Goal: Task Accomplishment & Management: Use online tool/utility

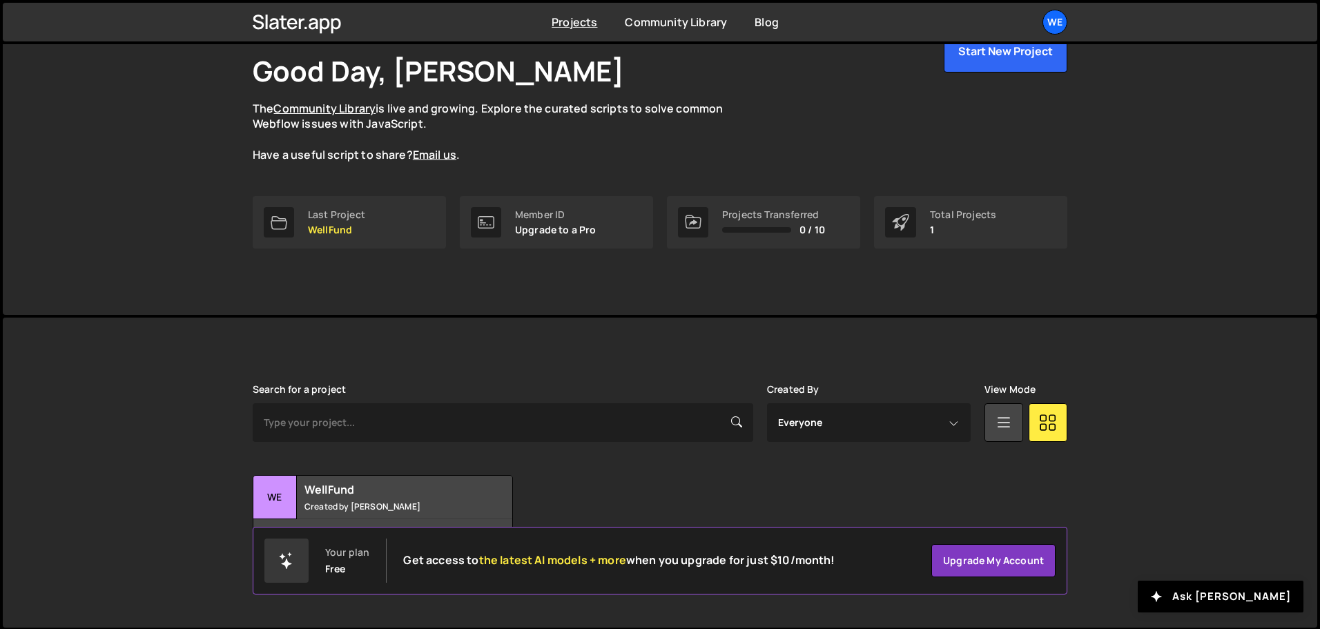
scroll to position [82, 0]
click at [341, 496] on div "WellFund Created by [PERSON_NAME]" at bounding box center [382, 495] width 259 height 43
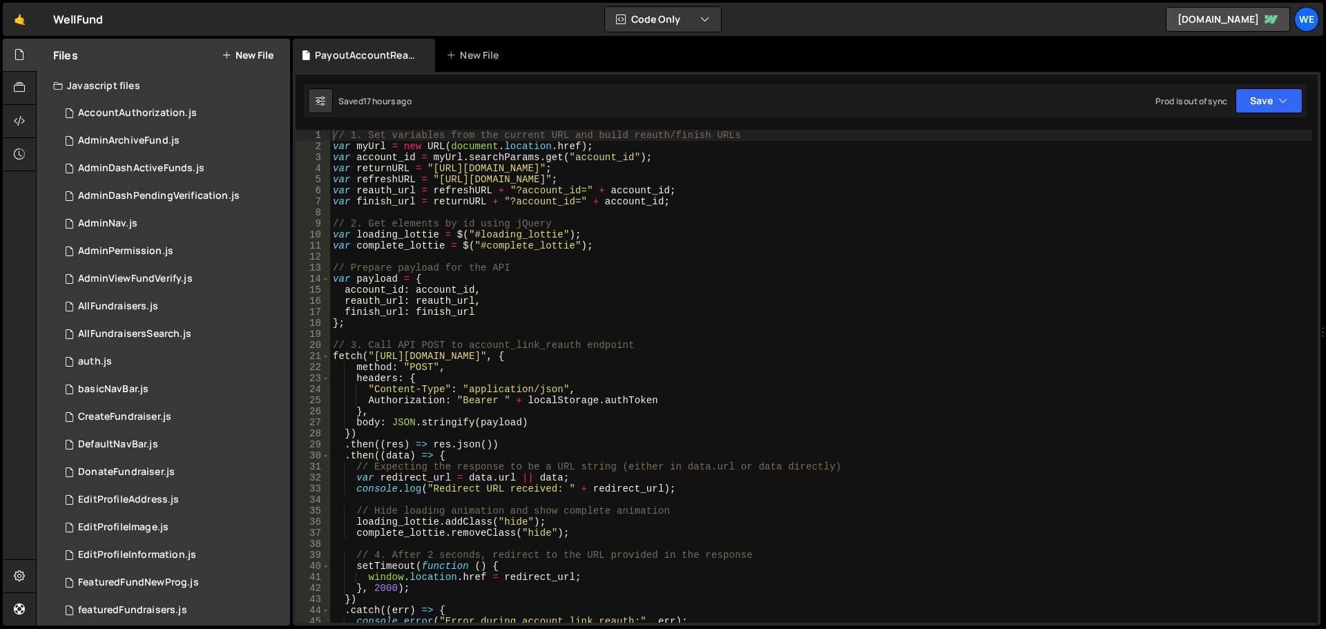
click at [507, 358] on div "// 1. Set variables from the current URL and build reauth/finish URLs var myUrl…" at bounding box center [821, 387] width 982 height 515
click at [544, 173] on div "// 1. Set variables from the current URL and build reauth/finish URLs var myUrl…" at bounding box center [821, 387] width 982 height 515
type textarea "var returnURL = "[URL][DOMAIN_NAME]";"
click at [544, 173] on div "// 1. Set variables from the current URL and build reauth/finish URLs var myUrl…" at bounding box center [821, 387] width 982 height 515
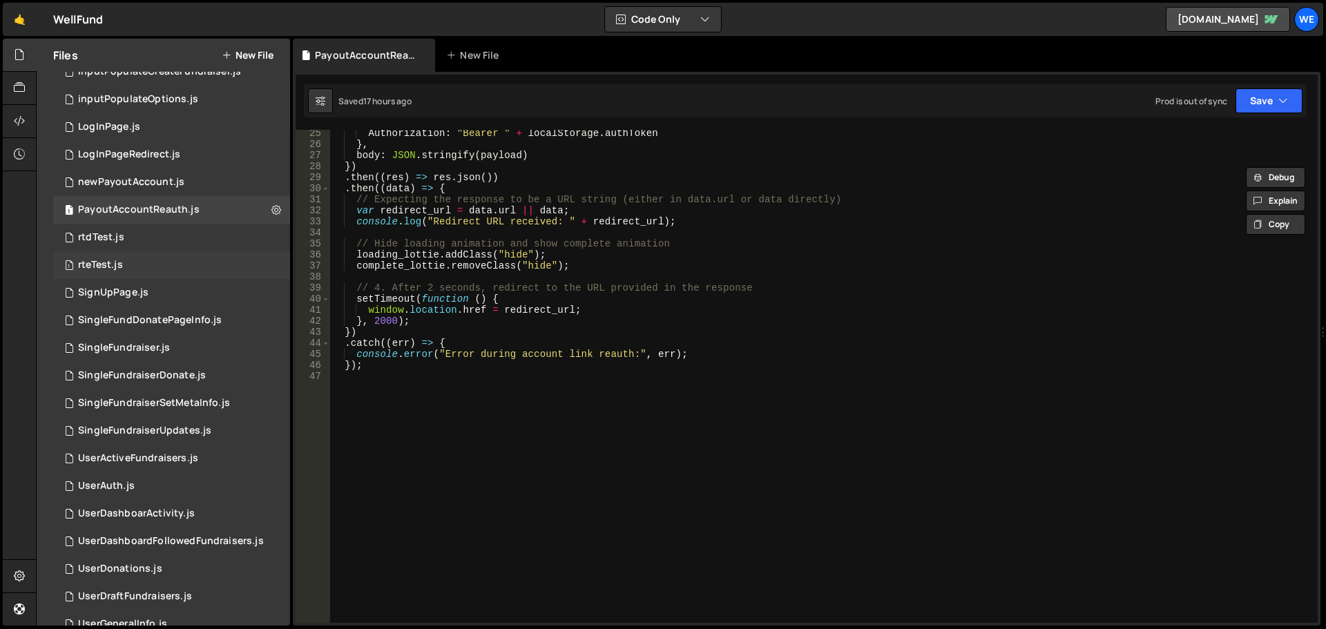
scroll to position [841, 0]
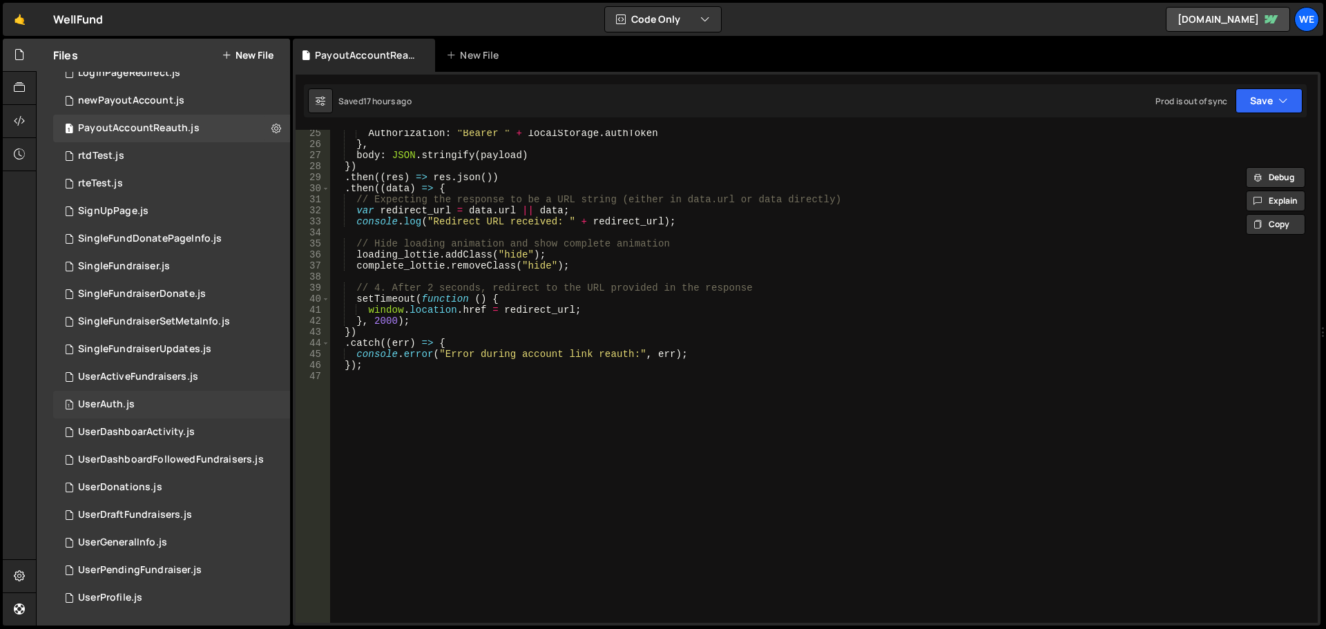
click at [156, 405] on div "1 UserAuth.js 0" at bounding box center [171, 405] width 237 height 28
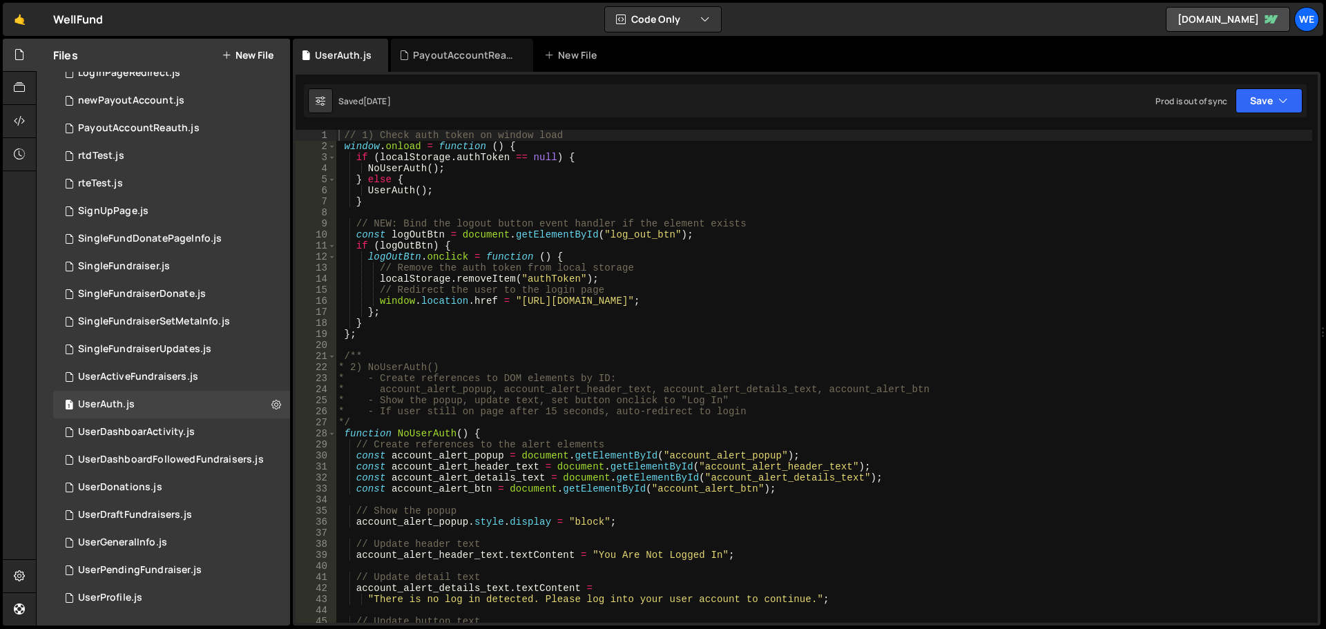
type textarea "window.location.href = "[URL][DOMAIN_NAME]";"
click at [555, 303] on div "// 1) Check auth token on window load window . onload = function ( ) { if ( loc…" at bounding box center [824, 387] width 976 height 515
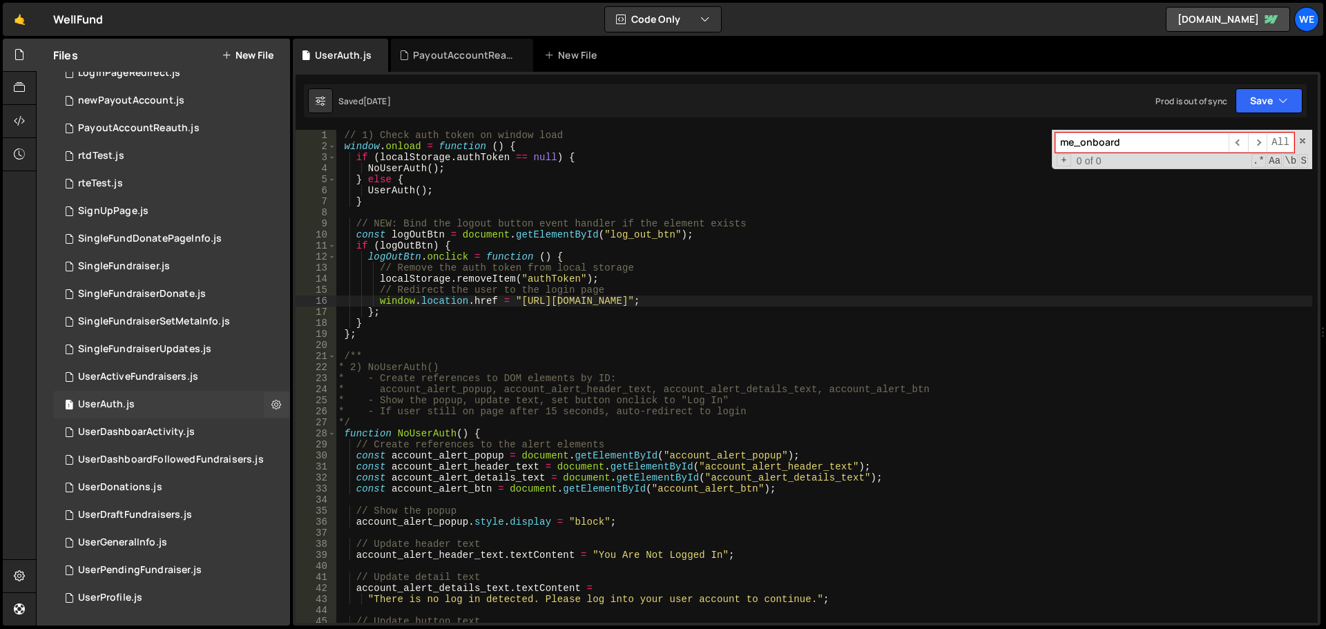
type input "me_onboard"
click at [118, 418] on div "1 UserAuth.js 0" at bounding box center [171, 405] width 237 height 28
click at [132, 426] on div "UserDashboarActivity.js" at bounding box center [136, 432] width 117 height 12
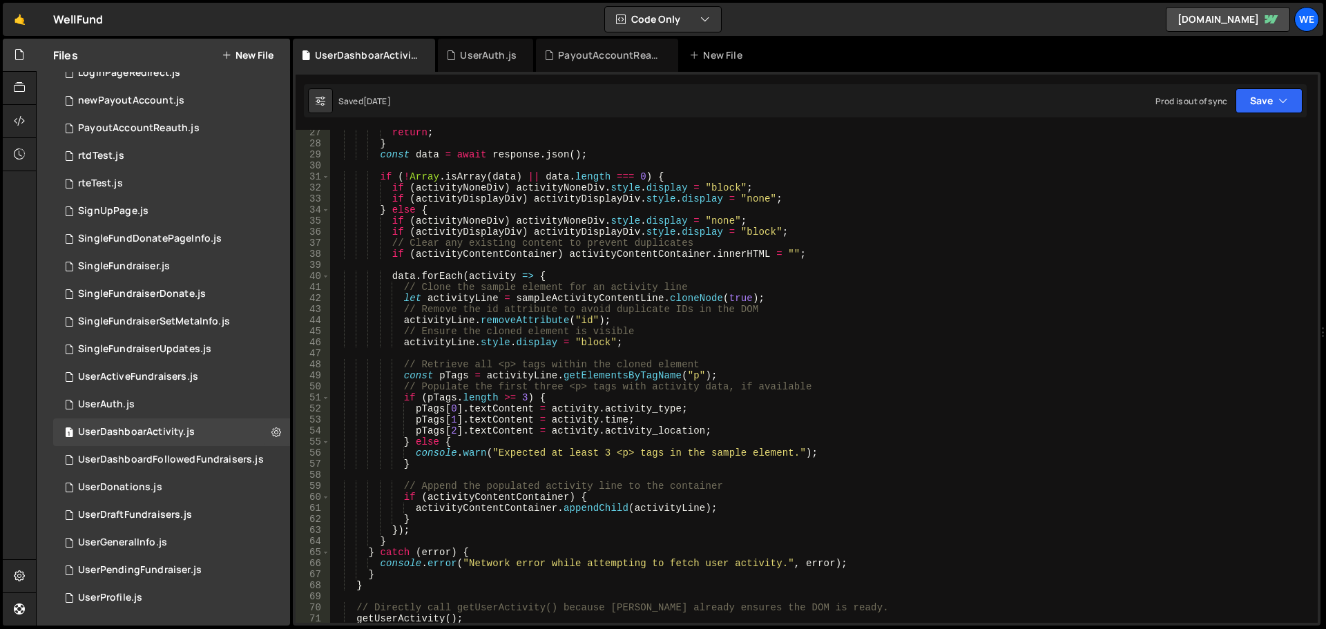
scroll to position [539, 0]
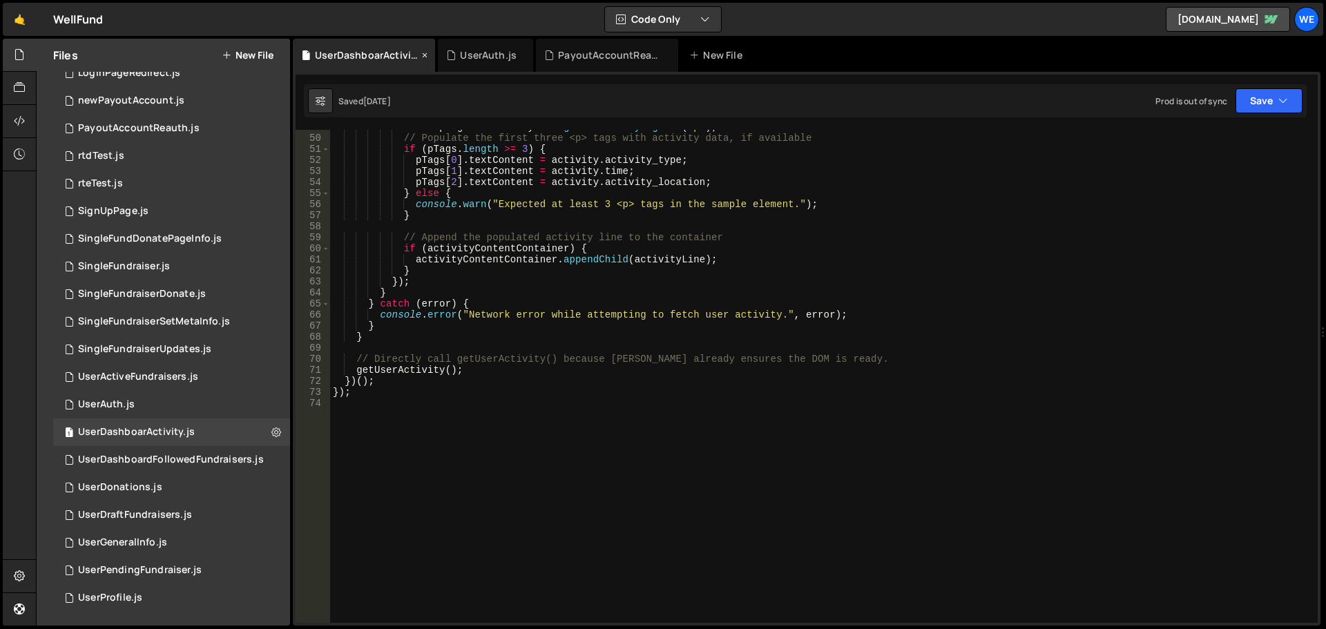
click at [423, 57] on icon at bounding box center [425, 55] width 10 height 14
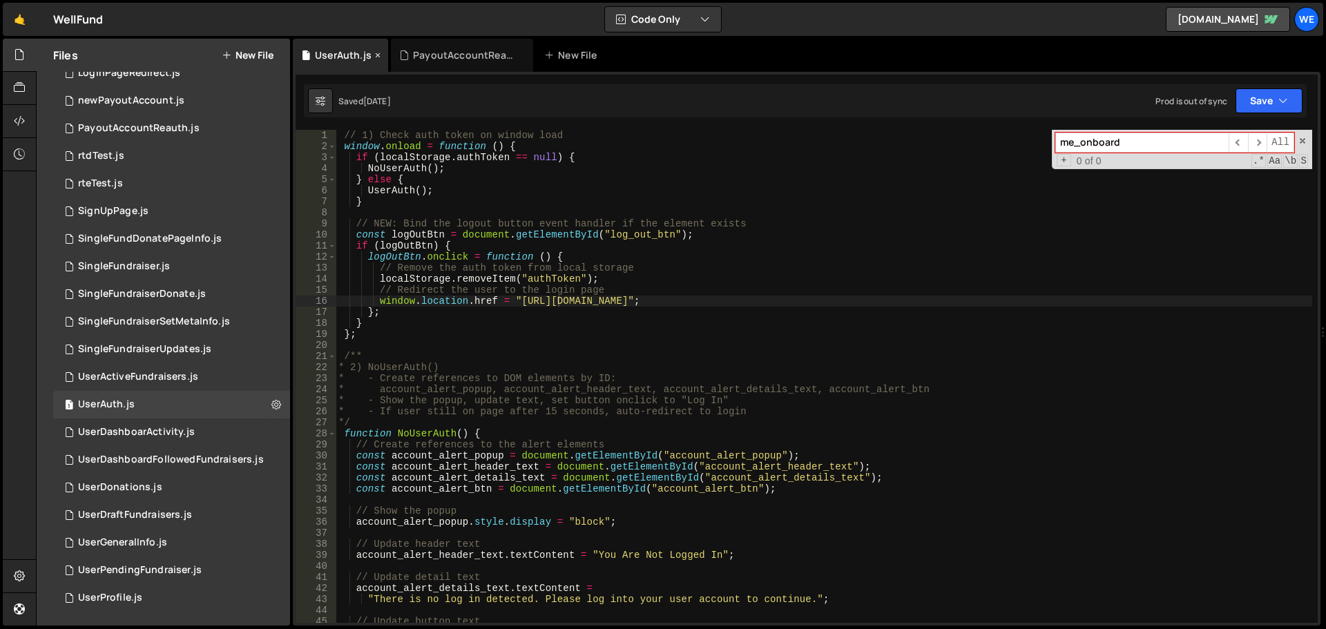
click at [377, 55] on icon at bounding box center [378, 55] width 10 height 14
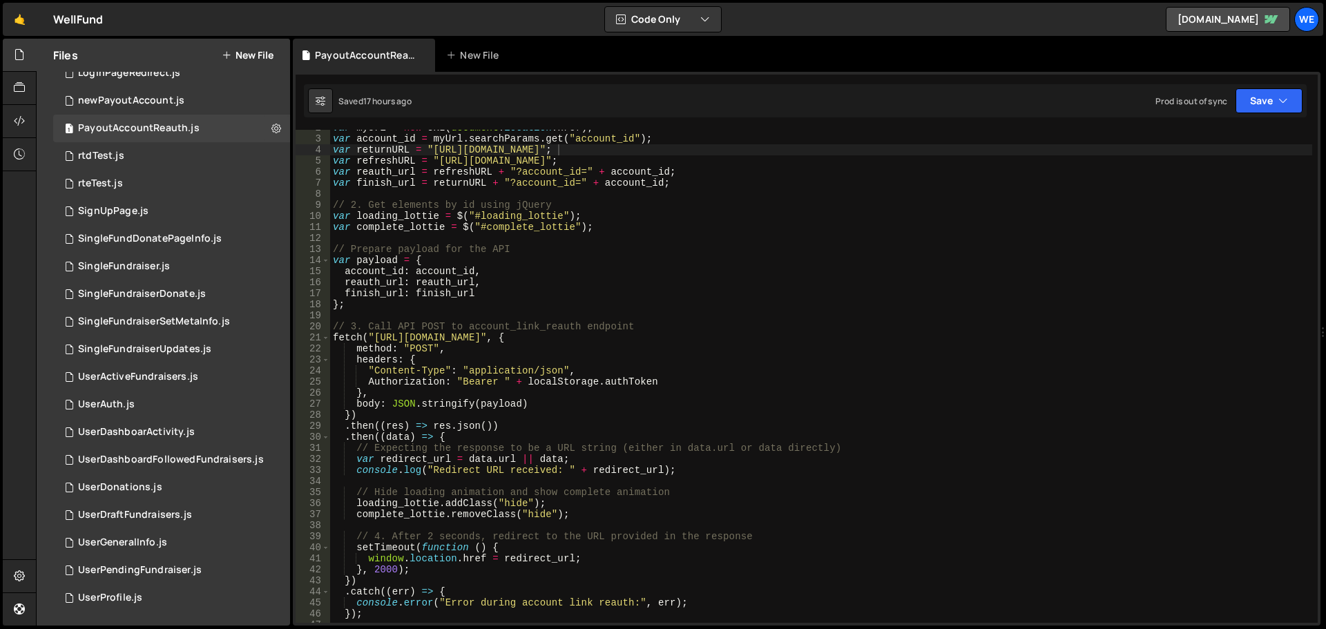
scroll to position [19, 0]
click at [434, 337] on div "var myUrl = new URL ( document . location . href ) ; var account_id = myUrl . s…" at bounding box center [821, 379] width 982 height 515
click at [497, 339] on div "var myUrl = new URL ( document . location . href ) ; var account_id = myUrl . s…" at bounding box center [821, 379] width 982 height 515
click at [610, 338] on div "var myUrl = new URL ( document . location . href ) ; var account_id = myUrl . s…" at bounding box center [821, 379] width 982 height 515
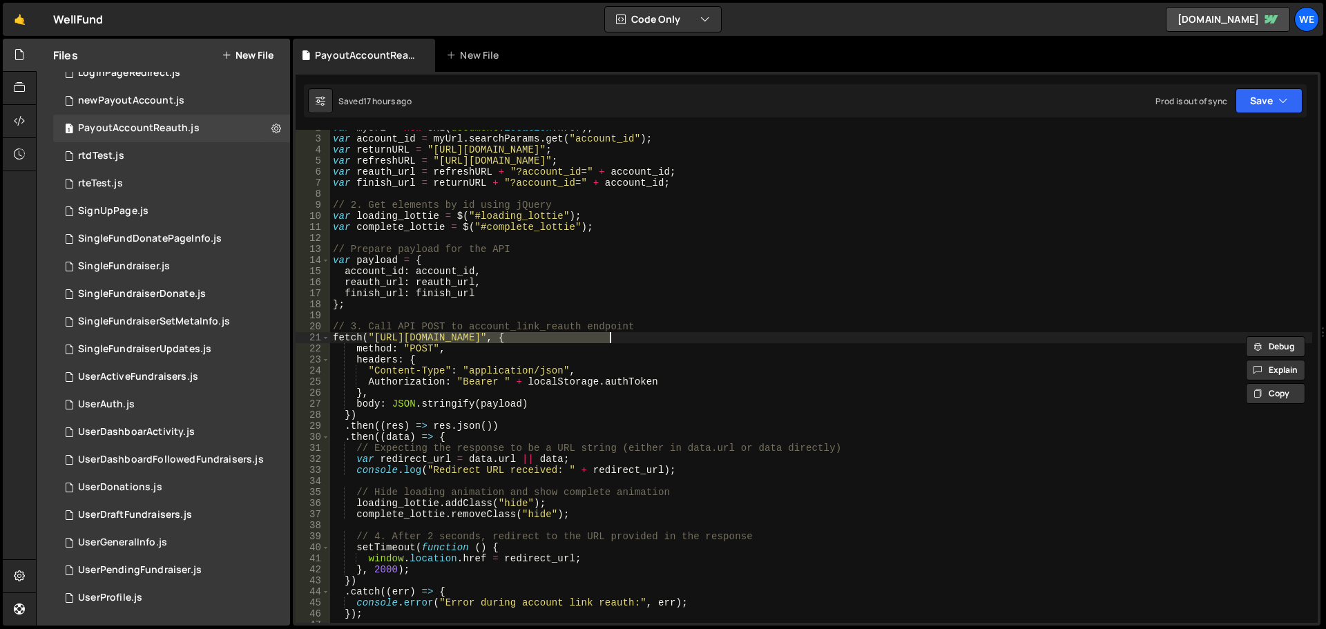
click at [634, 340] on div "var myUrl = new URL ( document . location . href ) ; var account_id = myUrl . s…" at bounding box center [821, 379] width 982 height 515
click at [793, 342] on div "var myUrl = new URL ( document . location . href ) ; var account_id = myUrl . s…" at bounding box center [821, 379] width 982 height 515
click at [623, 259] on div "var myUrl = new URL ( document . location . href ) ; var account_id = myUrl . s…" at bounding box center [821, 379] width 982 height 515
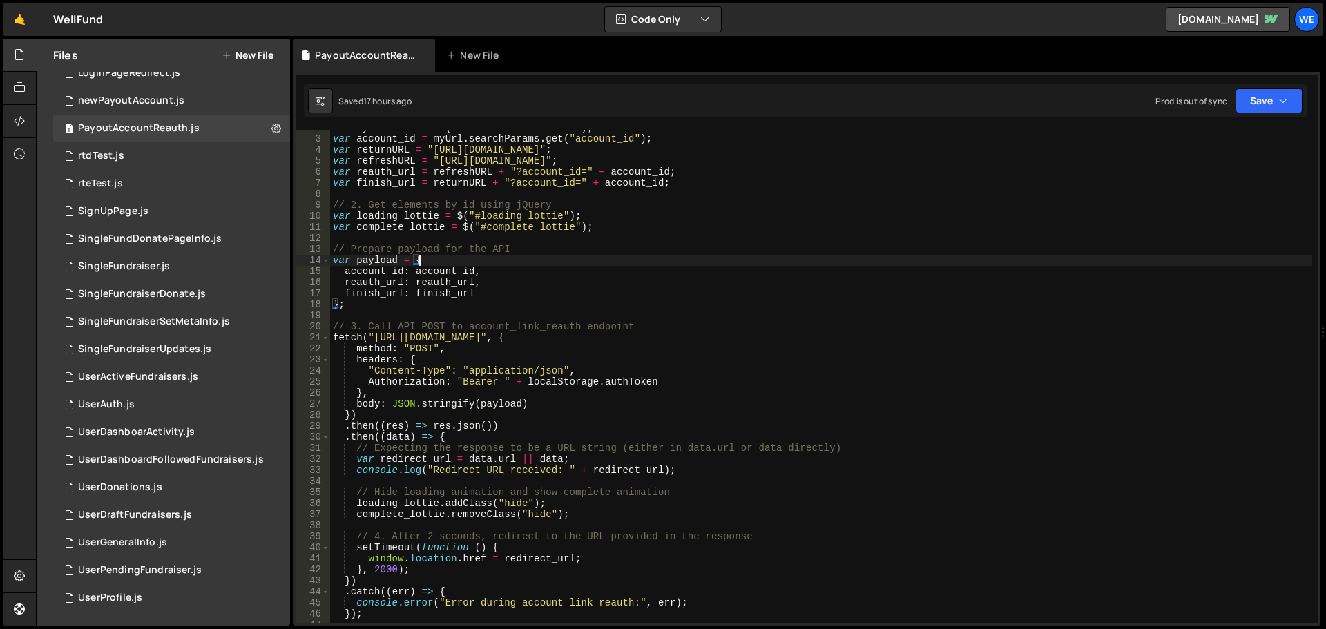
click at [822, 336] on div "var myUrl = new URL ( document . location . href ) ; var account_id = myUrl . s…" at bounding box center [821, 379] width 982 height 515
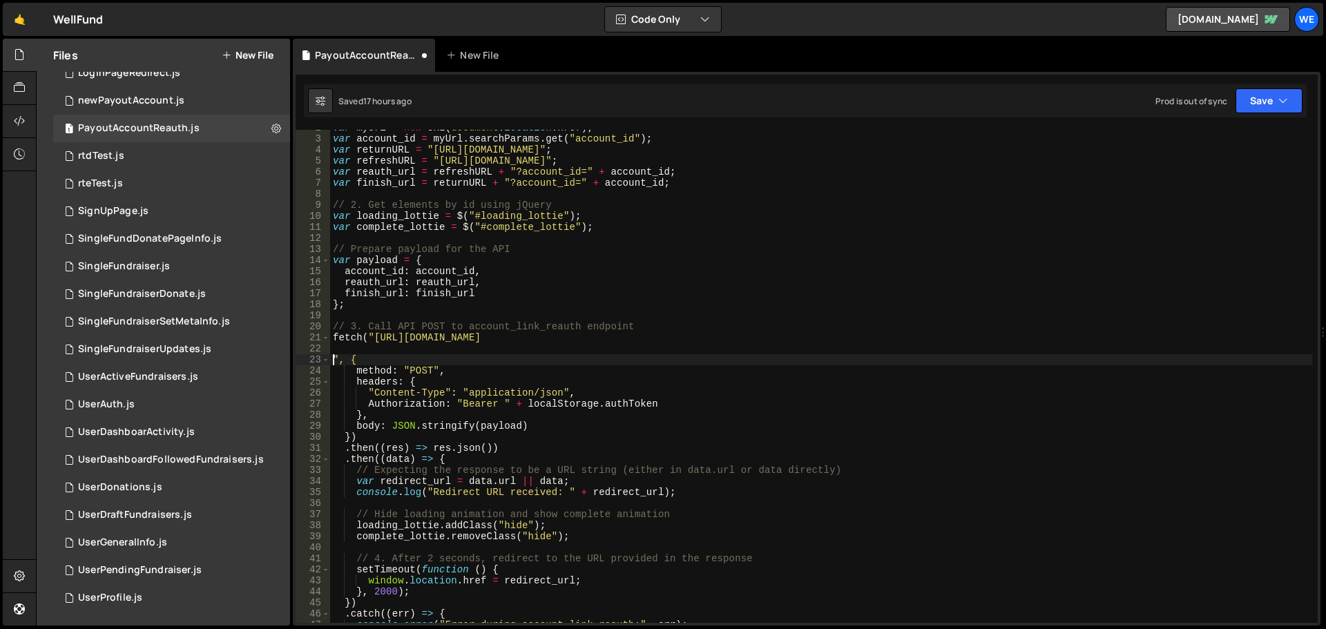
paste textarea "[URL][DOMAIN_NAME]"
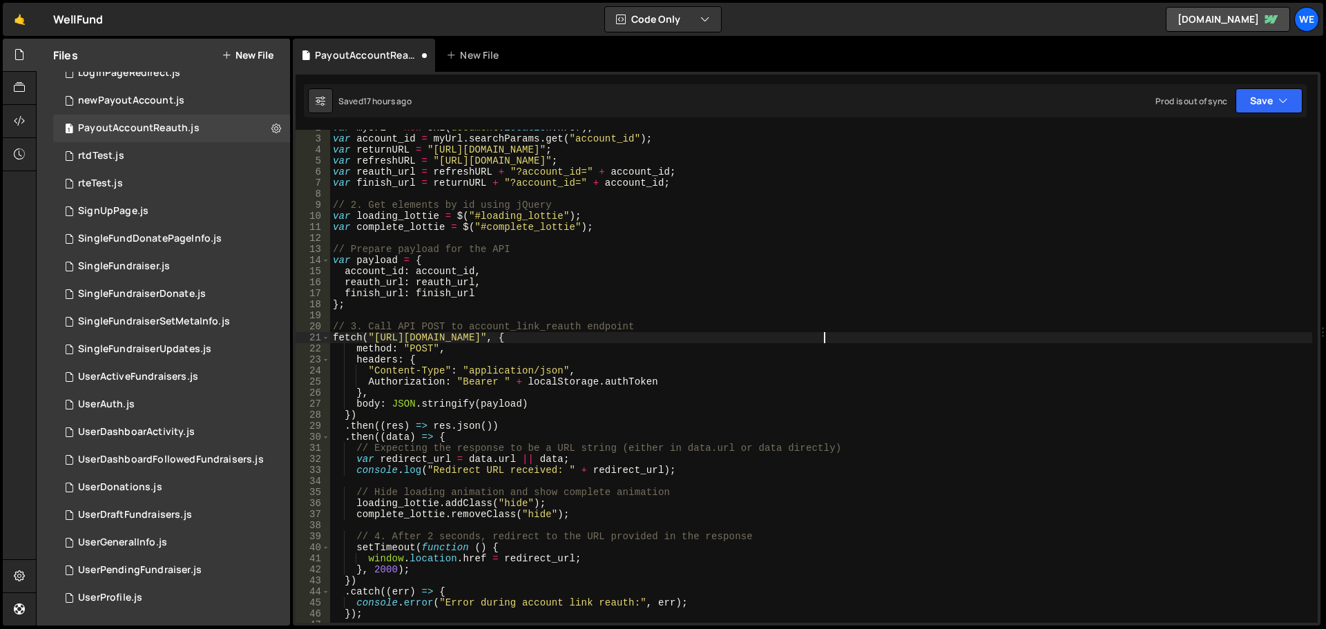
click at [374, 338] on div "var myUrl = new URL ( document . location . href ) ; var account_id = myUrl . s…" at bounding box center [821, 379] width 982 height 515
paste textarea "xru1-ldop-hv9n.n7e.xano"
click at [1290, 99] on button "Save" at bounding box center [1268, 100] width 67 height 25
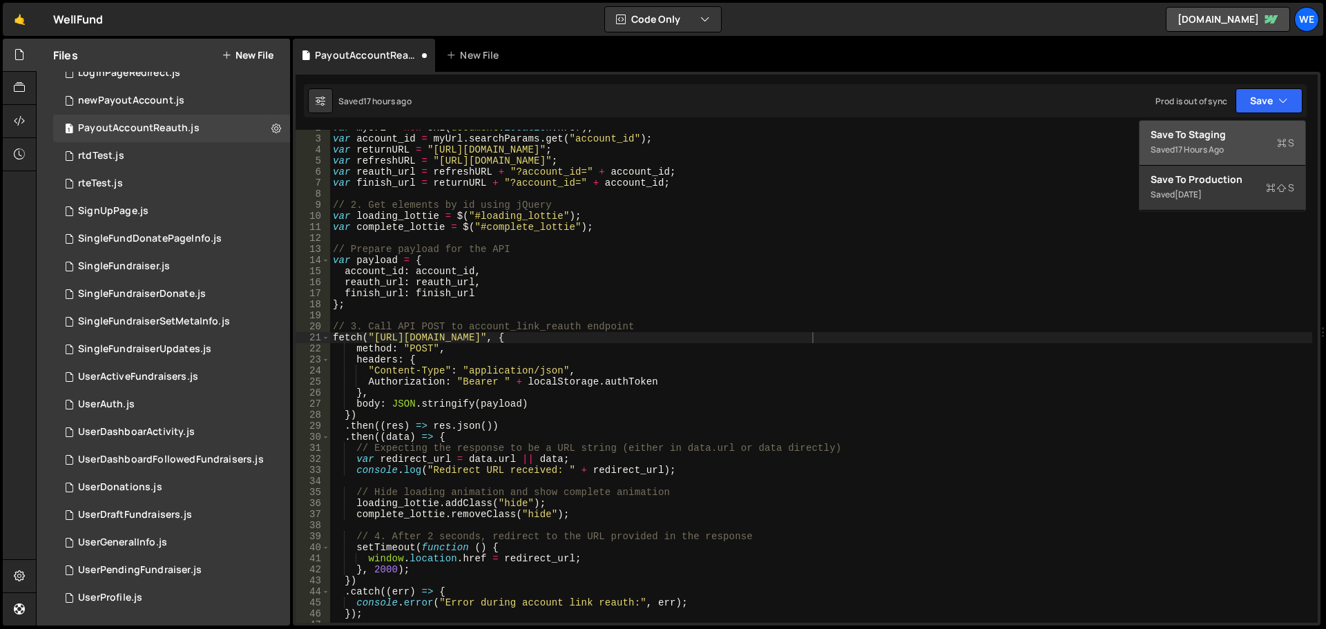
click at [1240, 139] on div "Save to Staging S" at bounding box center [1222, 135] width 144 height 14
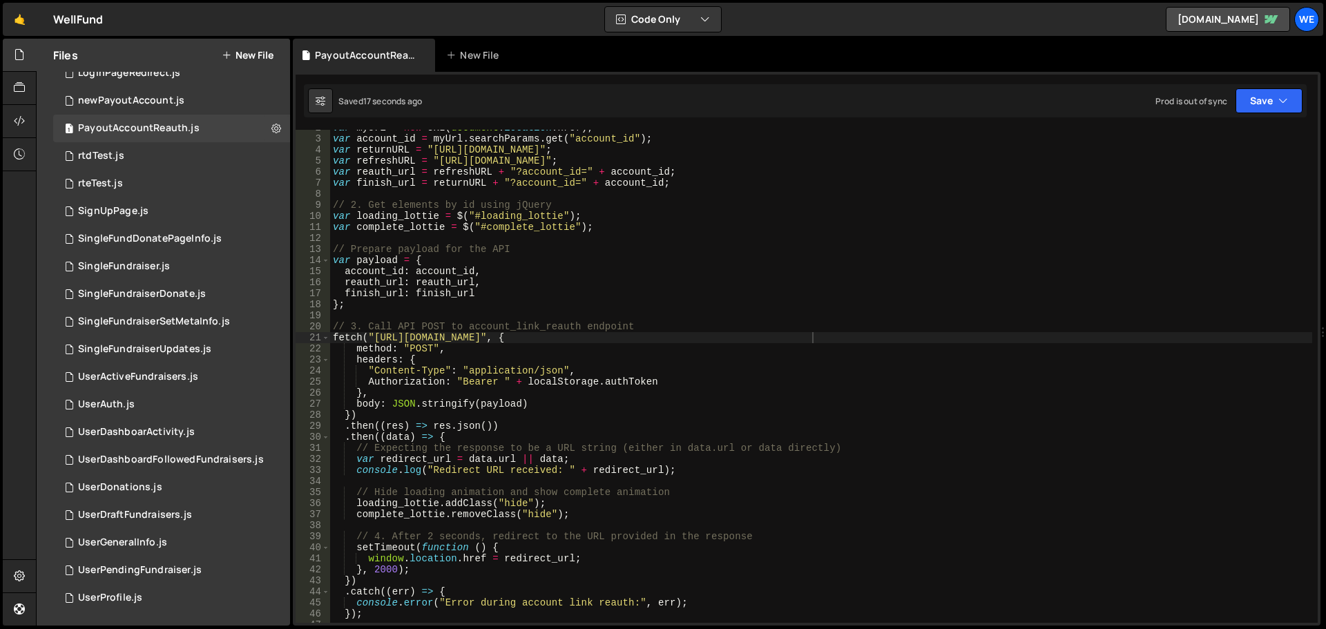
click at [432, 154] on div "var myUrl = new URL ( document . location . href ) ; var account_id = myUrl . s…" at bounding box center [821, 379] width 982 height 515
click at [587, 151] on div "var myUrl = new URL ( document . location . href ) ; var account_id = myUrl . s…" at bounding box center [821, 379] width 982 height 515
paste textarea "[DOMAIN_NAME]"
click at [435, 158] on div "var myUrl = new URL ( document . location . href ) ; var account_id = myUrl . s…" at bounding box center [821, 379] width 982 height 515
click at [593, 162] on div "var myUrl = new URL ( document . location . href ) ; var account_id = myUrl . s…" at bounding box center [821, 379] width 982 height 515
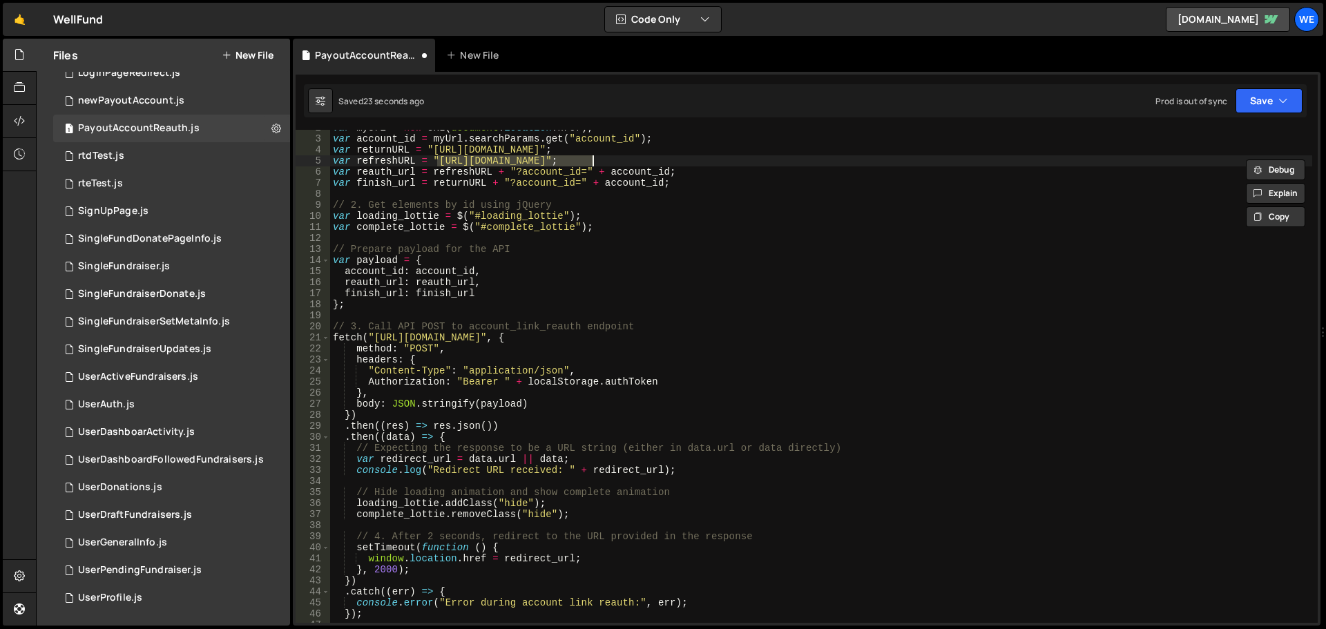
paste textarea "[DOMAIN_NAME]"
click at [1269, 103] on button "Save" at bounding box center [1268, 100] width 67 height 25
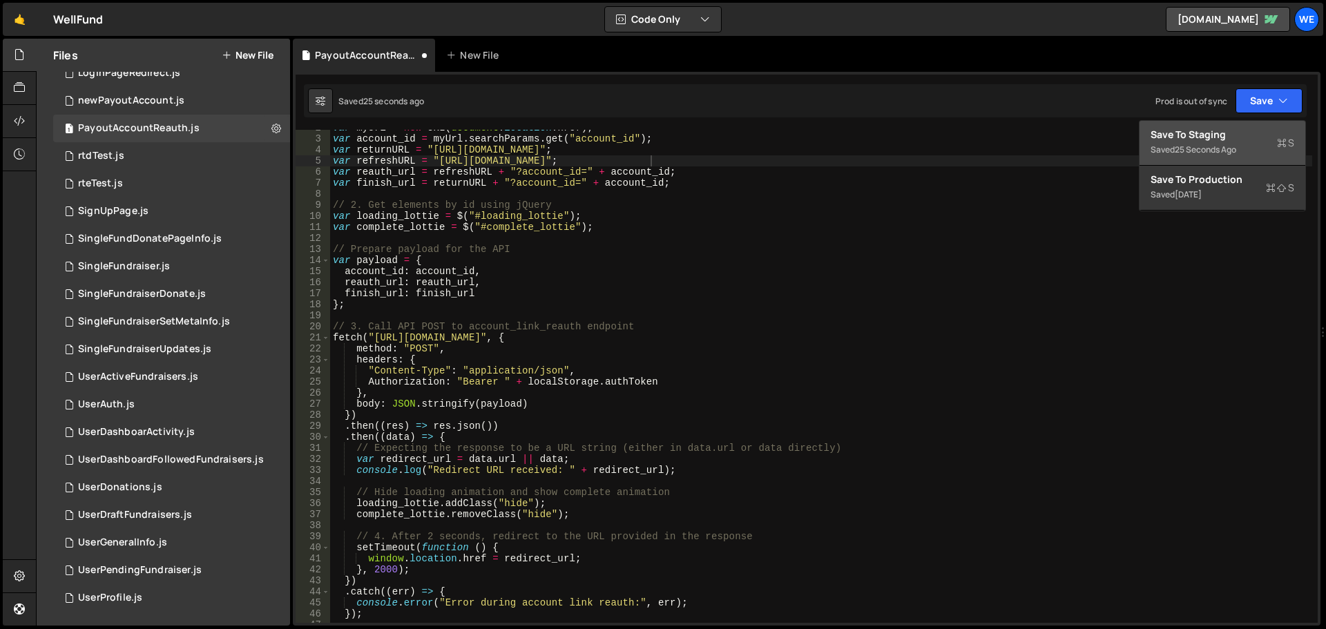
click at [1256, 136] on div "Save to Staging S" at bounding box center [1222, 135] width 144 height 14
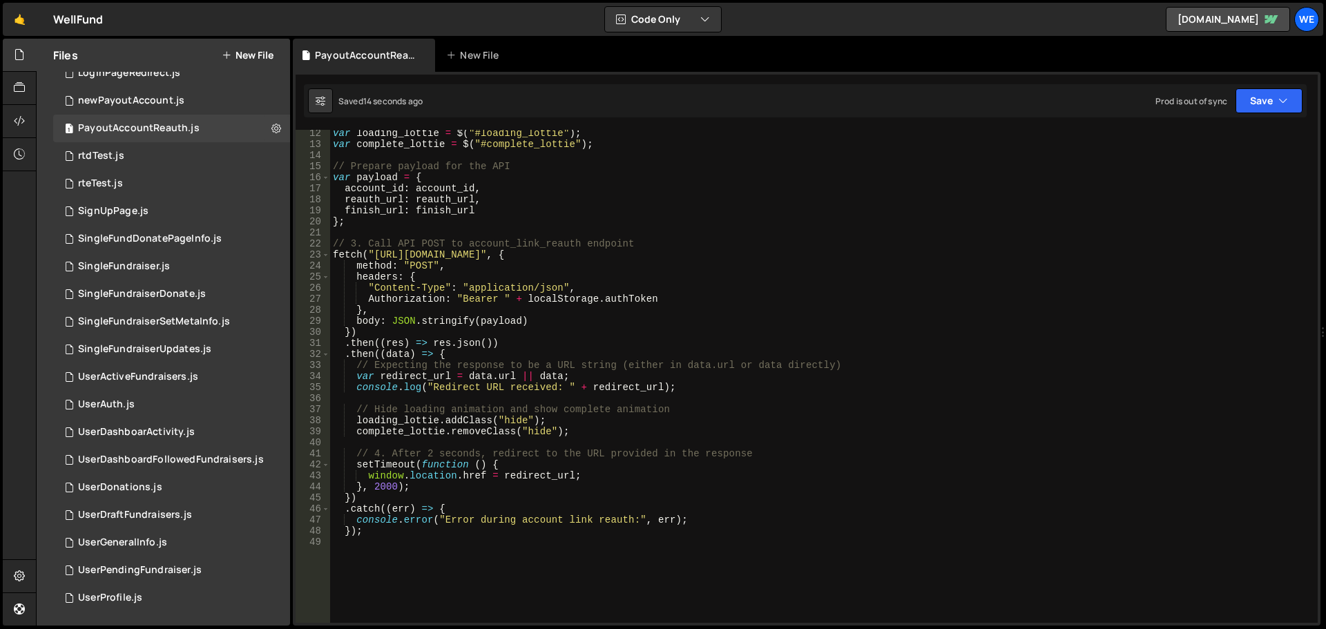
scroll to position [0, 0]
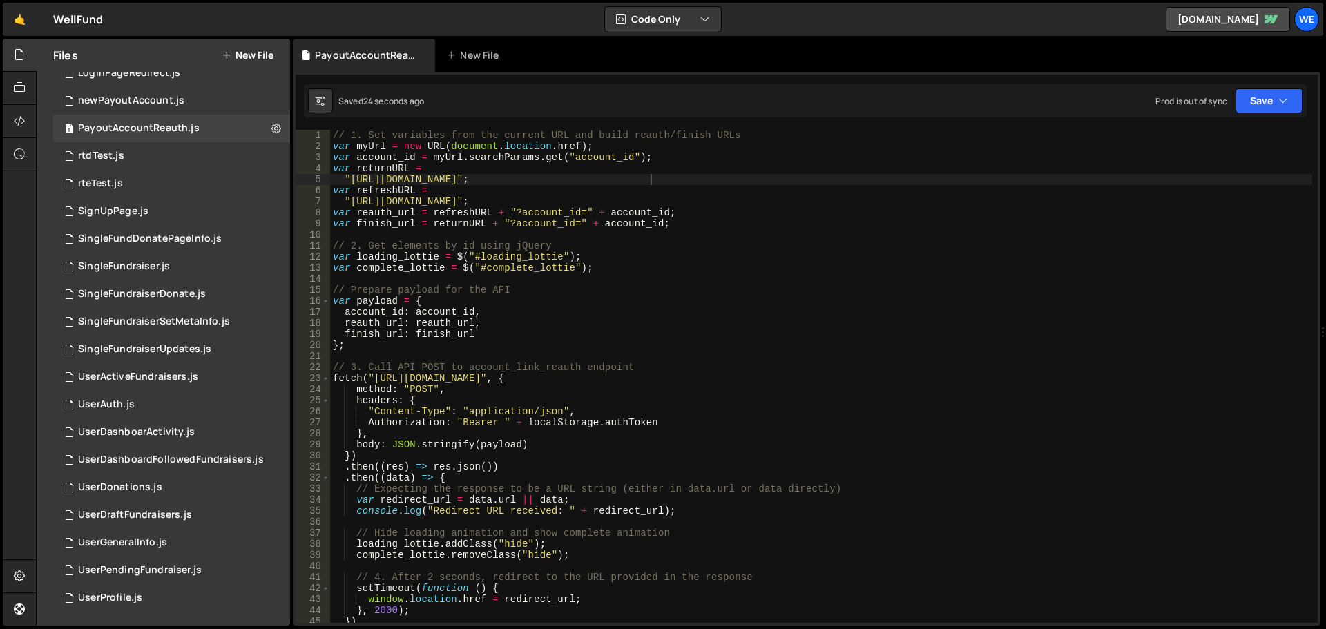
click at [628, 376] on div "// 1. Set variables from the current URL and build reauth/finish URLs var myUrl…" at bounding box center [821, 387] width 982 height 515
click at [387, 224] on div "// 1. Set variables from the current URL and build reauth/finish URLs var myUrl…" at bounding box center [821, 387] width 982 height 515
click at [558, 226] on div "// 1. Set variables from the current URL and build reauth/finish URLs var myUrl…" at bounding box center [821, 387] width 982 height 515
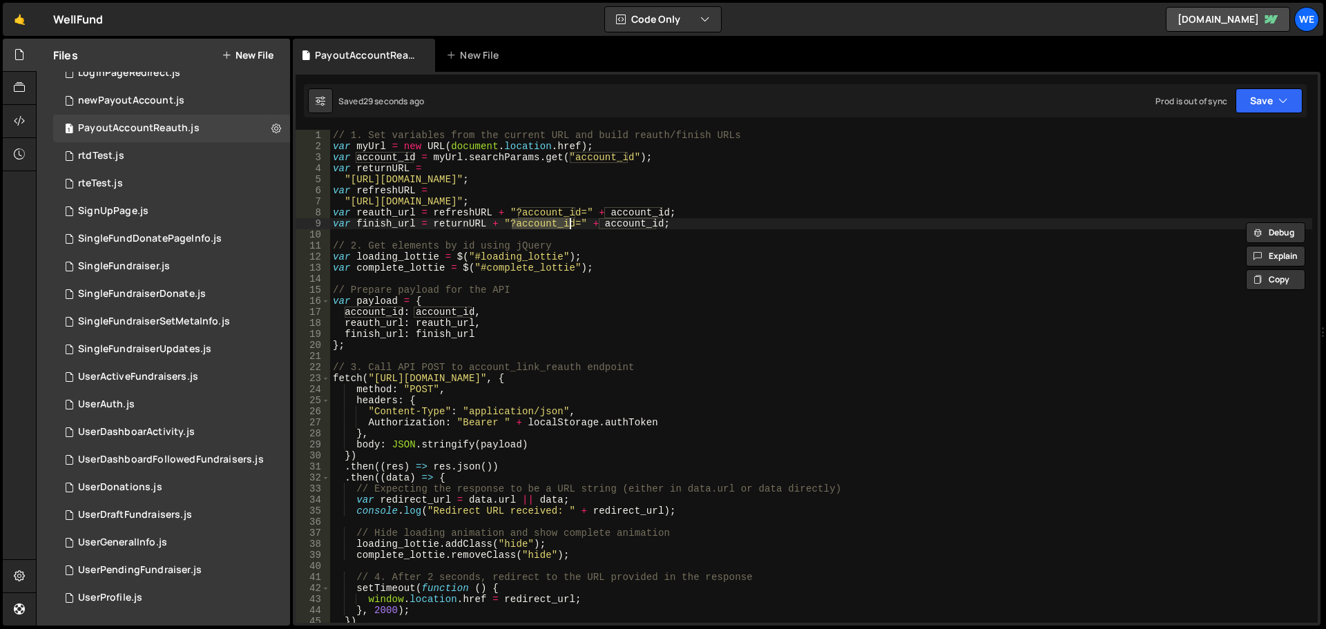
click at [639, 182] on div "// 1. Set variables from the current URL and build reauth/finish URLs var myUrl…" at bounding box center [821, 387] width 982 height 515
type textarea "});"
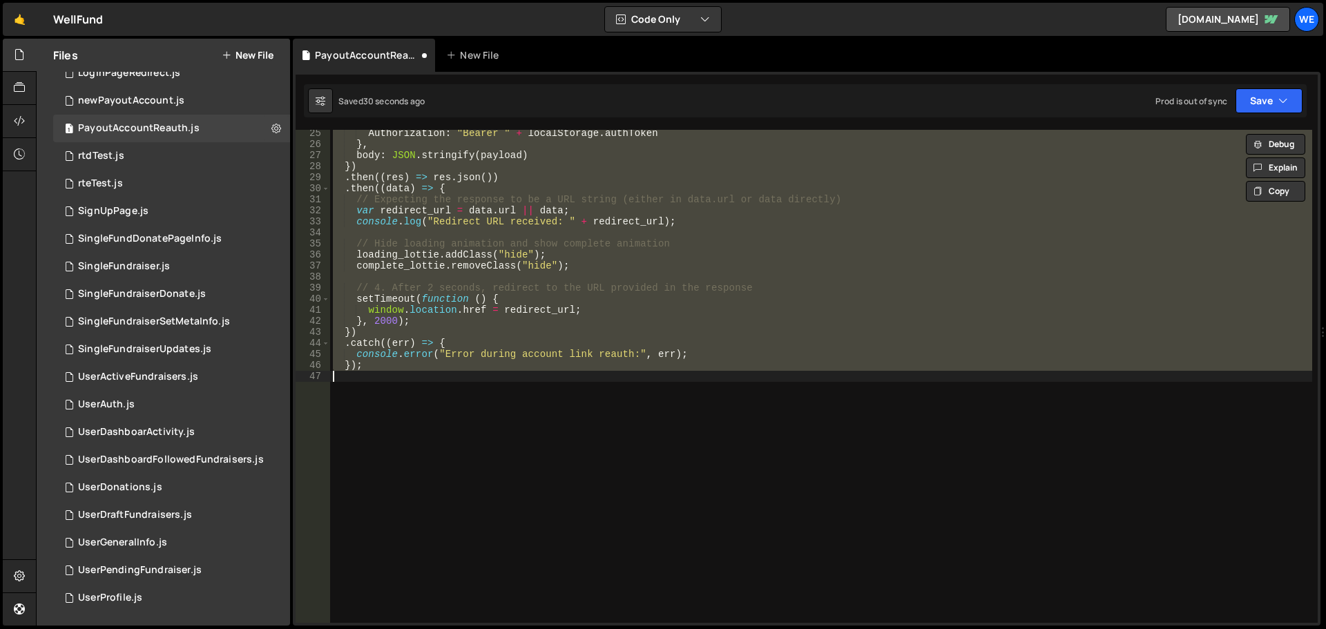
scroll to position [267, 0]
click at [692, 274] on div "Authorization : "Bearer " + localStorage . authToken } , body : JSON . stringif…" at bounding box center [821, 376] width 982 height 493
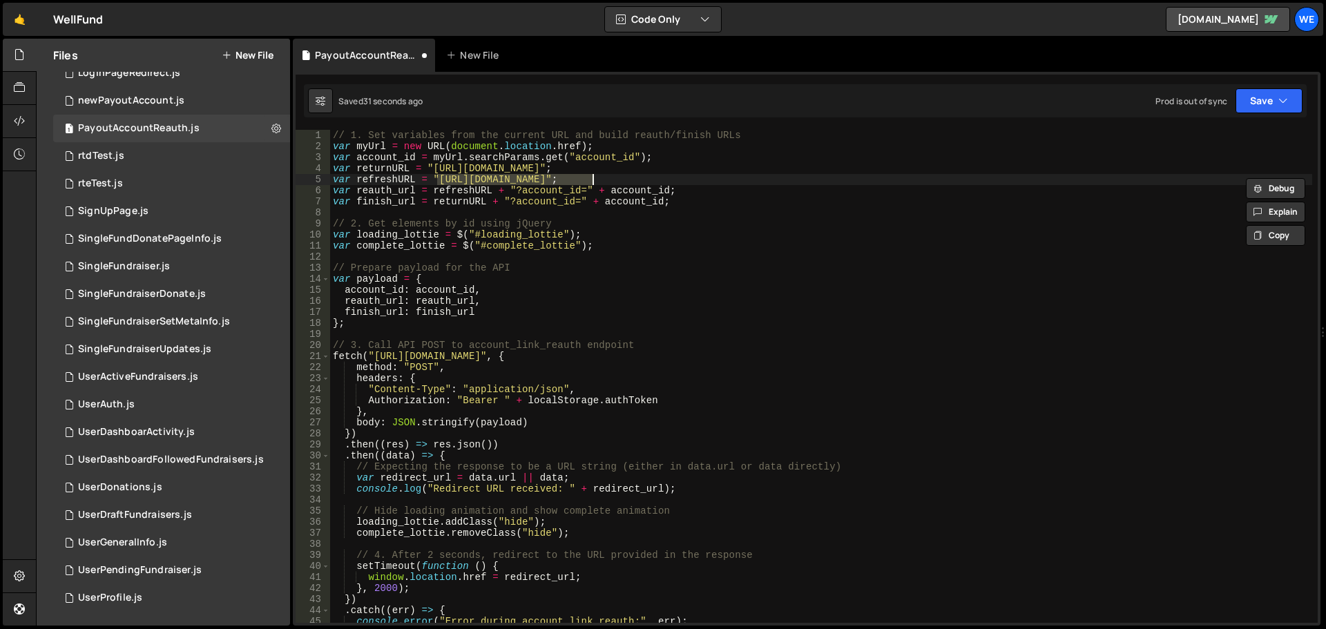
scroll to position [0, 0]
click at [510, 155] on div "// 1. Set variables from the current URL and build reauth/finish URLs var myUrl…" at bounding box center [821, 387] width 982 height 515
click at [615, 169] on div "// 1. Set variables from the current URL and build reauth/finish URLs var myUrl…" at bounding box center [821, 387] width 982 height 515
click at [617, 164] on div "// 1. Set variables from the current URL and build reauth/finish URLs var myUrl…" at bounding box center [821, 387] width 982 height 515
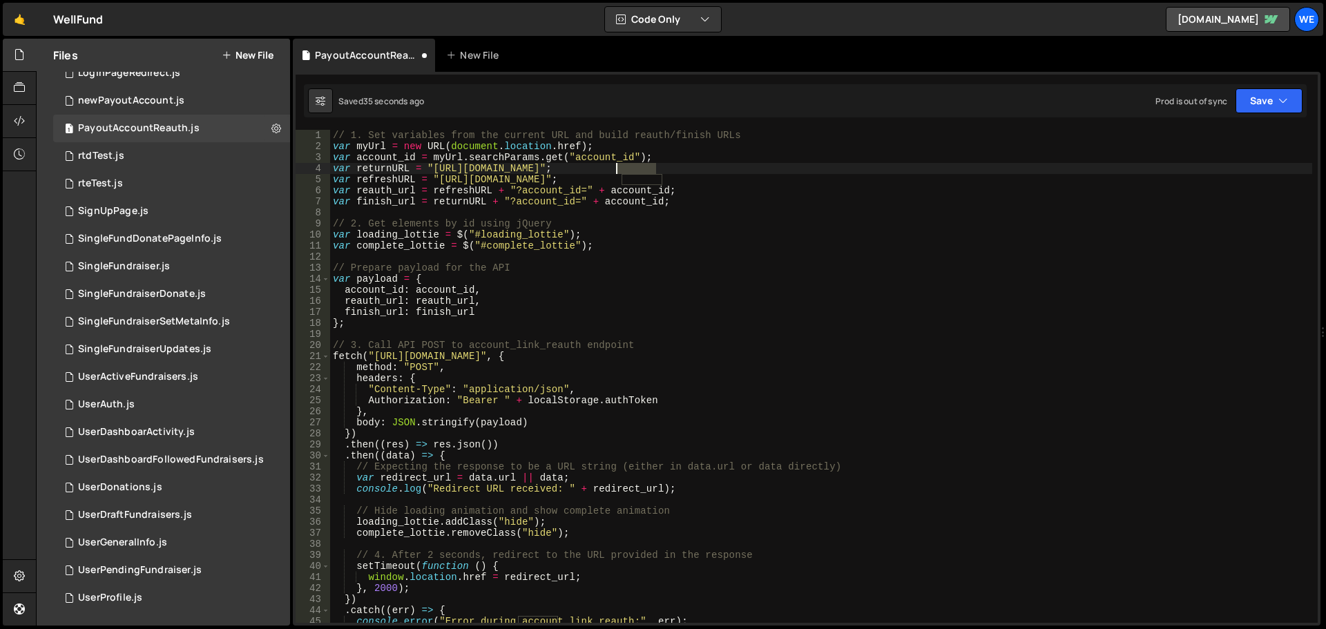
click at [617, 164] on div "// 1. Set variables from the current URL and build reauth/finish URLs var myUrl…" at bounding box center [821, 387] width 982 height 515
click at [618, 160] on div "// 1. Set variables from the current URL and build reauth/finish URLs var myUrl…" at bounding box center [821, 387] width 982 height 515
click at [654, 367] on div "// 1. Set variables from the current URL and build reauth/finish URLs var myUrl…" at bounding box center [821, 387] width 982 height 515
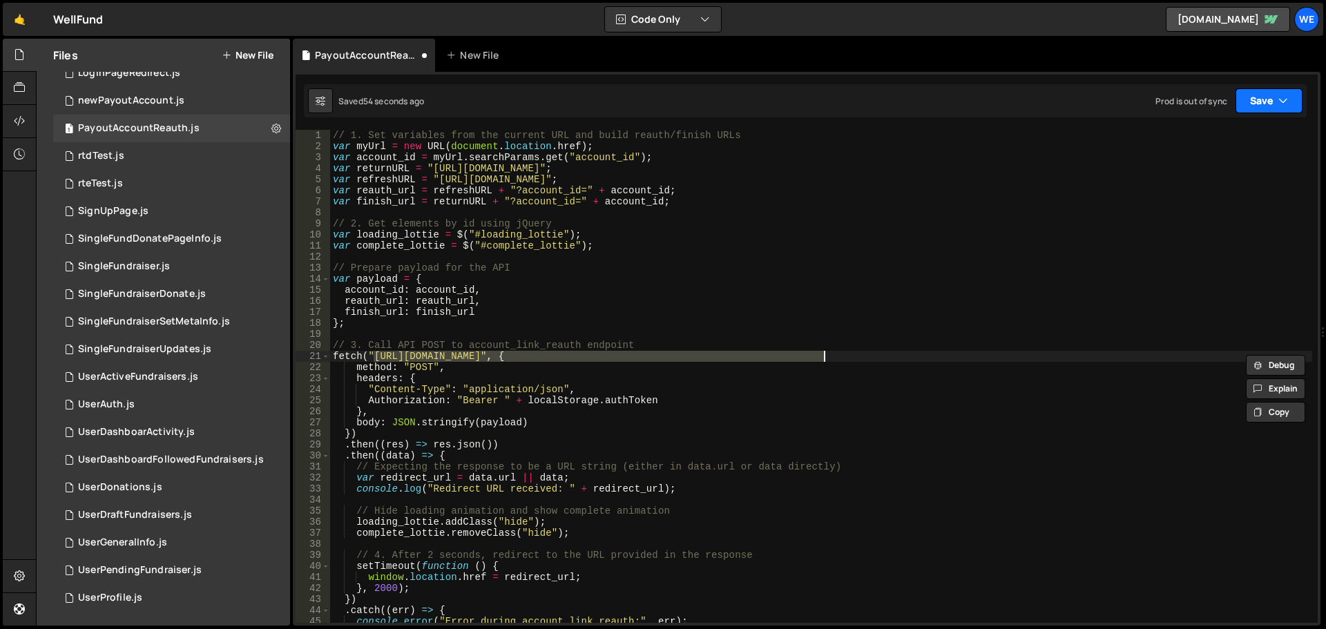
click at [1253, 102] on button "Save" at bounding box center [1268, 100] width 67 height 25
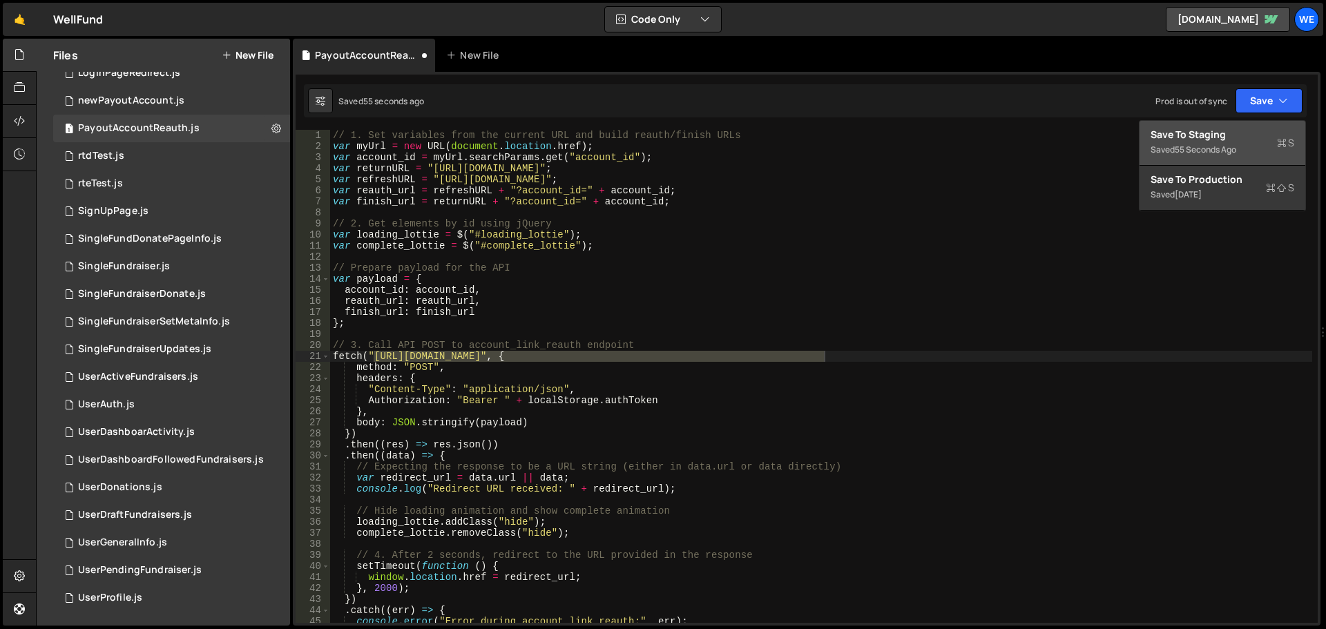
click at [1226, 142] on div "Saved 55 seconds ago" at bounding box center [1222, 150] width 144 height 17
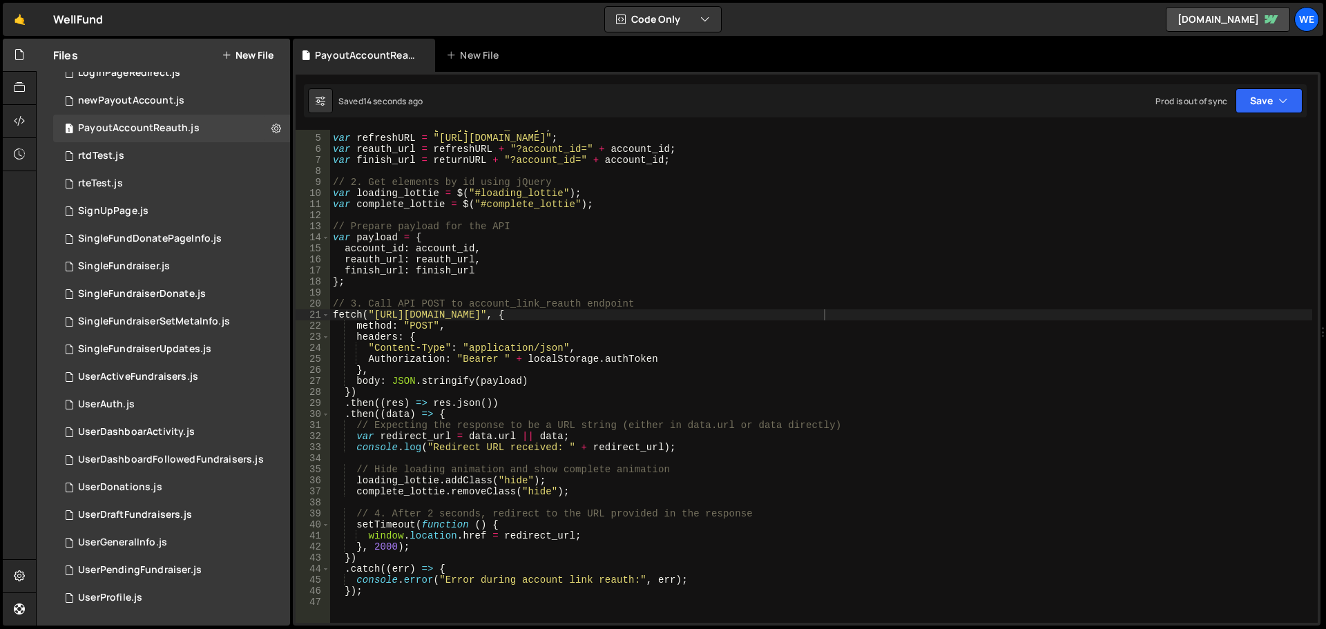
scroll to position [41, 0]
click at [461, 376] on div "var returnURL = "[URL][DOMAIN_NAME]" ; var refreshURL = "[URL][DOMAIN_NAME]" ; …" at bounding box center [821, 379] width 982 height 515
click at [480, 362] on div "var returnURL = "[URL][DOMAIN_NAME]" ; var refreshURL = "[URL][DOMAIN_NAME]" ; …" at bounding box center [821, 379] width 982 height 515
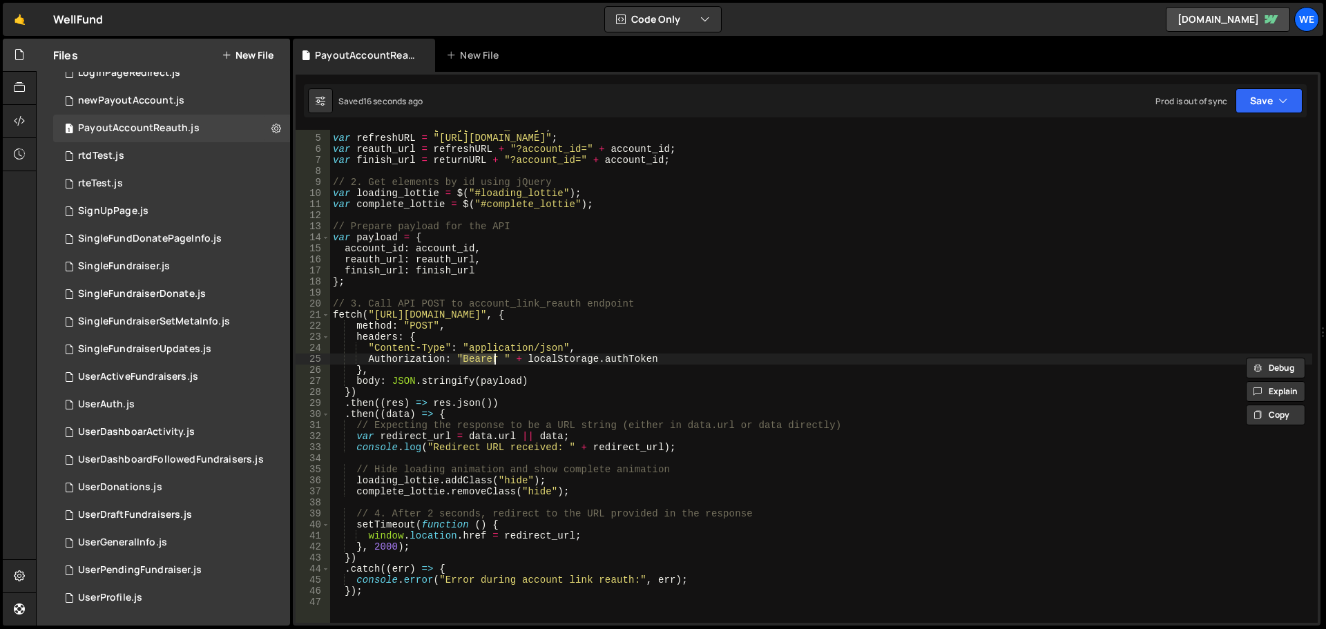
click at [760, 314] on div "var returnURL = "[URL][DOMAIN_NAME]" ; var refreshURL = "[URL][DOMAIN_NAME]" ; …" at bounding box center [821, 379] width 982 height 515
click at [595, 421] on div "var returnURL = "[URL][DOMAIN_NAME]" ; var refreshURL = "[URL][DOMAIN_NAME]" ; …" at bounding box center [821, 379] width 982 height 515
click at [1261, 103] on button "Save" at bounding box center [1268, 100] width 67 height 25
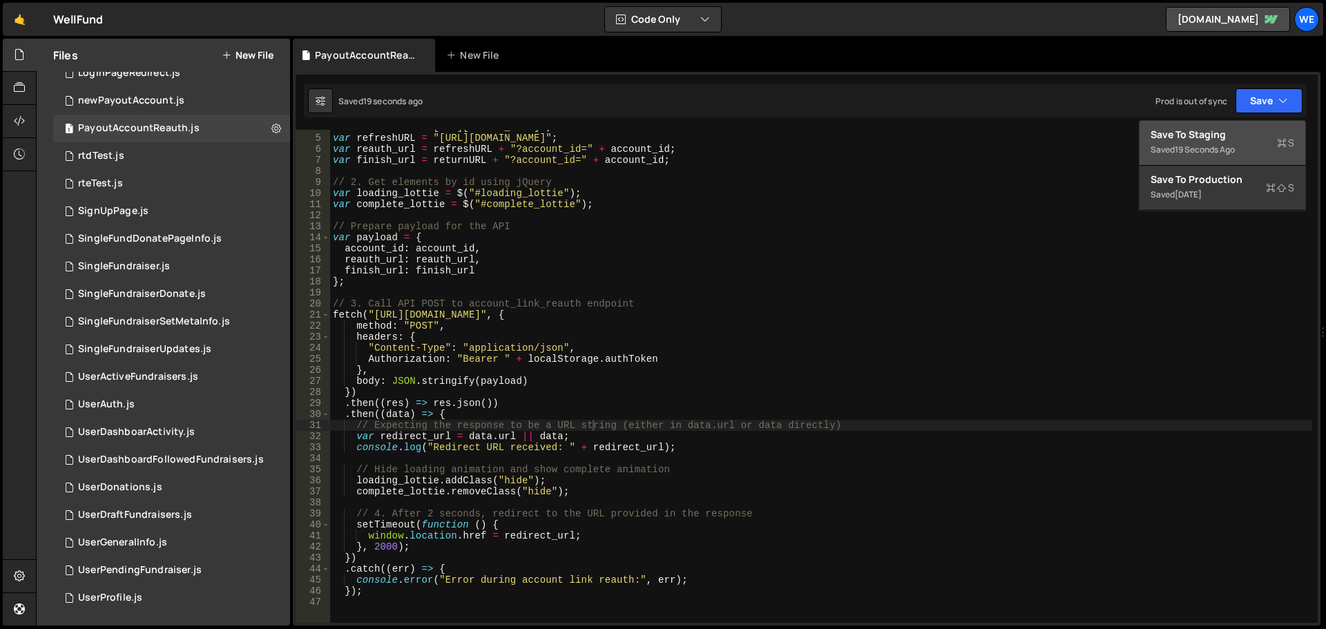
click at [1240, 130] on div "Save to Staging S" at bounding box center [1222, 135] width 144 height 14
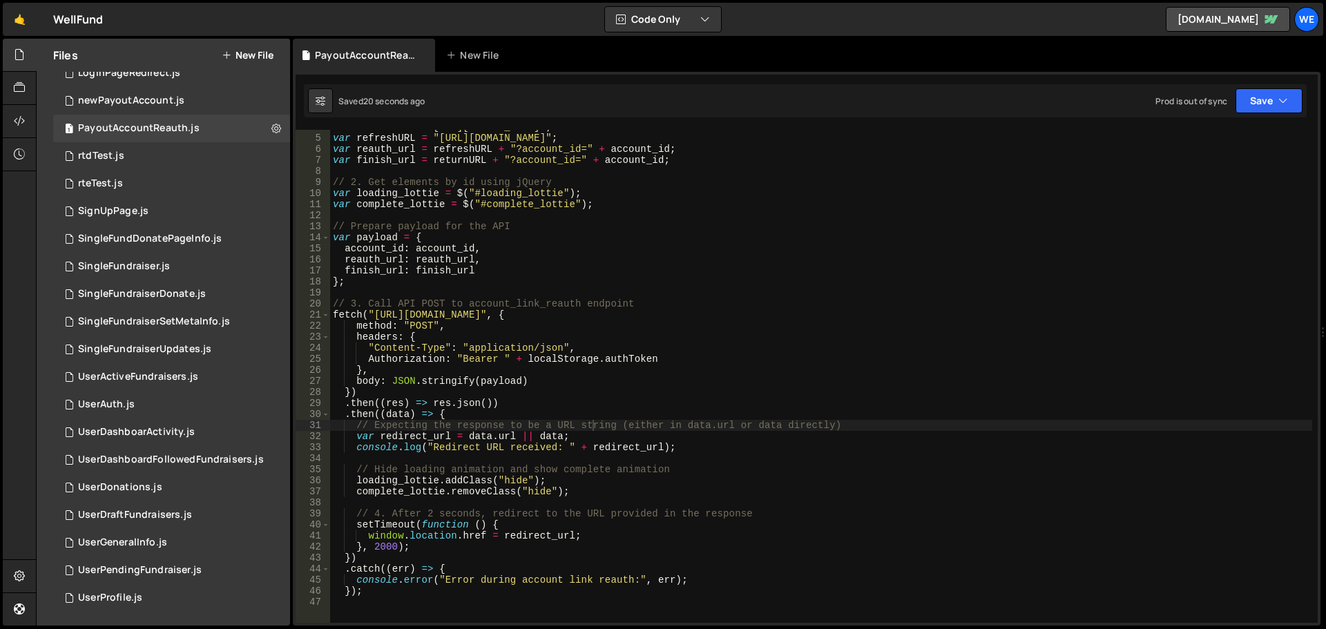
click at [401, 442] on div "var returnURL = "[URL][DOMAIN_NAME]" ; var refreshURL = "[URL][DOMAIN_NAME]" ; …" at bounding box center [821, 379] width 982 height 515
click at [492, 439] on div "var returnURL = "[URL][DOMAIN_NAME]" ; var refreshURL = "[URL][DOMAIN_NAME]" ; …" at bounding box center [821, 379] width 982 height 515
click at [538, 440] on div "var returnURL = "[URL][DOMAIN_NAME]" ; var refreshURL = "[URL][DOMAIN_NAME]" ; …" at bounding box center [821, 379] width 982 height 515
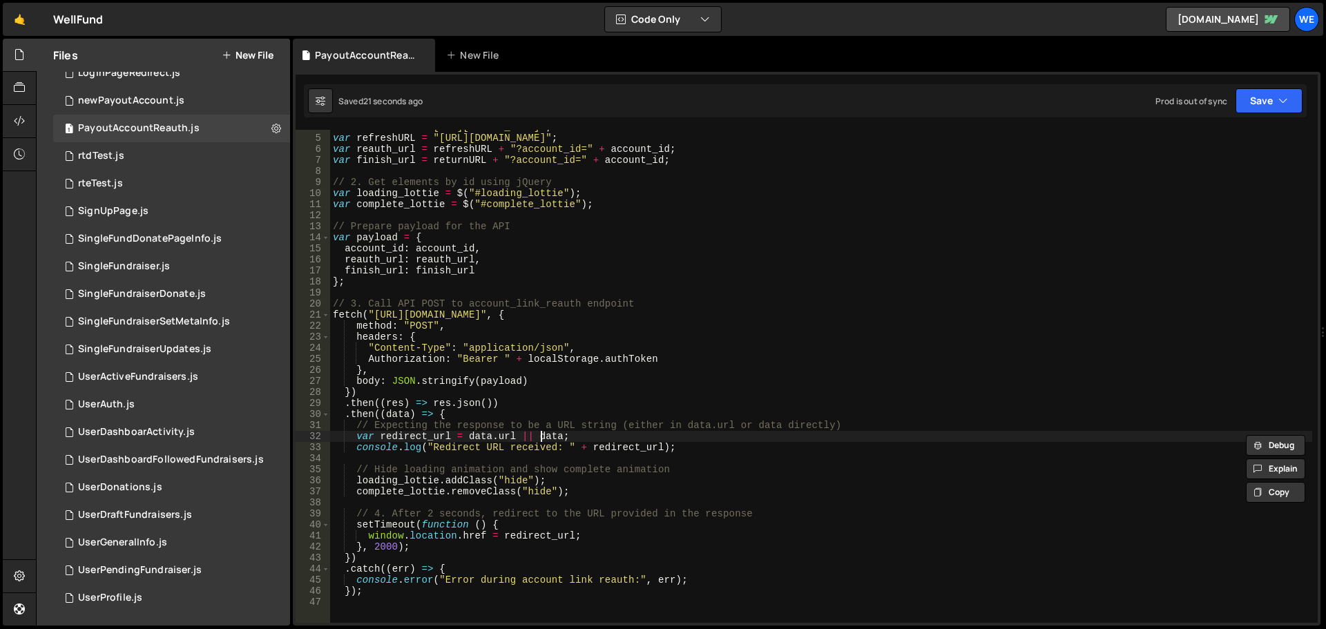
click at [538, 440] on div "var returnURL = "[URL][DOMAIN_NAME]" ; var refreshURL = "[URL][DOMAIN_NAME]" ; …" at bounding box center [821, 379] width 982 height 515
click at [472, 434] on div "var returnURL = "[URL][DOMAIN_NAME]" ; var refreshURL = "[URL][DOMAIN_NAME]" ; …" at bounding box center [821, 379] width 982 height 515
click at [468, 418] on div "var returnURL = "[URL][DOMAIN_NAME]" ; var refreshURL = "[URL][DOMAIN_NAME]" ; …" at bounding box center [821, 379] width 982 height 515
click at [415, 540] on div "var returnURL = "[URL][DOMAIN_NAME]" ; var refreshURL = "[URL][DOMAIN_NAME]" ; …" at bounding box center [821, 379] width 982 height 515
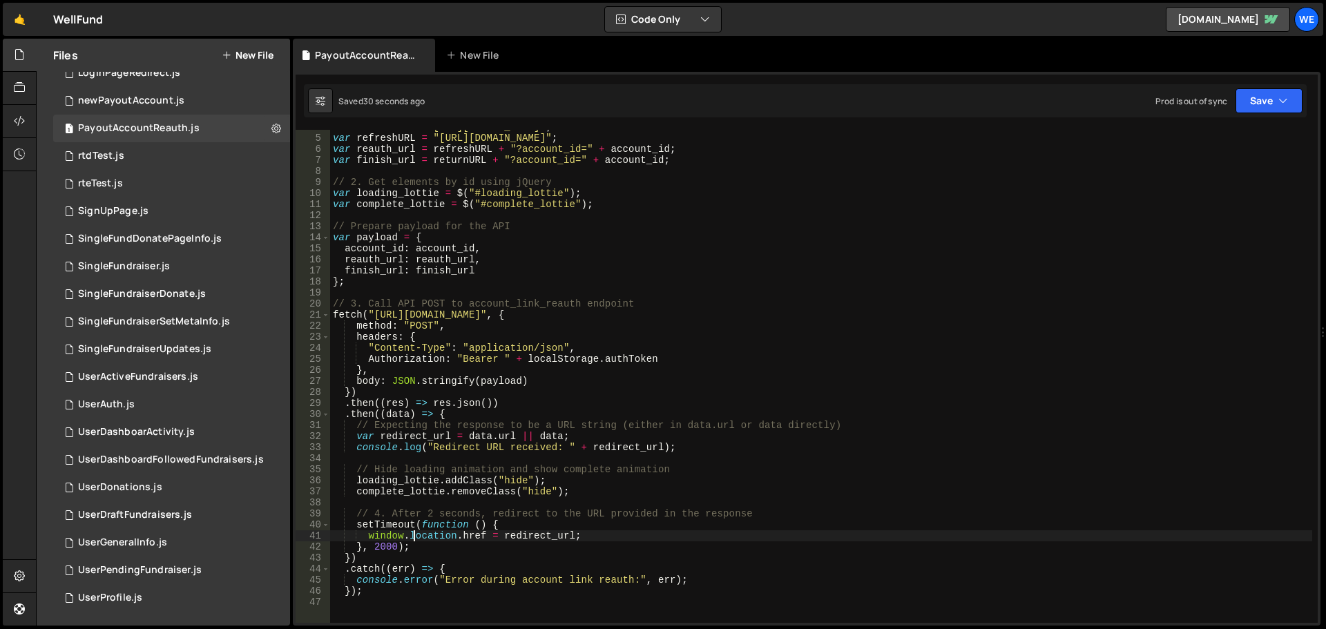
click at [421, 542] on div "var returnURL = "[URL][DOMAIN_NAME]" ; var refreshURL = "[URL][DOMAIN_NAME]" ; …" at bounding box center [821, 379] width 982 height 515
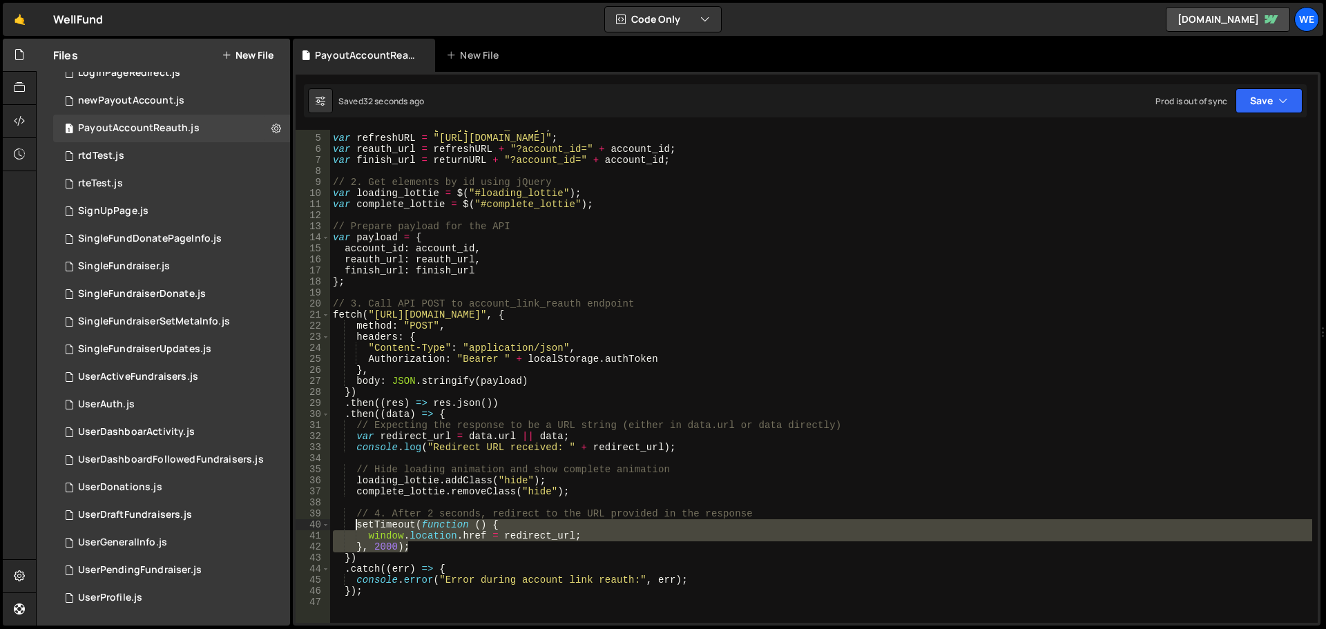
click at [356, 524] on div "var returnURL = "[URL][DOMAIN_NAME]" ; var refreshURL = "[URL][DOMAIN_NAME]" ; …" at bounding box center [821, 379] width 982 height 515
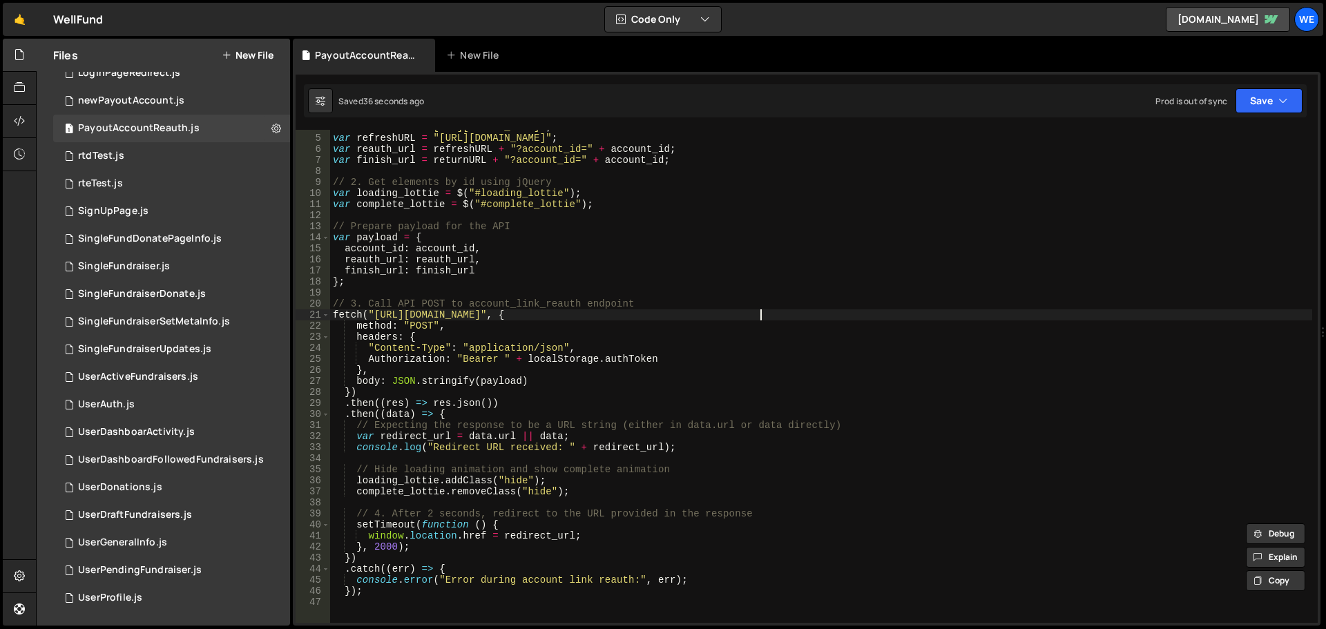
click at [760, 311] on div "var returnURL = "[URL][DOMAIN_NAME]" ; var refreshURL = "[URL][DOMAIN_NAME]" ; …" at bounding box center [821, 379] width 982 height 515
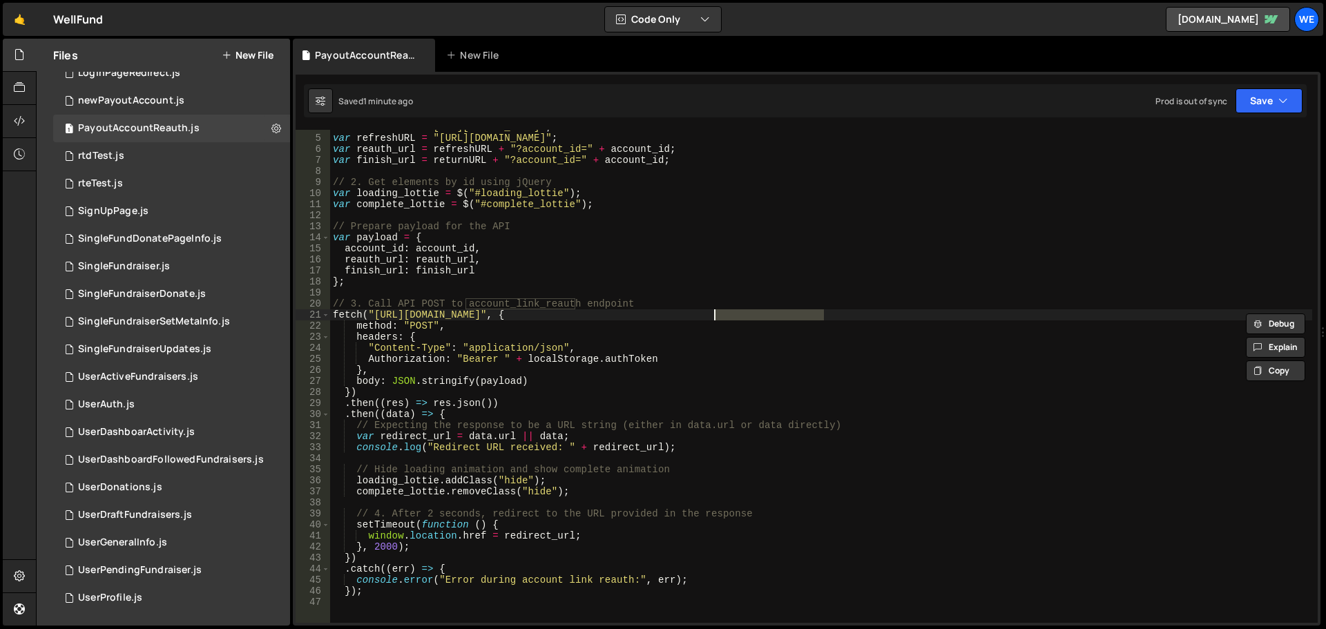
click at [750, 314] on div "var returnURL = "[URL][DOMAIN_NAME]" ; var refreshURL = "[URL][DOMAIN_NAME]" ; …" at bounding box center [821, 376] width 982 height 493
click at [750, 314] on div "var returnURL = "[URL][DOMAIN_NAME]" ; var refreshURL = "[URL][DOMAIN_NAME]" ; …" at bounding box center [821, 379] width 982 height 515
click at [436, 252] on div "var returnURL = "[URL][DOMAIN_NAME]" ; var refreshURL = "[URL][DOMAIN_NAME]" ; …" at bounding box center [821, 379] width 982 height 515
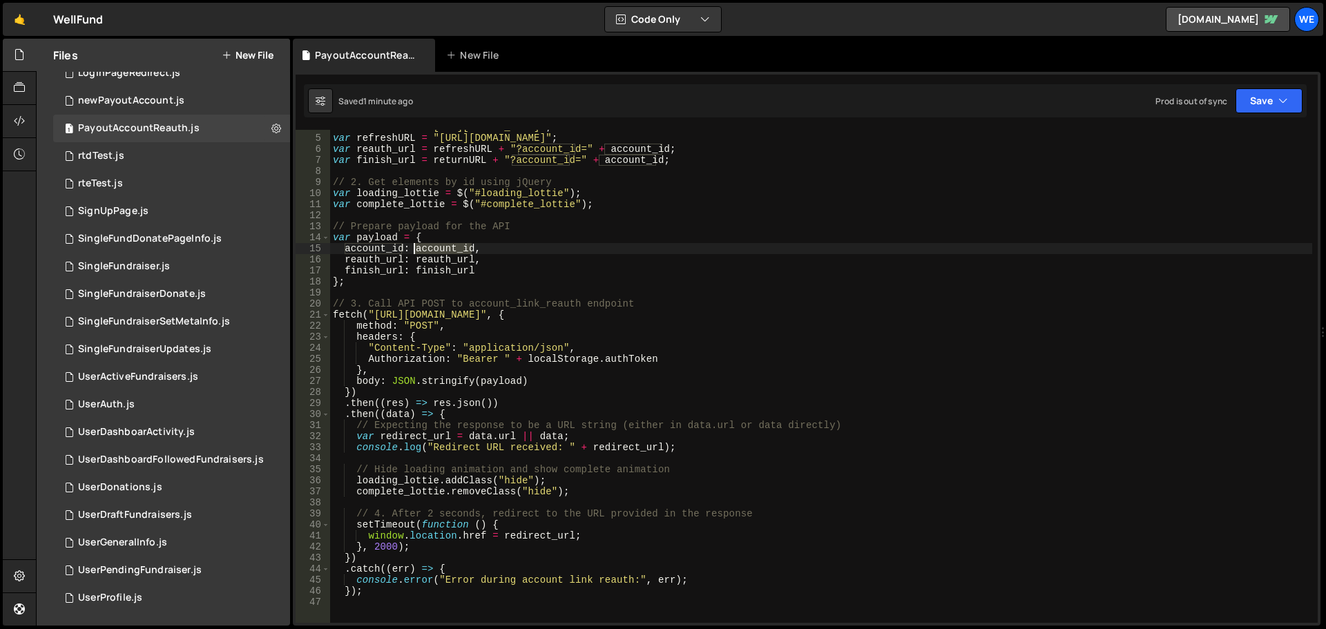
click at [436, 252] on div "var returnURL = "[URL][DOMAIN_NAME]" ; var refreshURL = "[URL][DOMAIN_NAME]" ; …" at bounding box center [821, 379] width 982 height 515
click at [364, 258] on div "var returnURL = "[URL][DOMAIN_NAME]" ; var refreshURL = "[URL][DOMAIN_NAME]" ; …" at bounding box center [821, 379] width 982 height 515
click at [371, 267] on div "var returnURL = "[URL][DOMAIN_NAME]" ; var refreshURL = "[URL][DOMAIN_NAME]" ; …" at bounding box center [821, 379] width 982 height 515
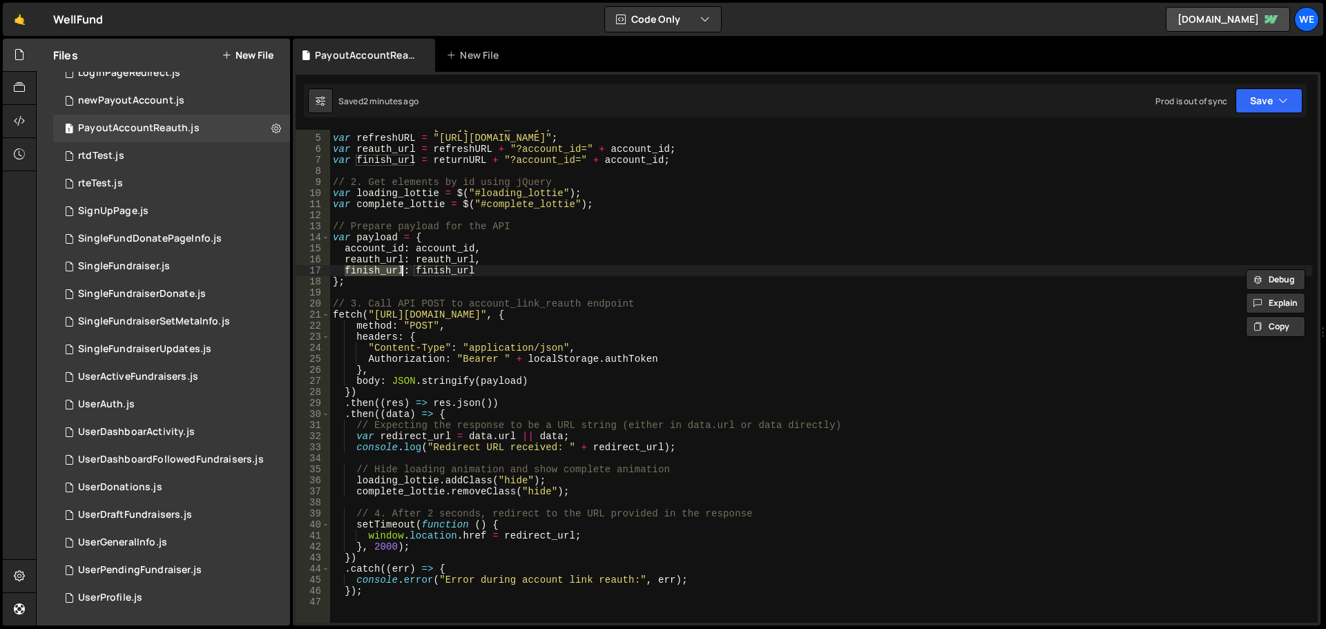
click at [372, 240] on div "var returnURL = "[URL][DOMAIN_NAME]" ; var refreshURL = "[URL][DOMAIN_NAME]" ; …" at bounding box center [821, 379] width 982 height 515
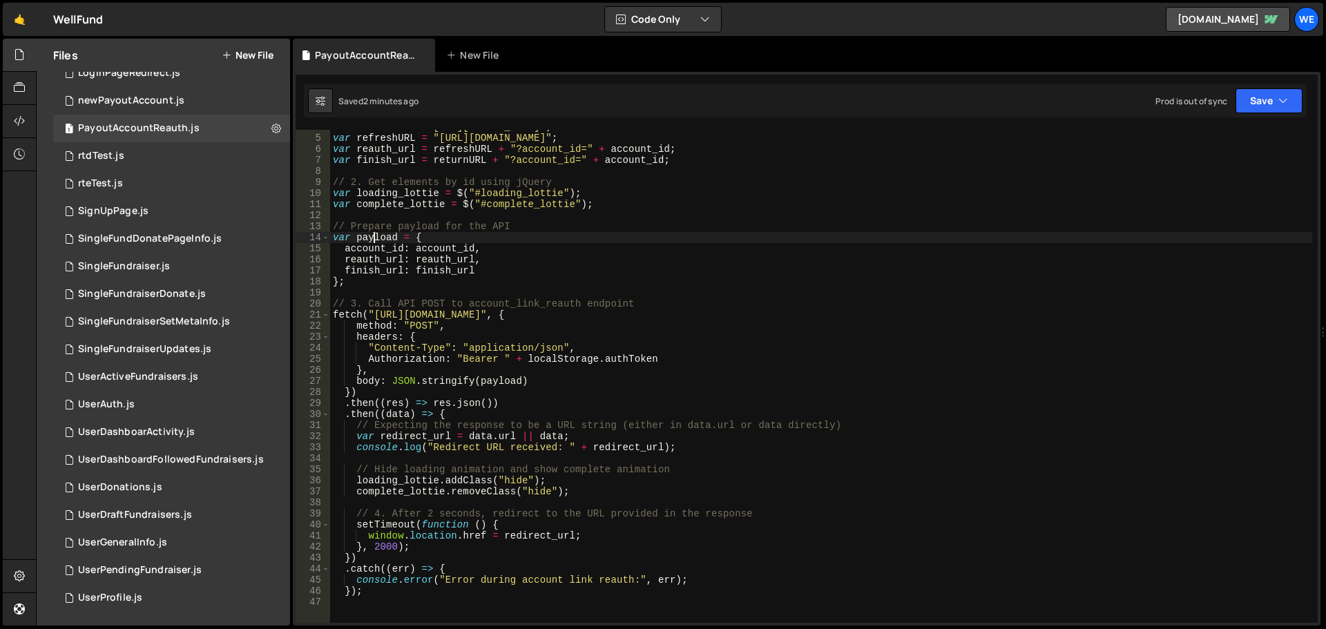
click at [372, 240] on div "var returnURL = "[URL][DOMAIN_NAME]" ; var refreshURL = "[URL][DOMAIN_NAME]" ; …" at bounding box center [821, 379] width 982 height 515
click at [425, 251] on div "var returnURL = "[URL][DOMAIN_NAME]" ; var refreshURL = "[URL][DOMAIN_NAME]" ; …" at bounding box center [821, 379] width 982 height 515
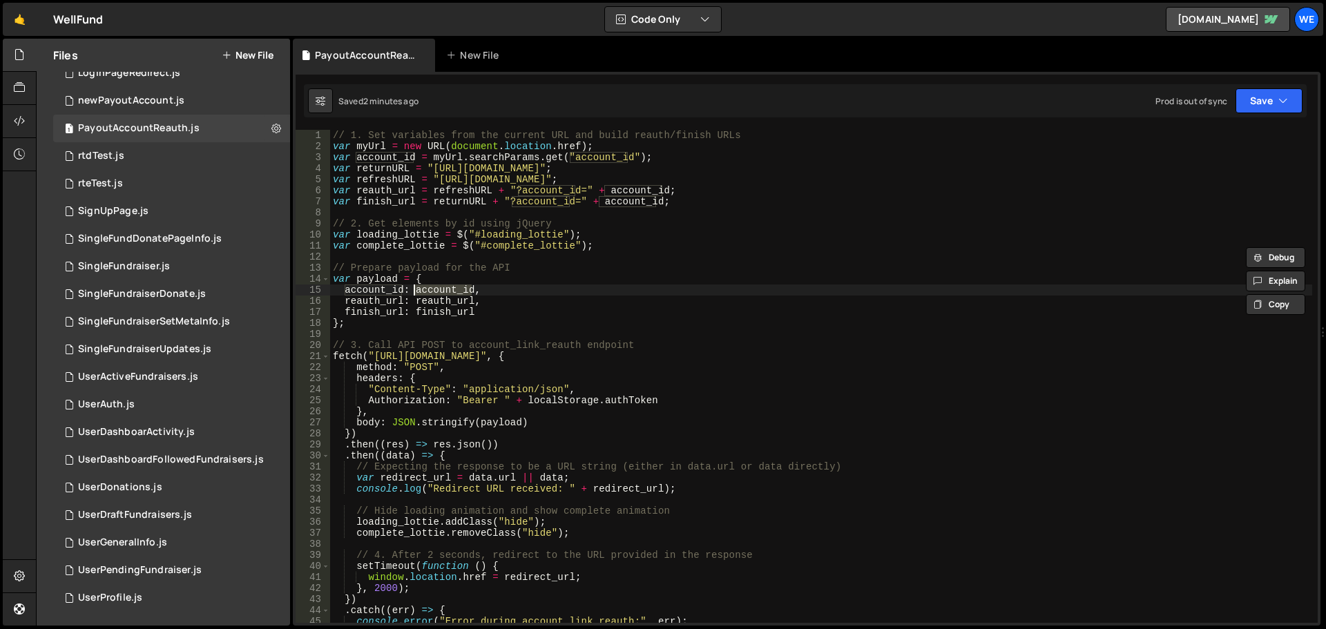
click at [507, 165] on div "// 1. Set variables from the current URL and build reauth/finish URLs var myUrl…" at bounding box center [821, 387] width 982 height 515
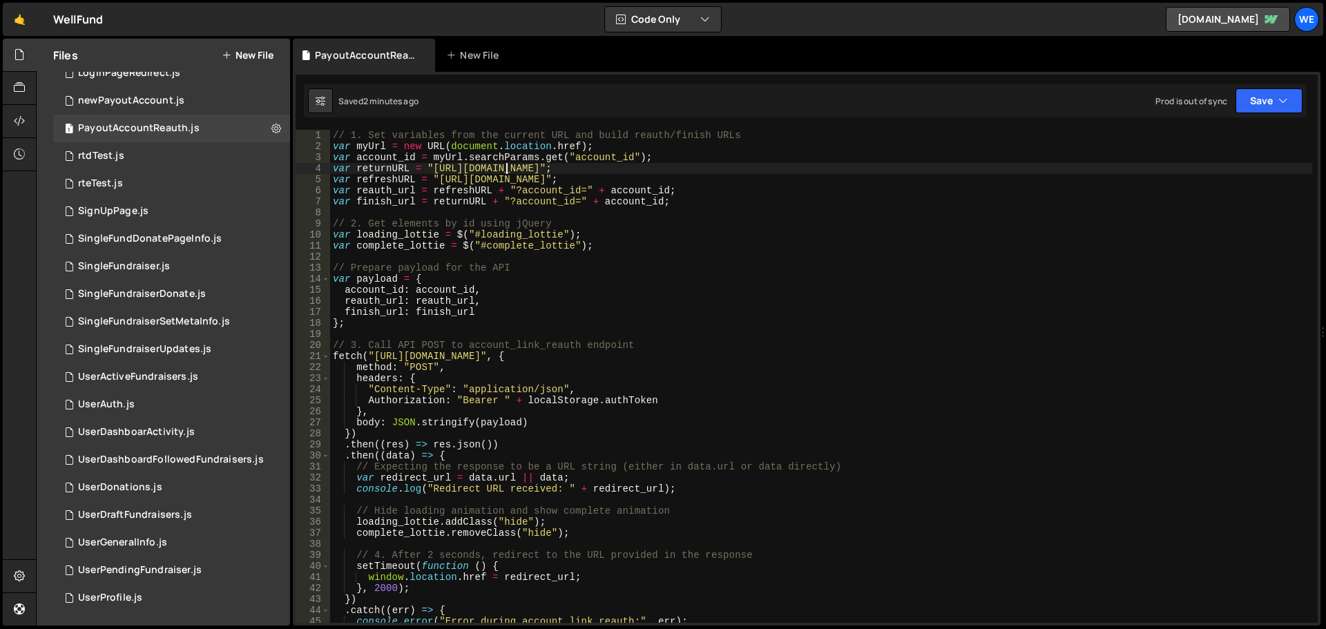
click at [507, 165] on div "// 1. Set variables from the current URL and build reauth/finish URLs var myUrl…" at bounding box center [821, 387] width 982 height 515
click at [446, 155] on div "// 1. Set variables from the current URL and build reauth/finish URLs var myUrl…" at bounding box center [821, 387] width 982 height 515
click at [492, 153] on div "// 1. Set variables from the current URL and build reauth/finish URLs var myUrl…" at bounding box center [821, 387] width 982 height 515
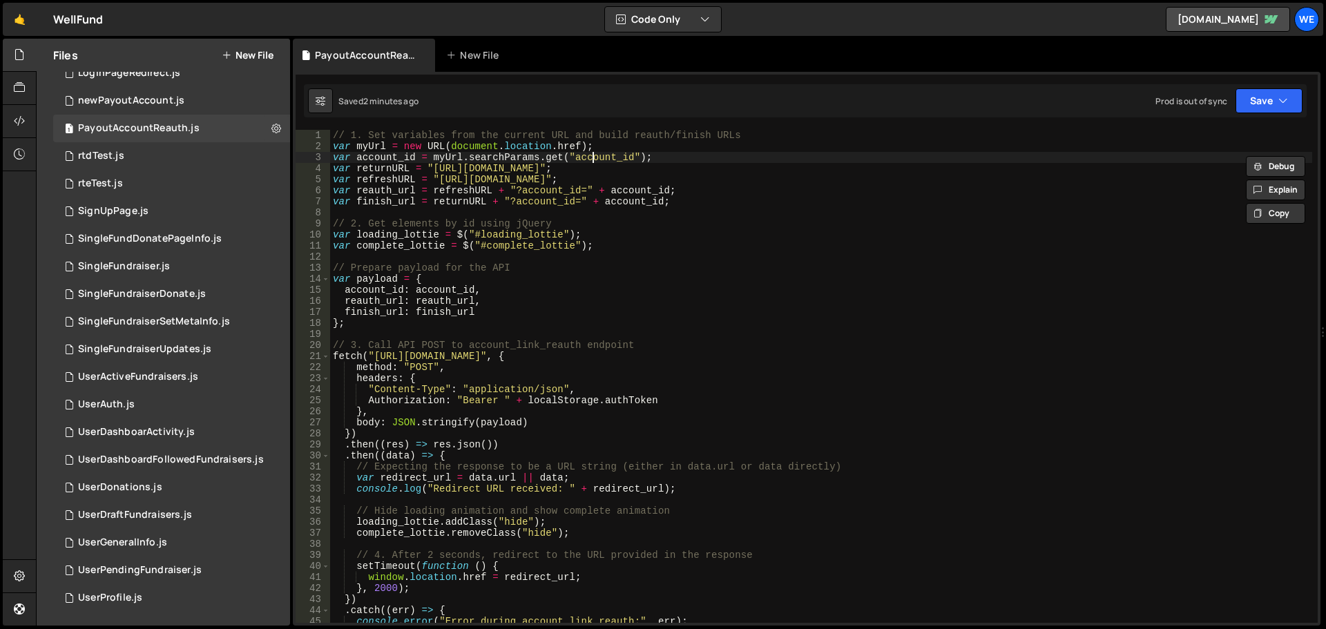
click at [595, 153] on div "// 1. Set variables from the current URL and build reauth/finish URLs var myUrl…" at bounding box center [821, 387] width 982 height 515
click at [644, 137] on div "// 1. Set variables from the current URL and build reauth/finish URLs var myUrl…" at bounding box center [821, 387] width 982 height 515
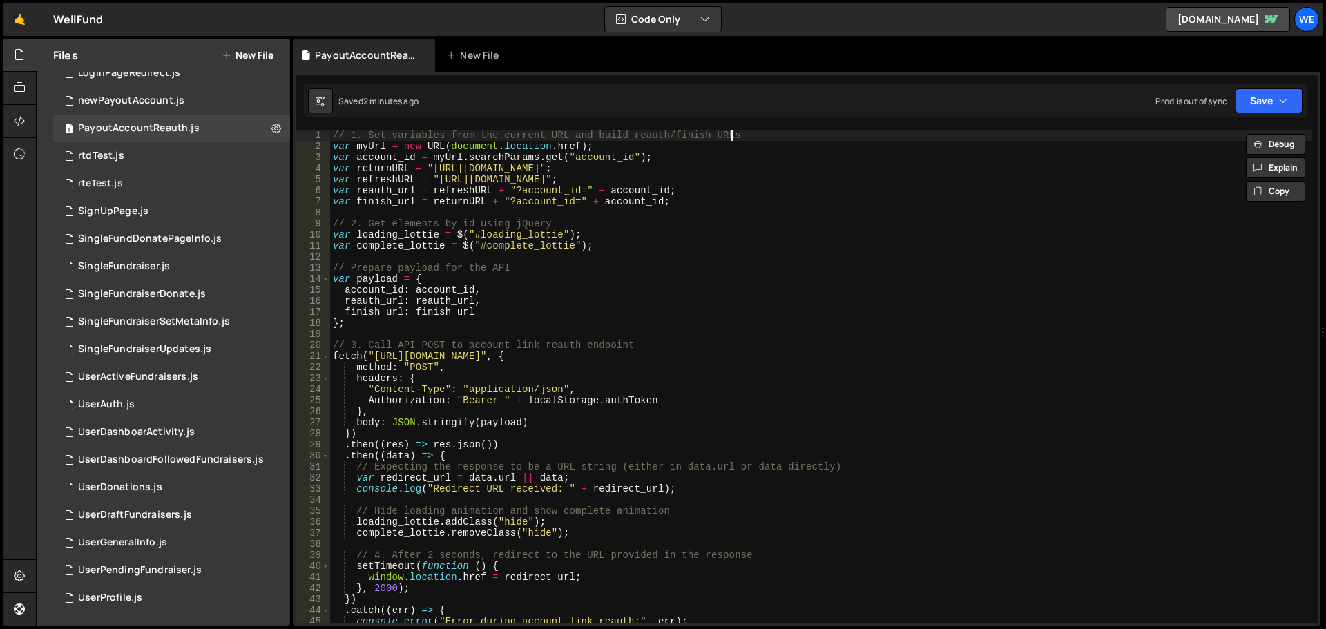
click at [826, 140] on div "// 1. Set variables from the current URL and build reauth/finish URLs var myUrl…" at bounding box center [821, 387] width 982 height 515
click at [821, 199] on div "// 1. Set variables from the current URL and build reauth/finish URLs var myUrl…" at bounding box center [821, 387] width 982 height 515
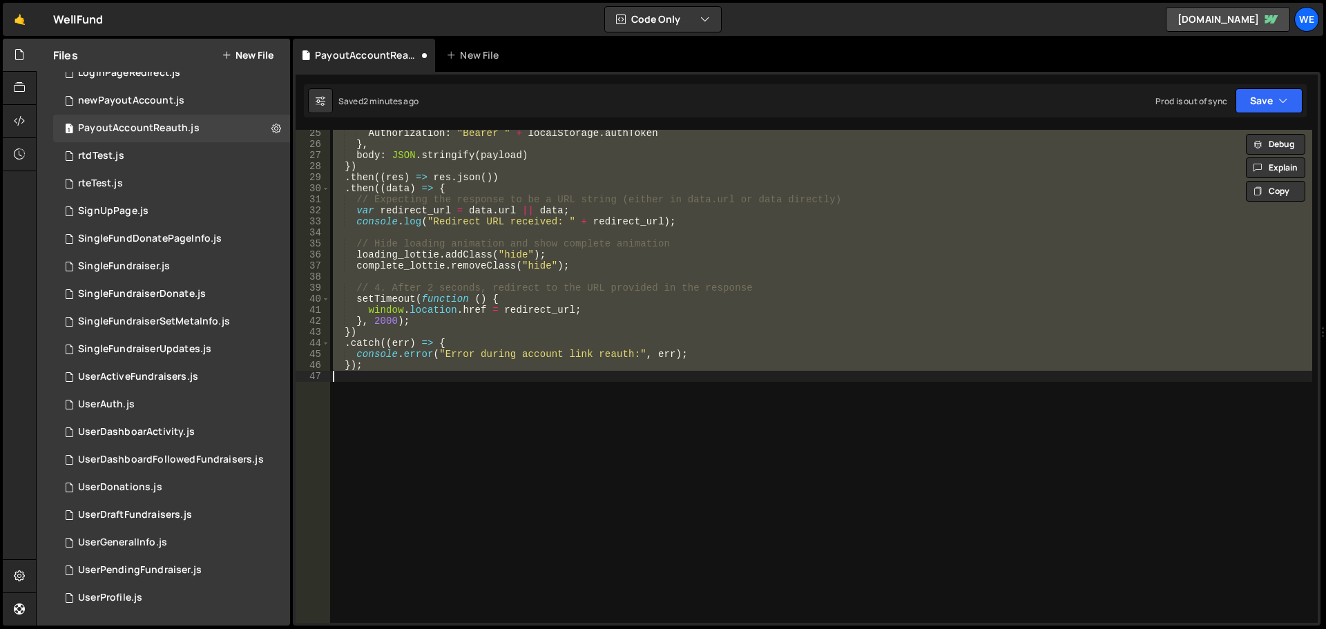
scroll to position [267, 0]
click at [1270, 109] on button "Save" at bounding box center [1268, 100] width 67 height 25
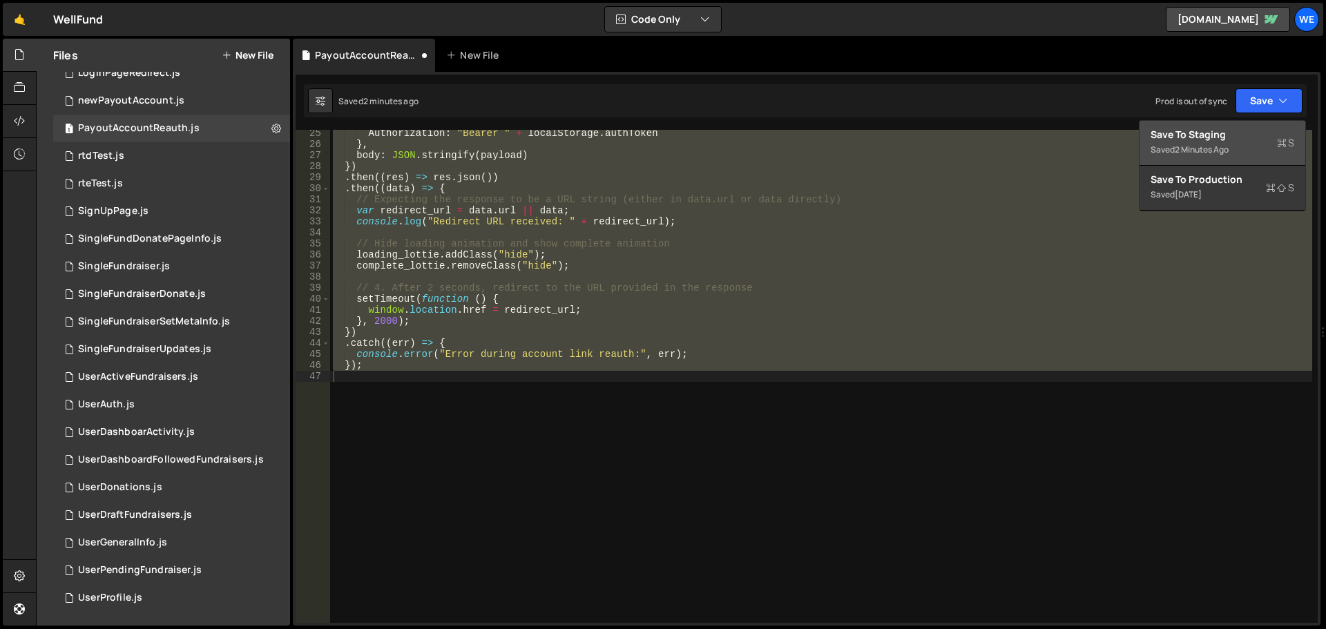
click at [1250, 124] on button "Save to Staging S Saved 2 minutes ago" at bounding box center [1222, 143] width 166 height 45
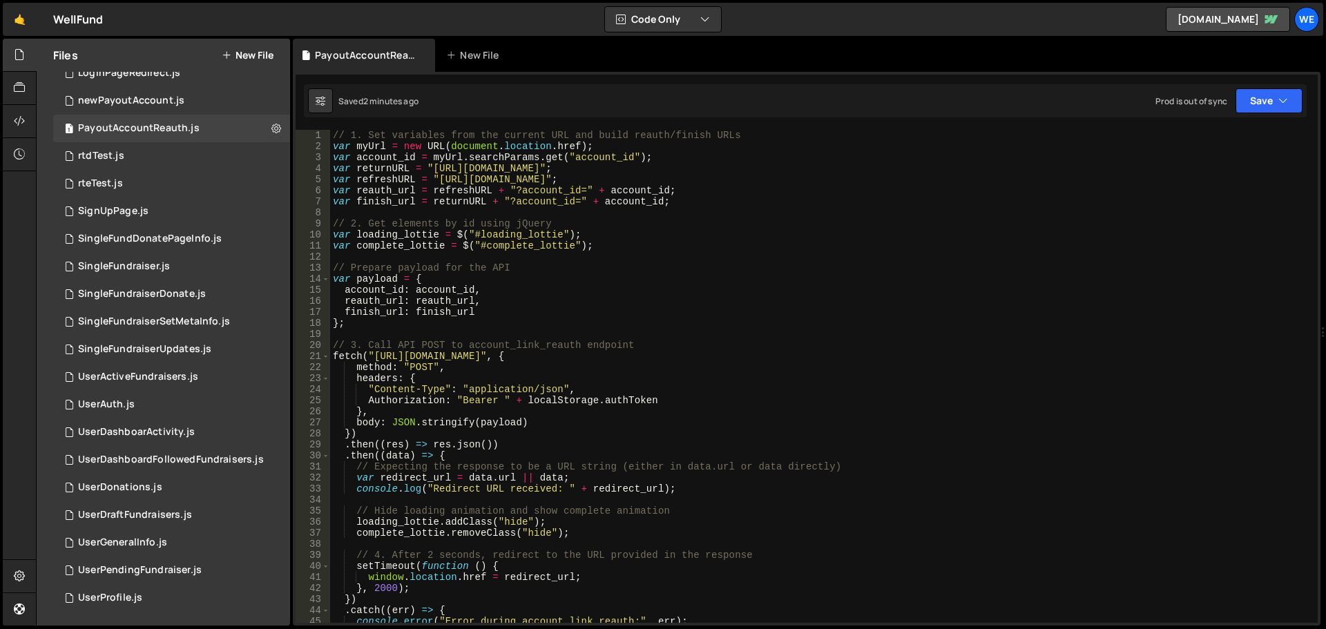
scroll to position [0, 0]
click at [543, 181] on div "// 1. Set variables from the current URL and build reauth/finish URLs var myUrl…" at bounding box center [821, 387] width 982 height 515
drag, startPoint x: 543, startPoint y: 181, endPoint x: 588, endPoint y: 183, distance: 44.9
click at [543, 180] on div "// 1. Set variables from the current URL and build reauth/finish URLs var myUrl…" at bounding box center [821, 387] width 982 height 515
click at [734, 171] on div "// 1. Set variables from the current URL and build reauth/finish URLs var myUrl…" at bounding box center [821, 387] width 982 height 515
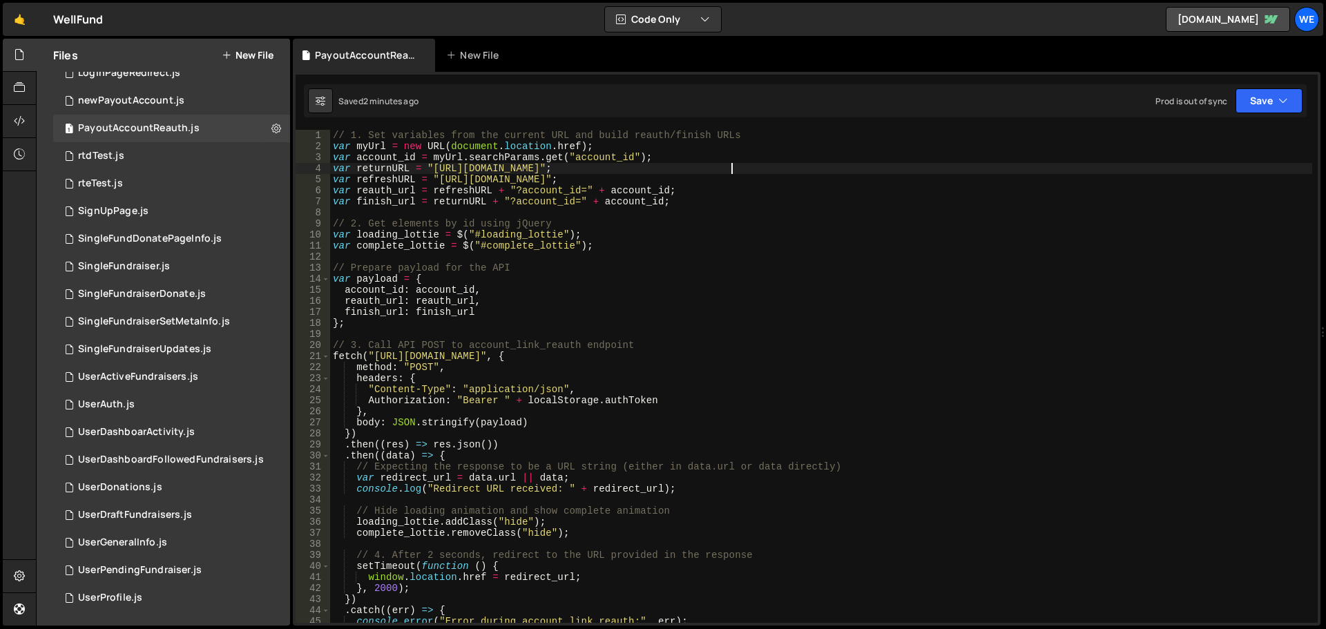
click at [734, 171] on div "// 1. Set variables from the current URL and build reauth/finish URLs var myUrl…" at bounding box center [821, 387] width 982 height 515
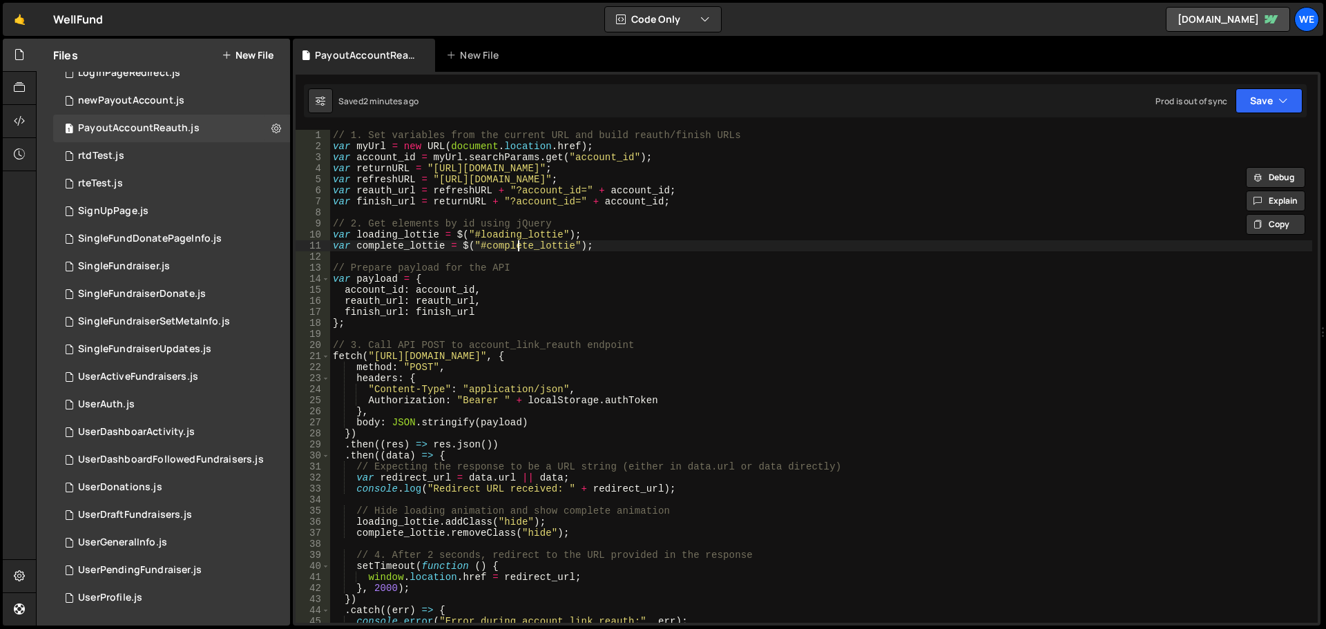
click at [515, 242] on div "// 1. Set variables from the current URL and build reauth/finish URLs var myUrl…" at bounding box center [821, 387] width 982 height 515
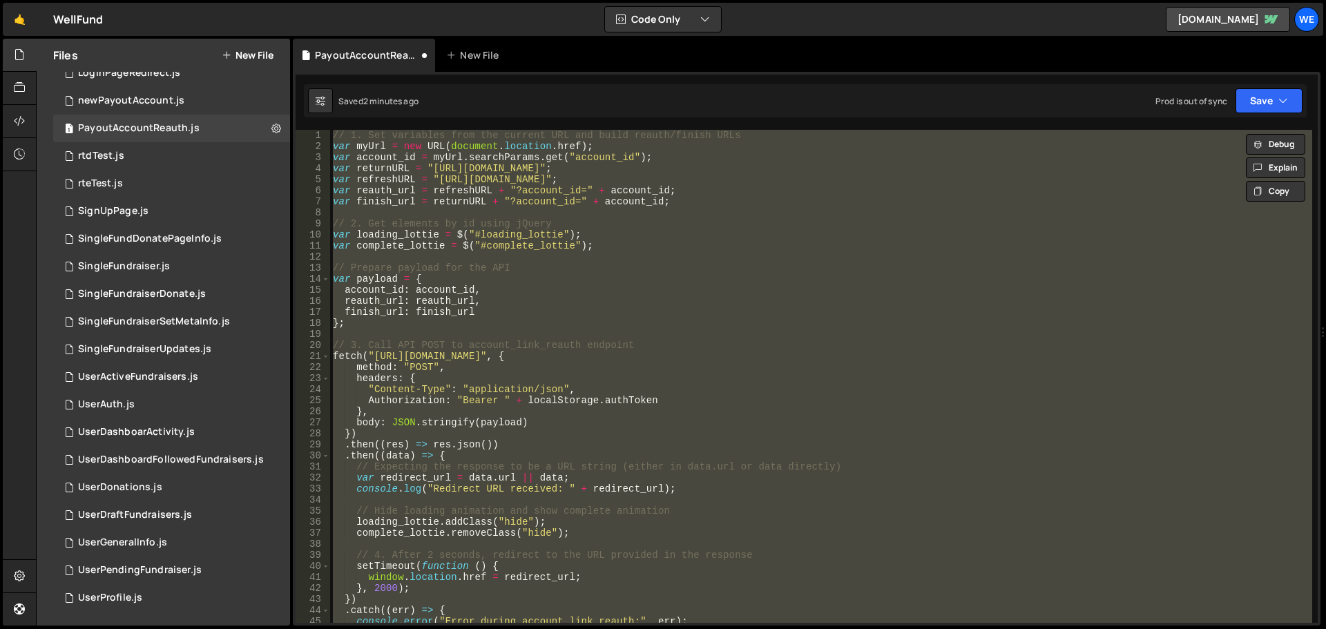
click at [431, 163] on div "// 1. Set variables from the current URL and build reauth/finish URLs var myUrl…" at bounding box center [821, 376] width 982 height 493
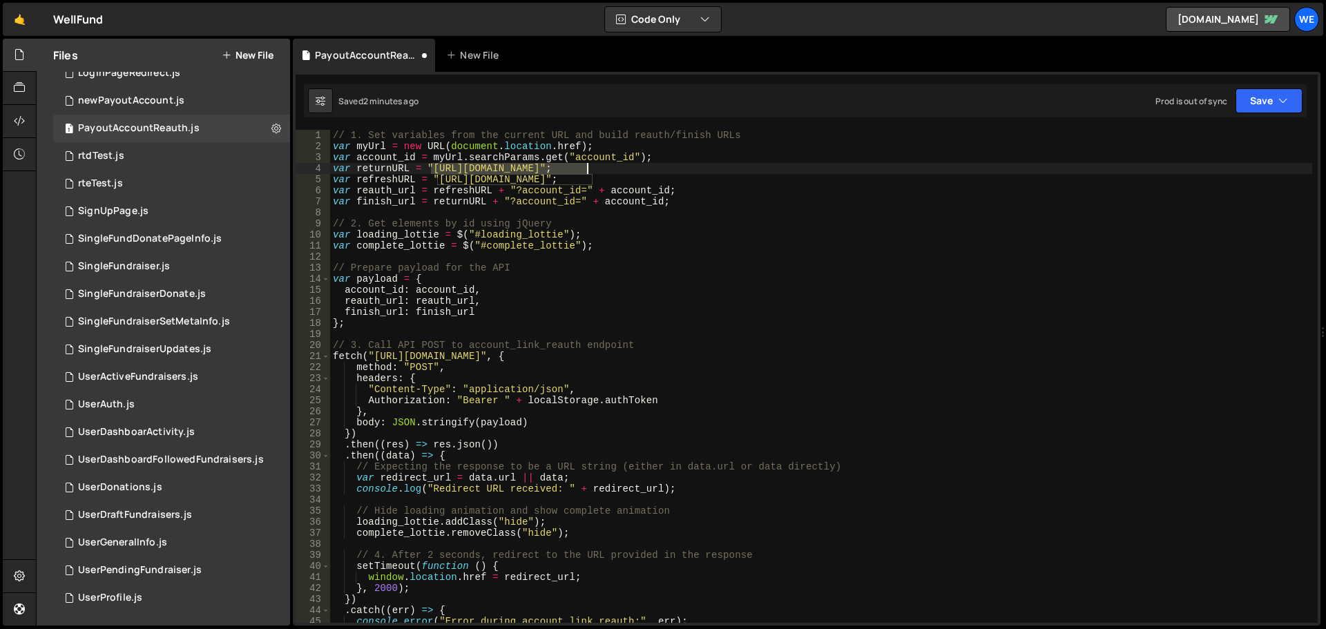
click at [587, 163] on div "// 1. Set variables from the current URL and build reauth/finish URLs var myUrl…" at bounding box center [821, 387] width 982 height 515
paste textarea "[DOMAIN_NAME]"
click at [439, 175] on div "// 1. Set variables from the current URL and build reauth/finish URLs var myUrl…" at bounding box center [821, 387] width 982 height 515
click at [590, 174] on div "// 1. Set variables from the current URL and build reauth/finish URLs var myUrl…" at bounding box center [821, 387] width 982 height 515
paste textarea "[DOMAIN_NAME]"
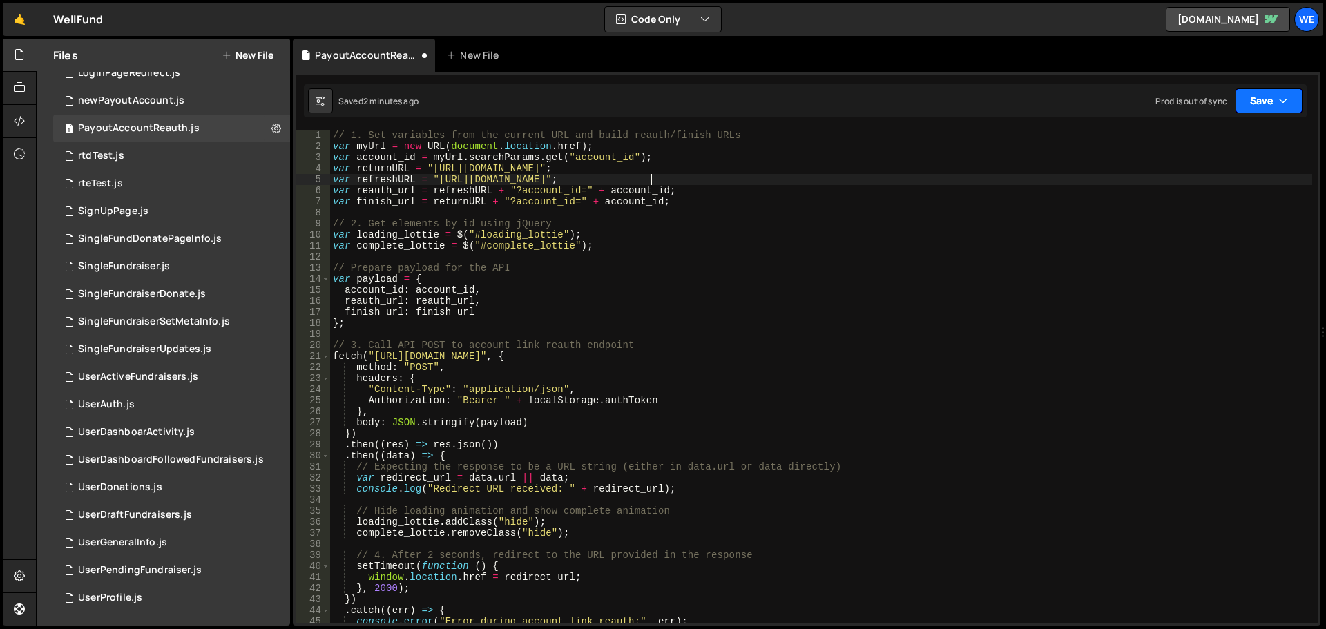
click at [1264, 106] on button "Save" at bounding box center [1268, 100] width 67 height 25
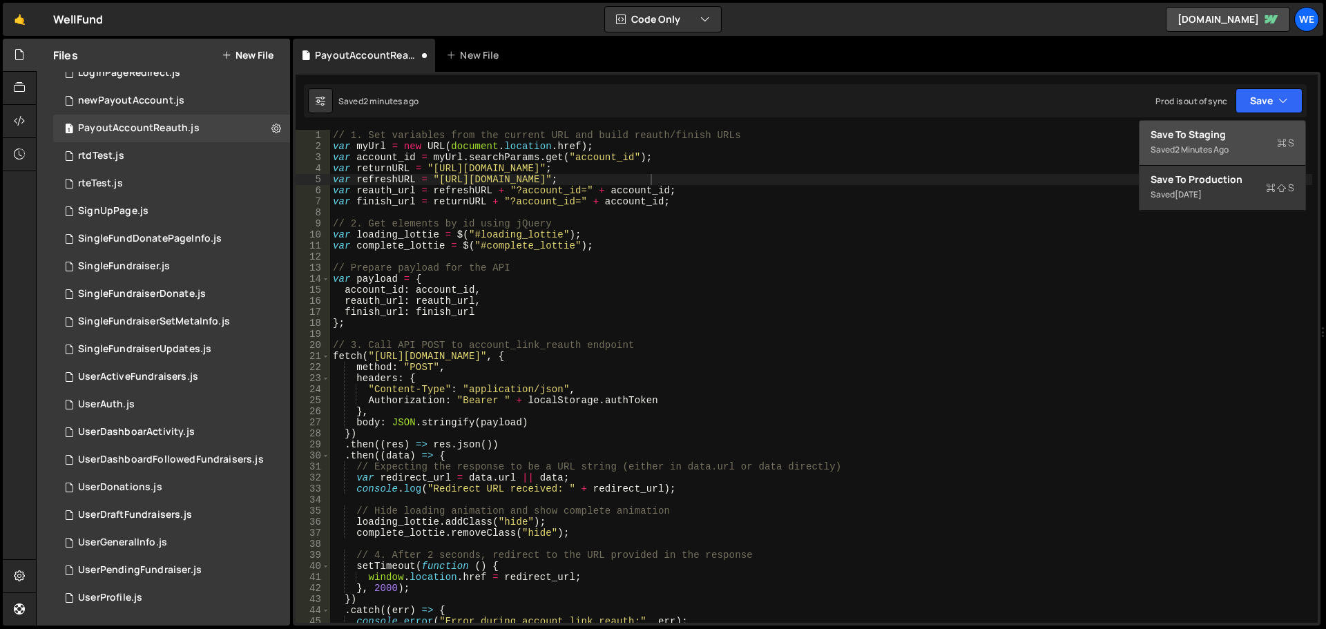
click at [1237, 134] on div "Save to Staging S" at bounding box center [1222, 135] width 144 height 14
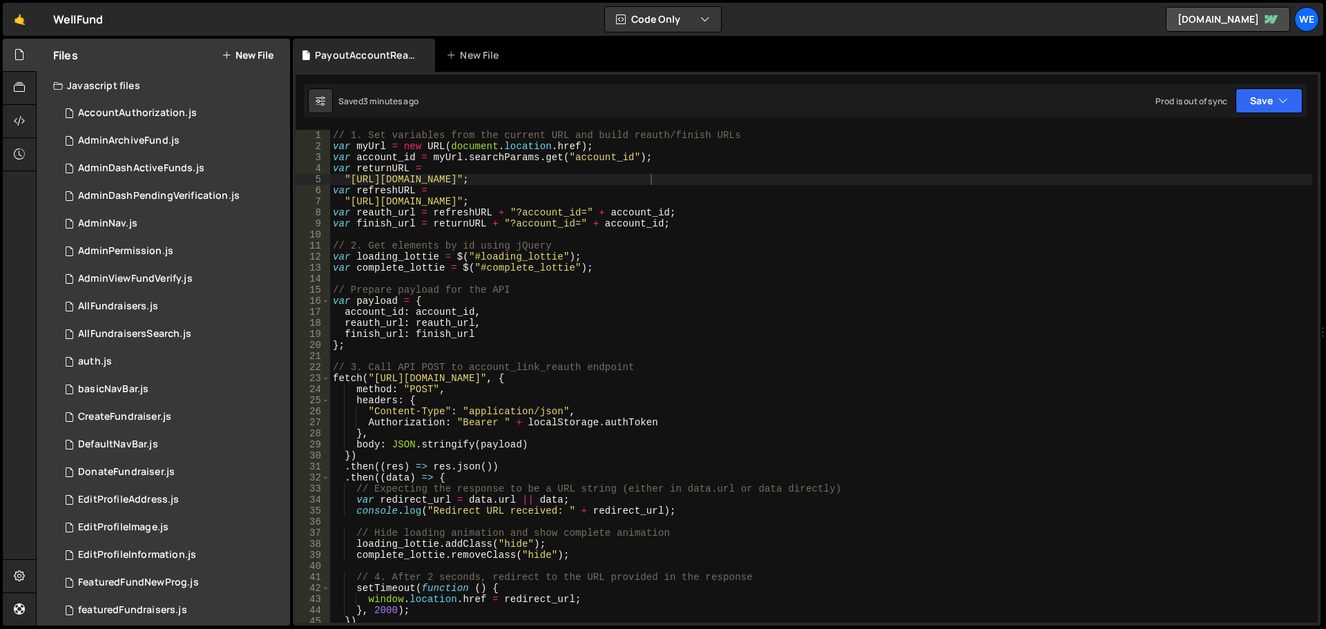
click at [671, 309] on div "// 1. Set variables from the current URL and build reauth/finish URLs var myUrl…" at bounding box center [821, 387] width 982 height 515
click at [374, 375] on div "// 1. Set variables from the current URL and build reauth/finish URLs var myUrl…" at bounding box center [821, 387] width 982 height 515
click at [585, 378] on div "// 1. Set variables from the current URL and build reauth/finish URLs var myUrl…" at bounding box center [821, 387] width 982 height 515
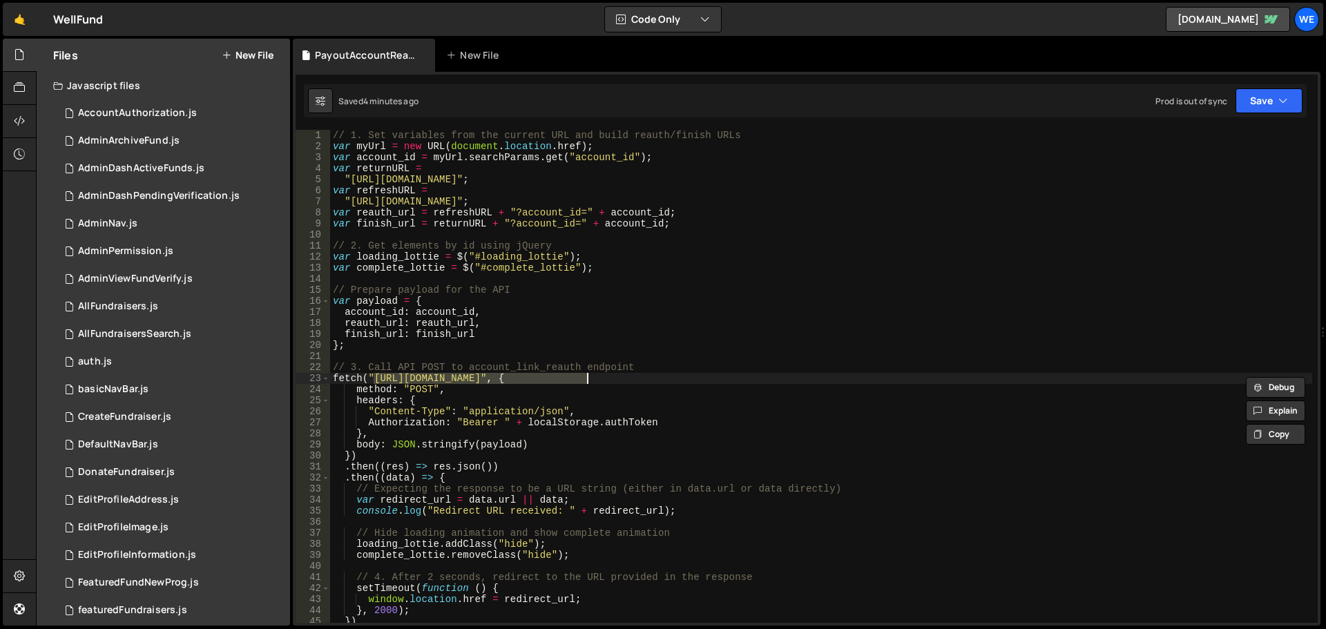
paste textarea "xru1-ldop-hv9n.n7e.xano"
click at [1273, 109] on button "Save" at bounding box center [1268, 100] width 67 height 25
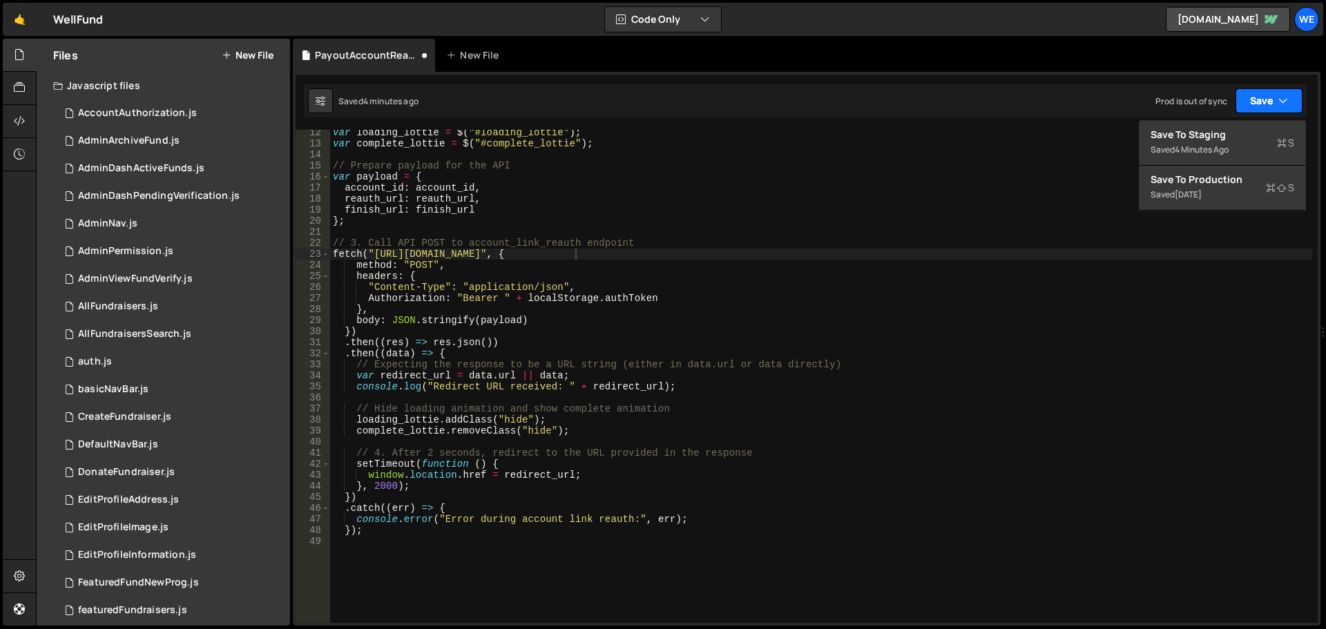
scroll to position [207, 0]
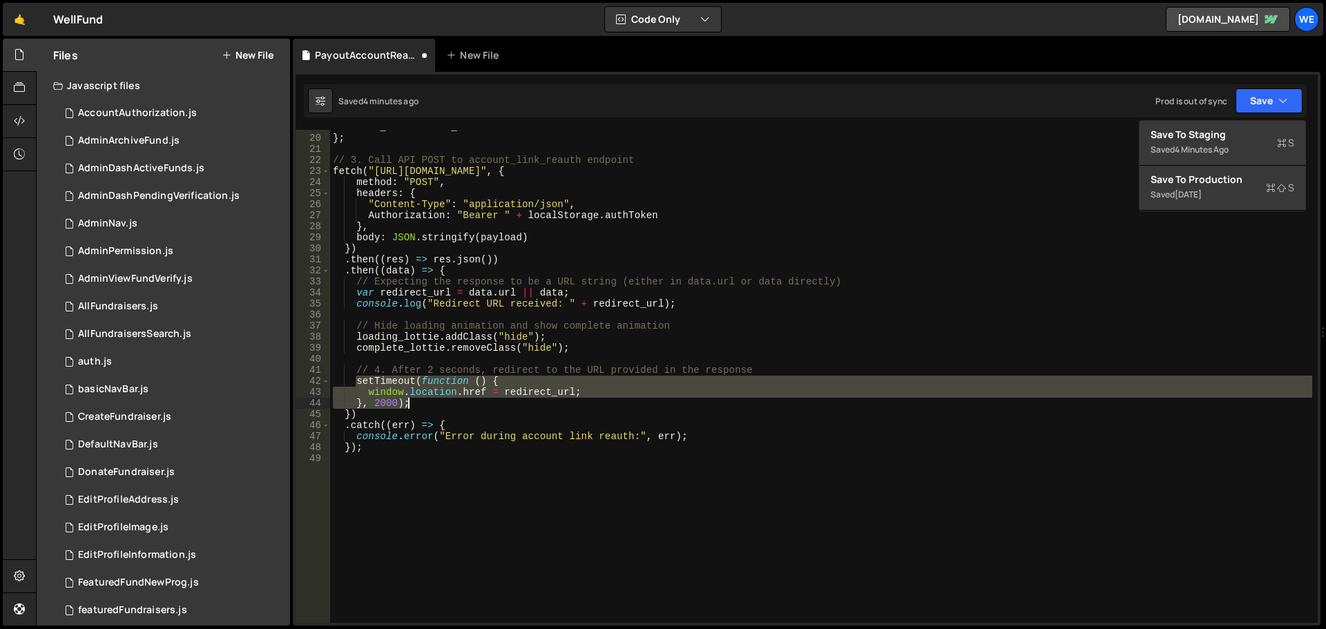
drag, startPoint x: 356, startPoint y: 382, endPoint x: 427, endPoint y: 400, distance: 72.7
click at [427, 400] on div "finish_url : finish_url } ; // 3. Call API POST to account_link_reauth endpoint…" at bounding box center [821, 379] width 982 height 515
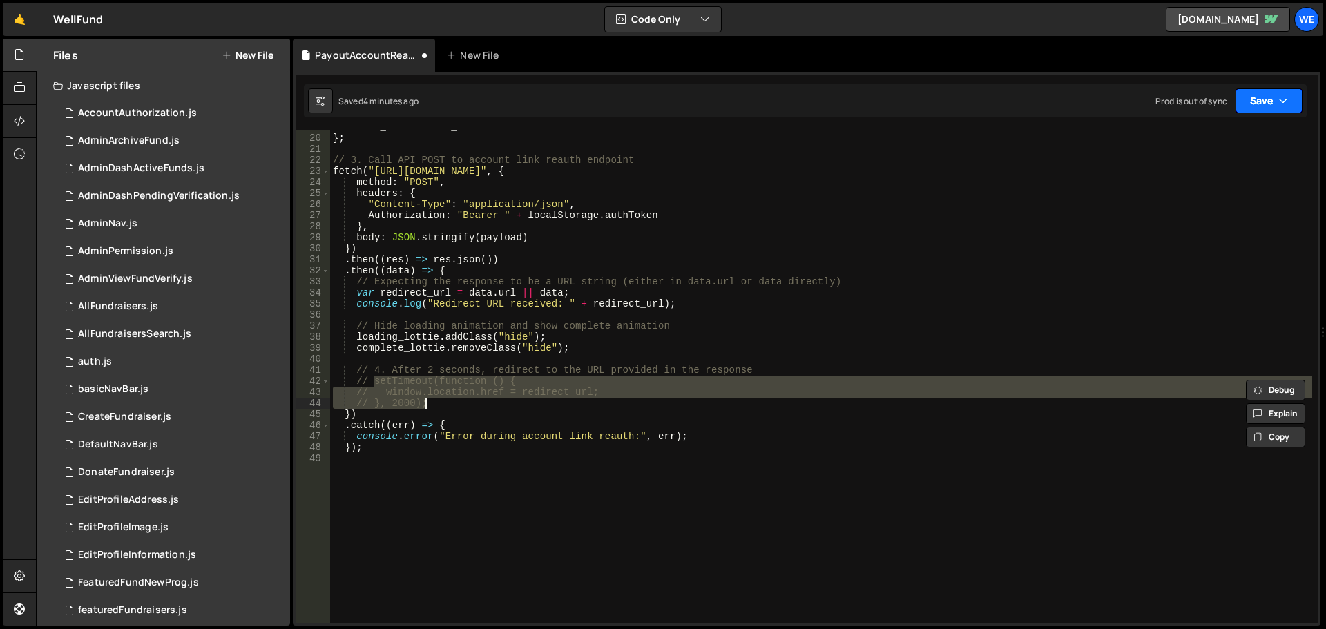
click at [1276, 98] on button "Save" at bounding box center [1268, 100] width 67 height 25
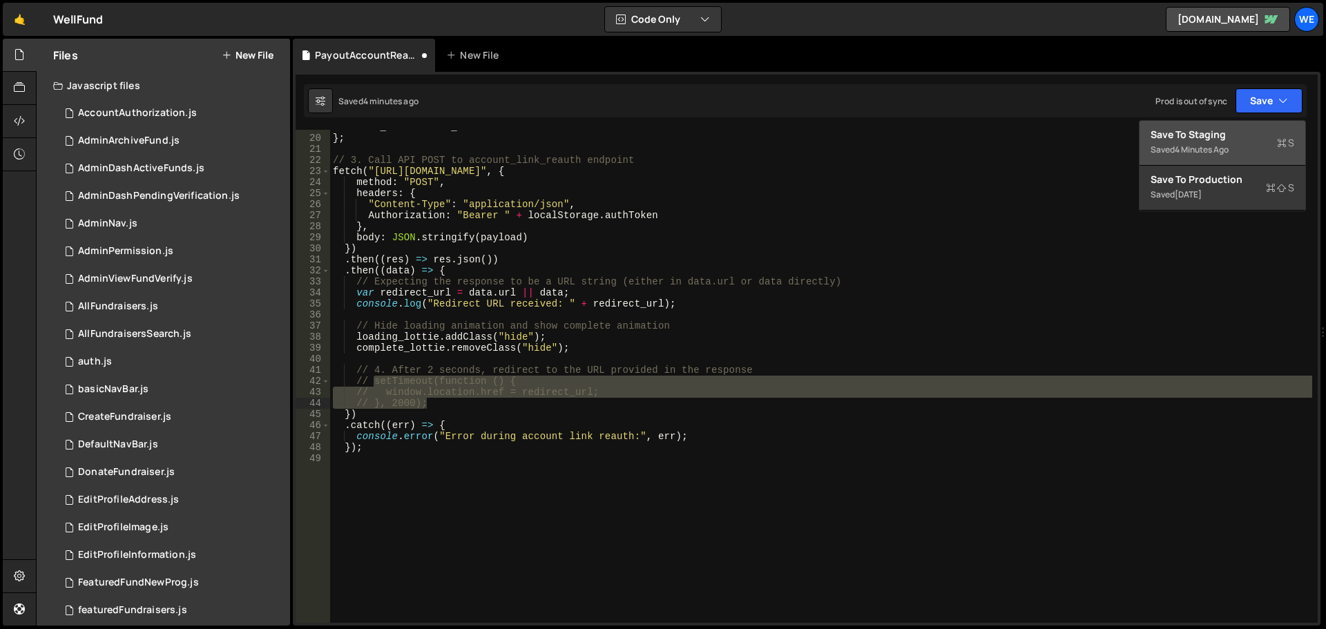
click at [1246, 128] on div "Save to Staging S" at bounding box center [1222, 135] width 144 height 14
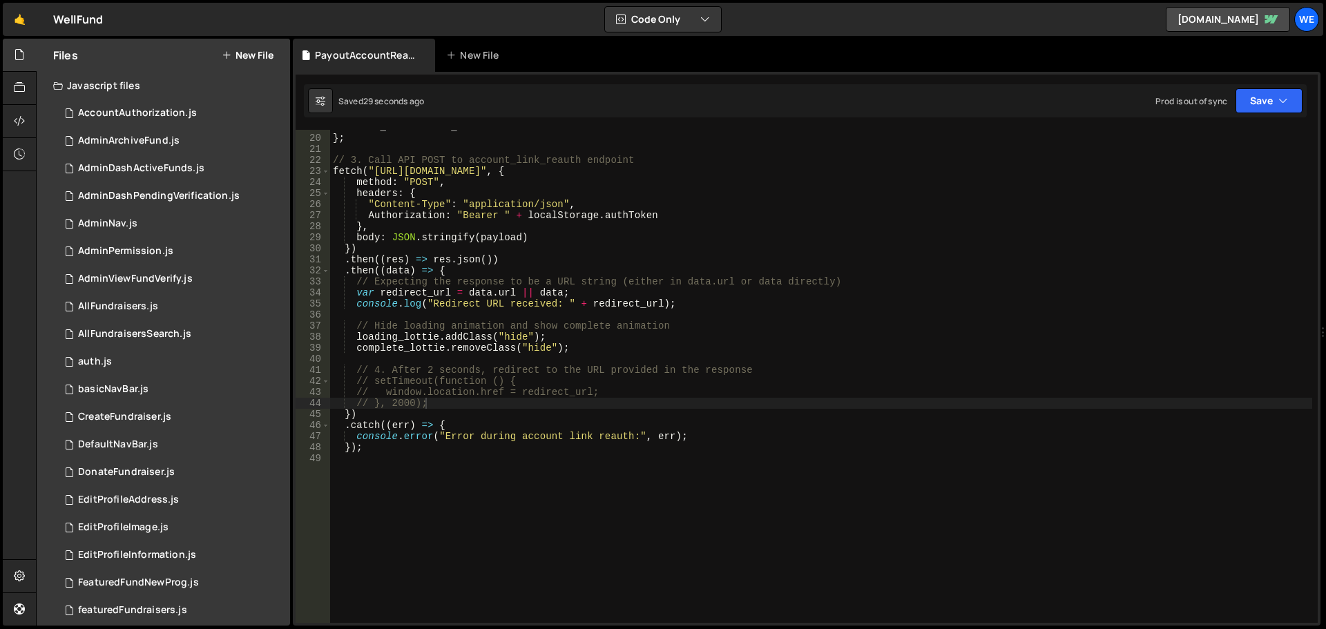
scroll to position [166, 0]
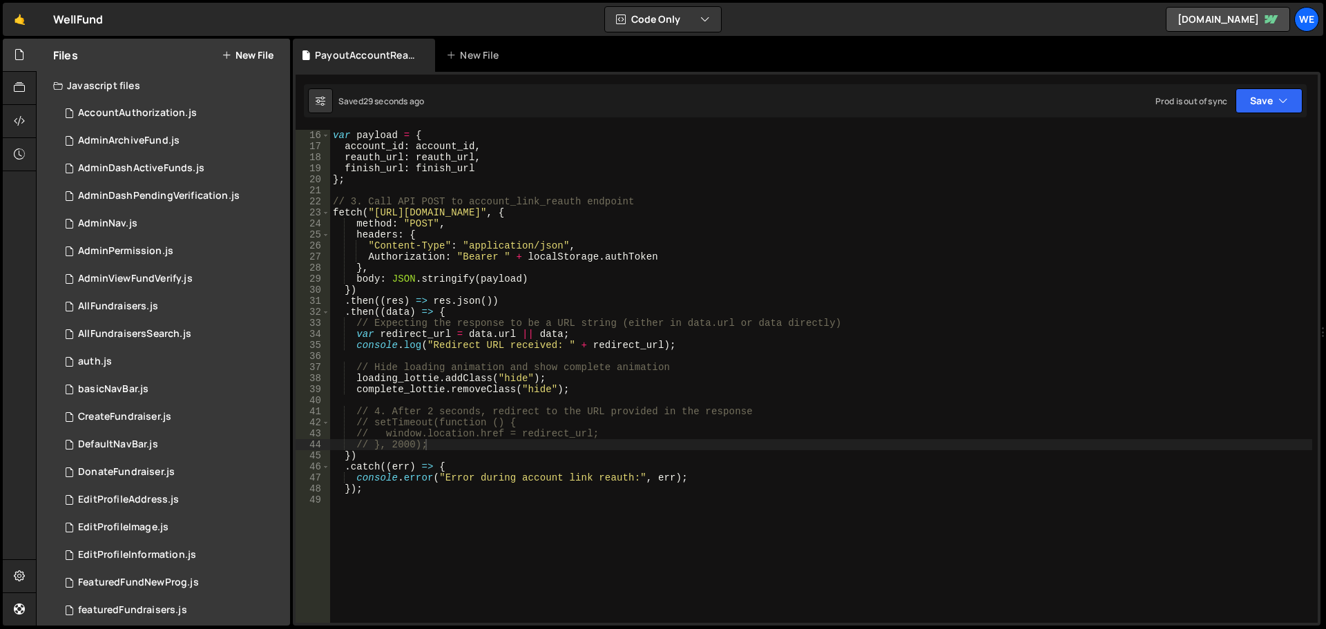
type textarea "console.log("Redirect URL received: " + redirect_url);"
click at [494, 347] on div "var payload = { account_id : account_id , reauth_url : reauth_url , finish_url …" at bounding box center [821, 387] width 982 height 515
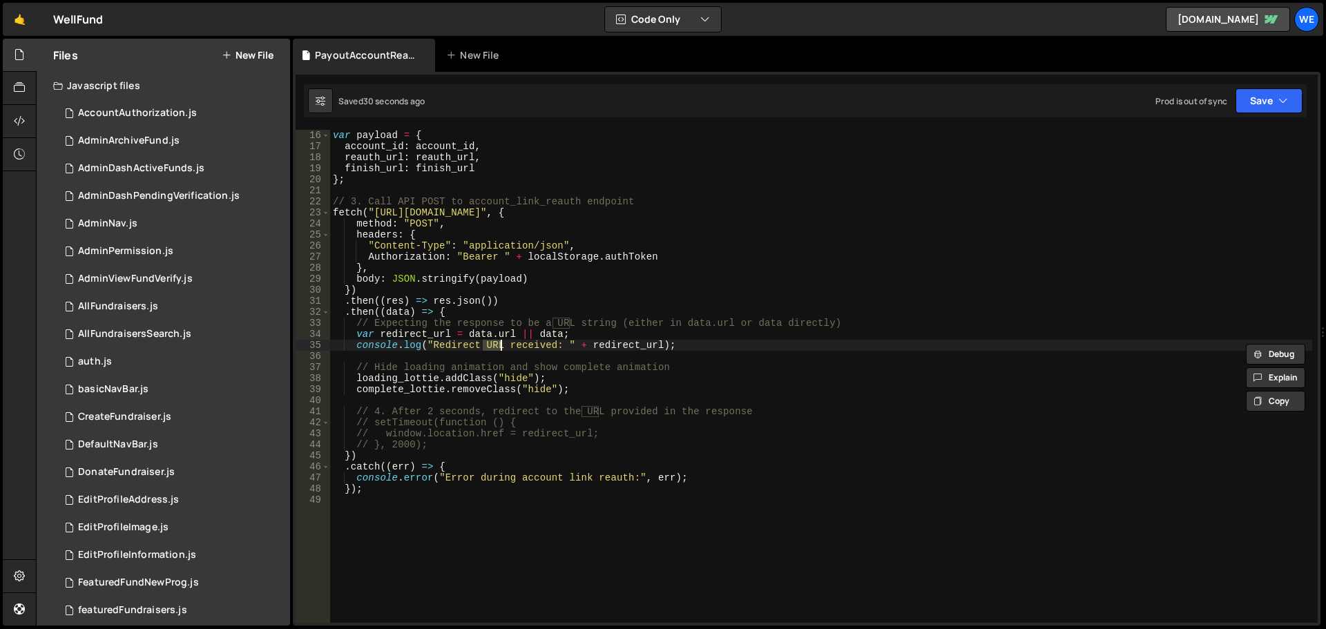
click at [637, 351] on div "var payload = { account_id : account_id , reauth_url : reauth_url , finish_url …" at bounding box center [821, 387] width 982 height 515
click at [635, 347] on div "var payload = { account_id : account_id , reauth_url : reauth_url , finish_url …" at bounding box center [821, 387] width 982 height 515
click at [479, 332] on div "var payload = { account_id : account_id , reauth_url : reauth_url , finish_url …" at bounding box center [821, 387] width 982 height 515
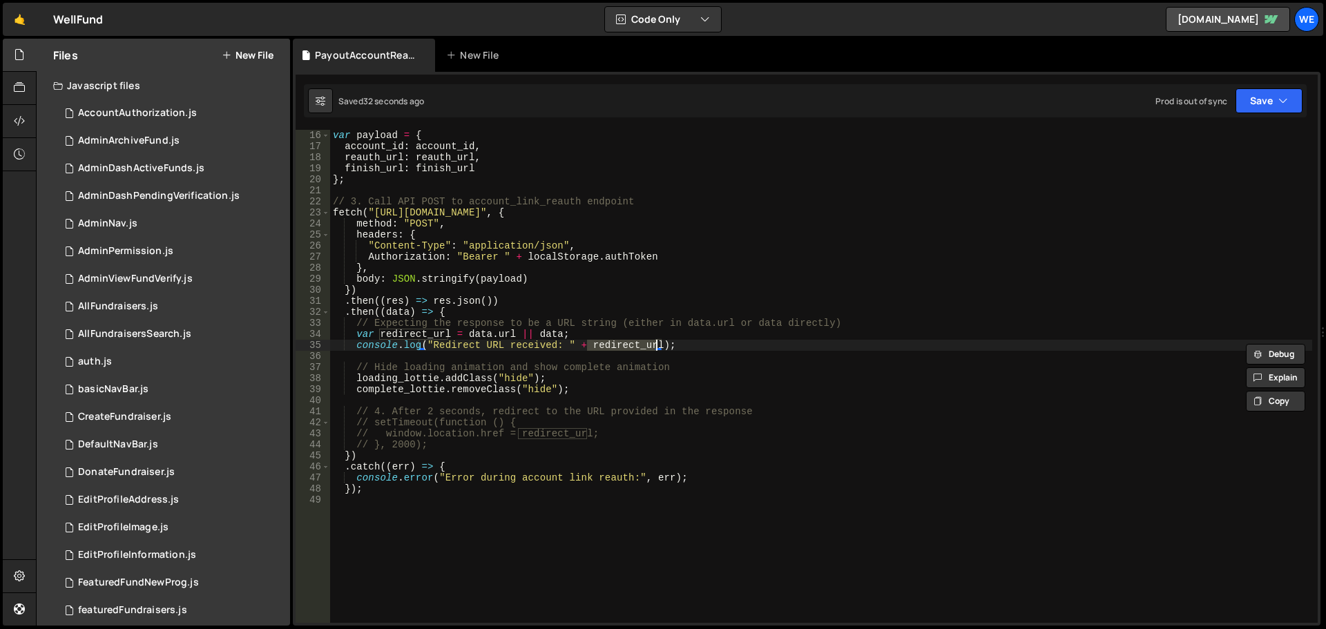
click at [479, 332] on div "var payload = { account_id : account_id , reauth_url : reauth_url , finish_url …" at bounding box center [821, 387] width 982 height 515
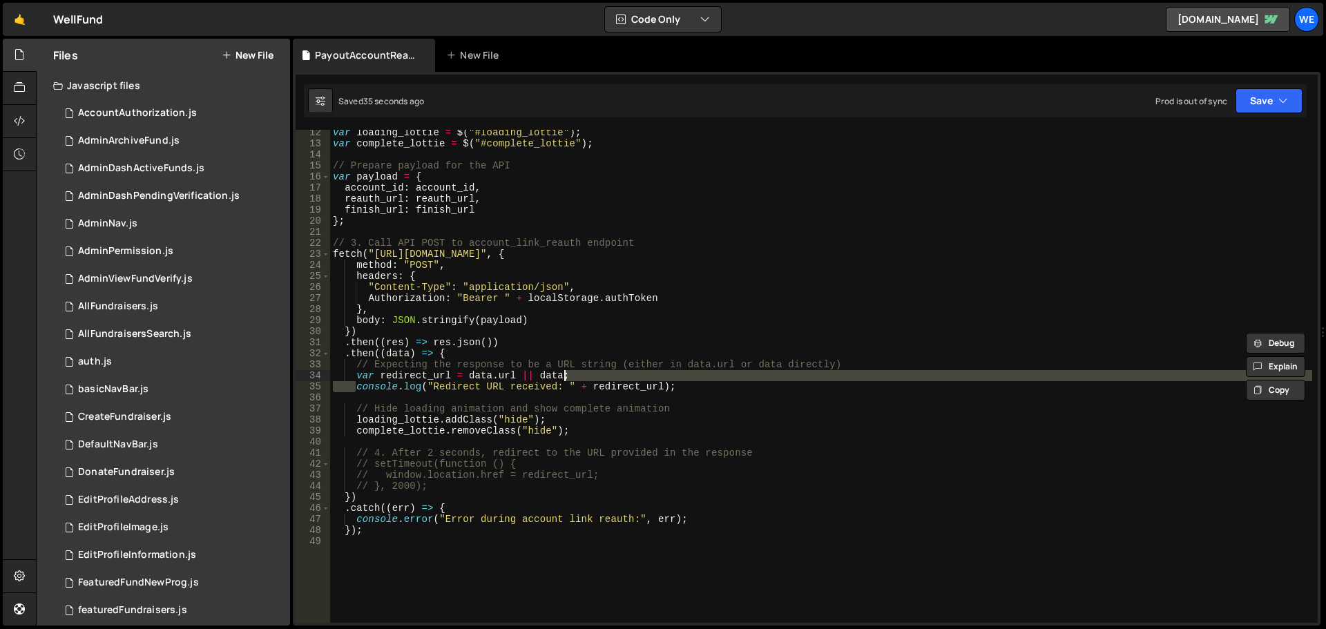
drag, startPoint x: 357, startPoint y: 389, endPoint x: 684, endPoint y: 380, distance: 326.7
click at [684, 380] on div "var loading_lottie = $ ( "#loading_lottie" ) ; var complete_lottie = $ ( "#comp…" at bounding box center [821, 384] width 982 height 515
click at [682, 388] on div "var loading_lottie = $ ( "#loading_lottie" ) ; var complete_lottie = $ ( "#comp…" at bounding box center [821, 384] width 982 height 515
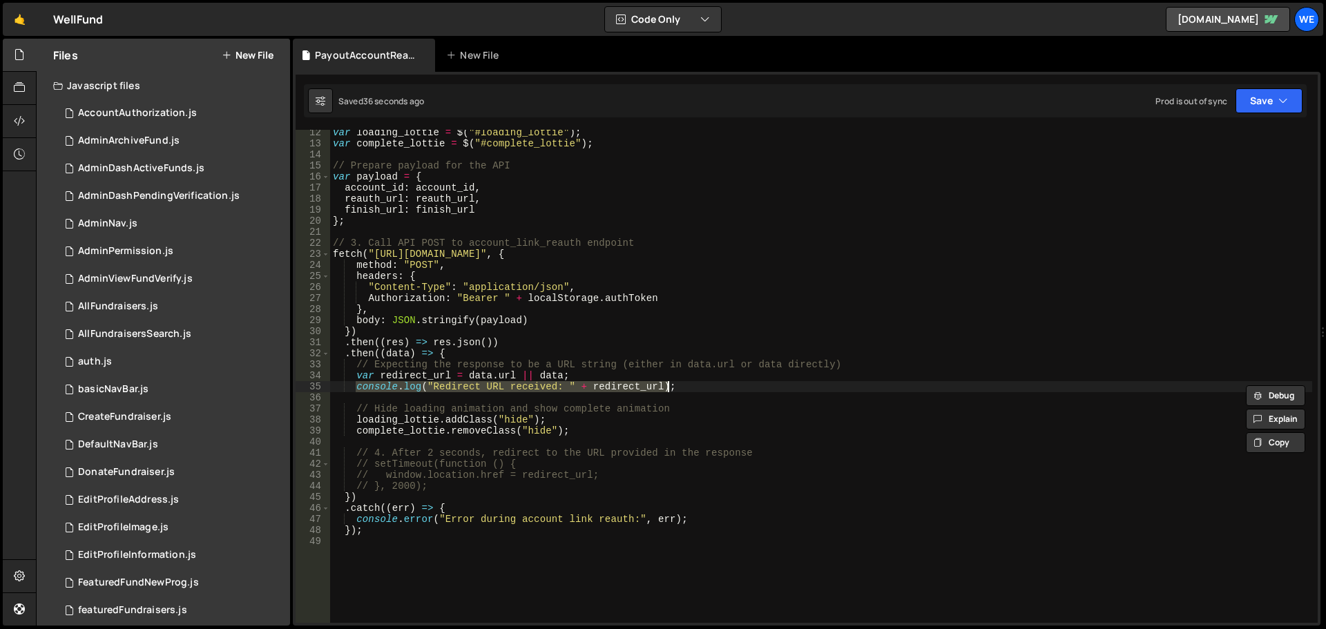
click at [519, 362] on div "var loading_lottie = $ ( "#loading_lottie" ) ; var complete_lottie = $ ( "#comp…" at bounding box center [821, 384] width 982 height 515
click at [550, 354] on div "var loading_lottie = $ ( "#loading_lottie" ) ; var complete_lottie = $ ( "#comp…" at bounding box center [821, 384] width 982 height 515
type textarea ".then((data) => {"
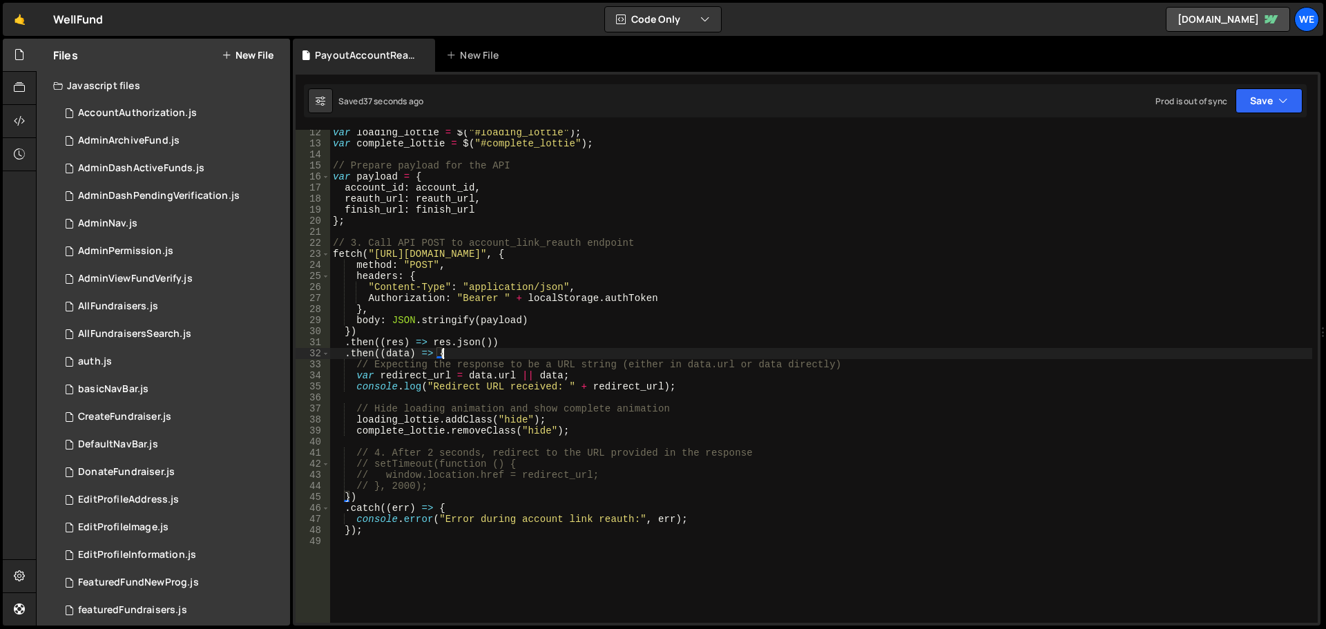
scroll to position [0, 1]
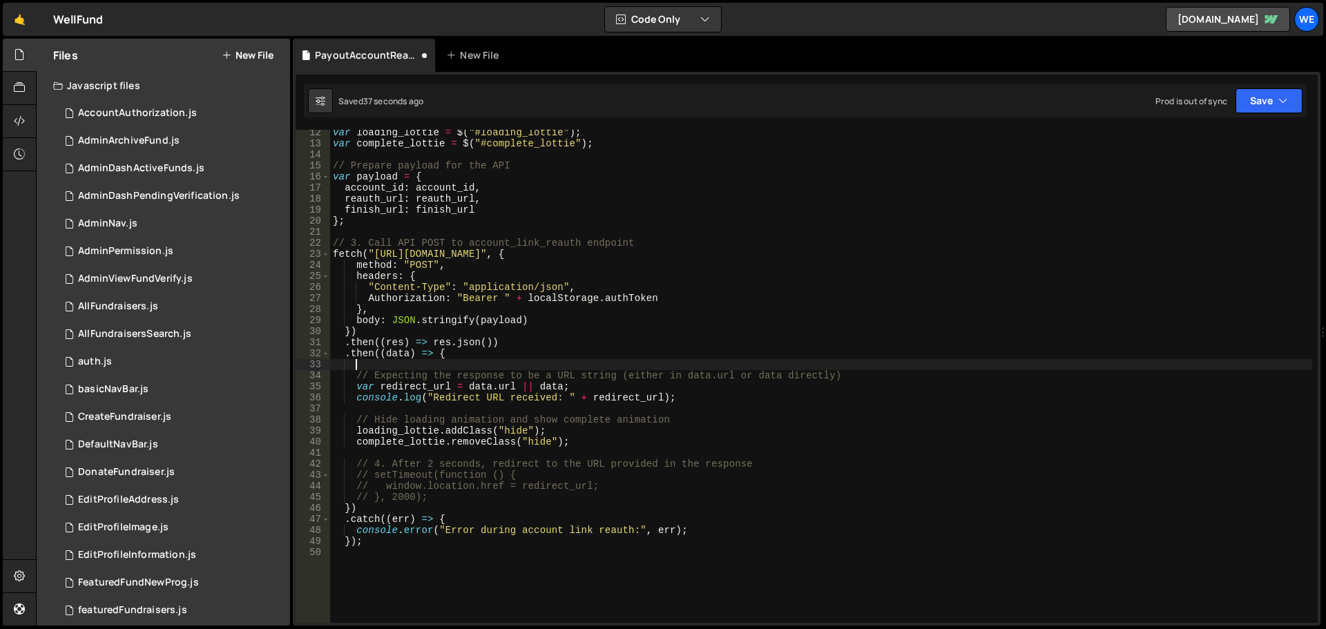
paste textarea "console.log("Redirect URL received: " + redirect_url);"
drag, startPoint x: 430, startPoint y: 362, endPoint x: 554, endPoint y: 362, distance: 124.3
click at [554, 362] on div "var loading_lottie = $ ( "#loading_lottie" ) ; var complete_lottie = $ ( "#comp…" at bounding box center [821, 384] width 982 height 515
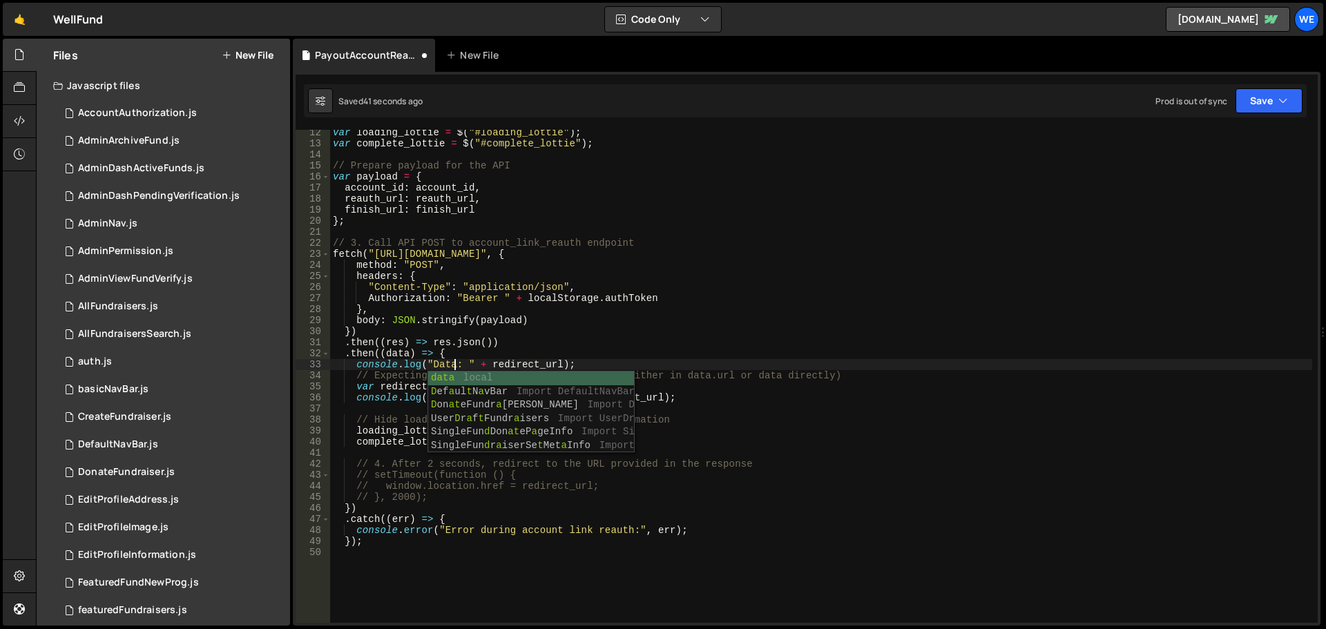
scroll to position [0, 8]
click at [405, 360] on div "var loading_lottie = $ ( "#loading_lottie" ) ; var complete_lottie = $ ( "#comp…" at bounding box center [821, 384] width 982 height 515
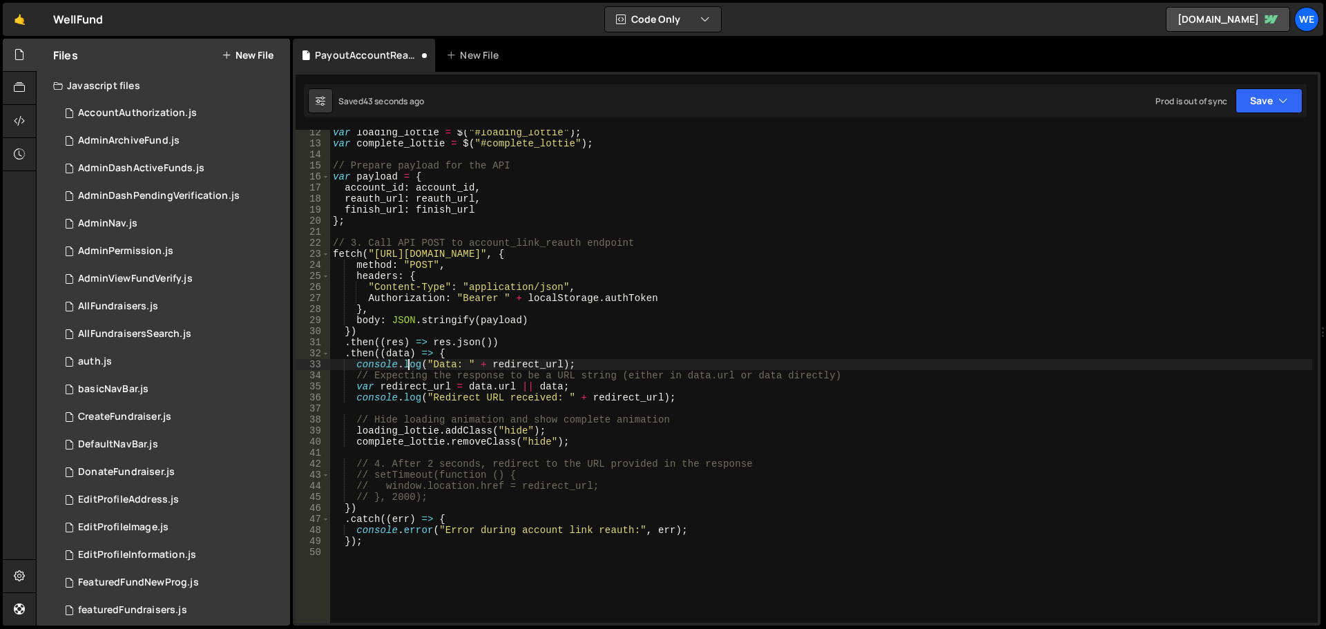
click at [403, 358] on div "var loading_lottie = $ ( "#loading_lottie" ) ; var complete_lottie = $ ( "#comp…" at bounding box center [821, 384] width 982 height 515
click at [512, 363] on div "var loading_lottie = $ ( "#loading_lottie" ) ; var complete_lottie = $ ( "#comp…" at bounding box center [821, 384] width 982 height 515
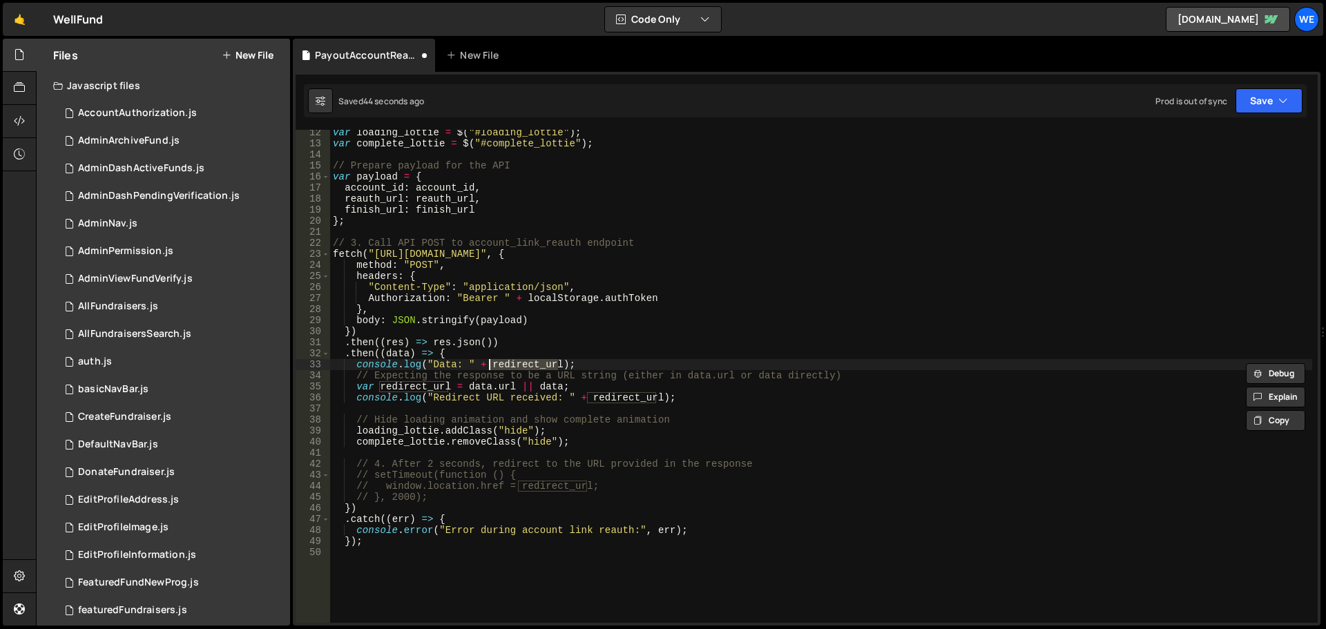
paste textarea "data"
click at [1261, 100] on button "Save" at bounding box center [1268, 100] width 67 height 25
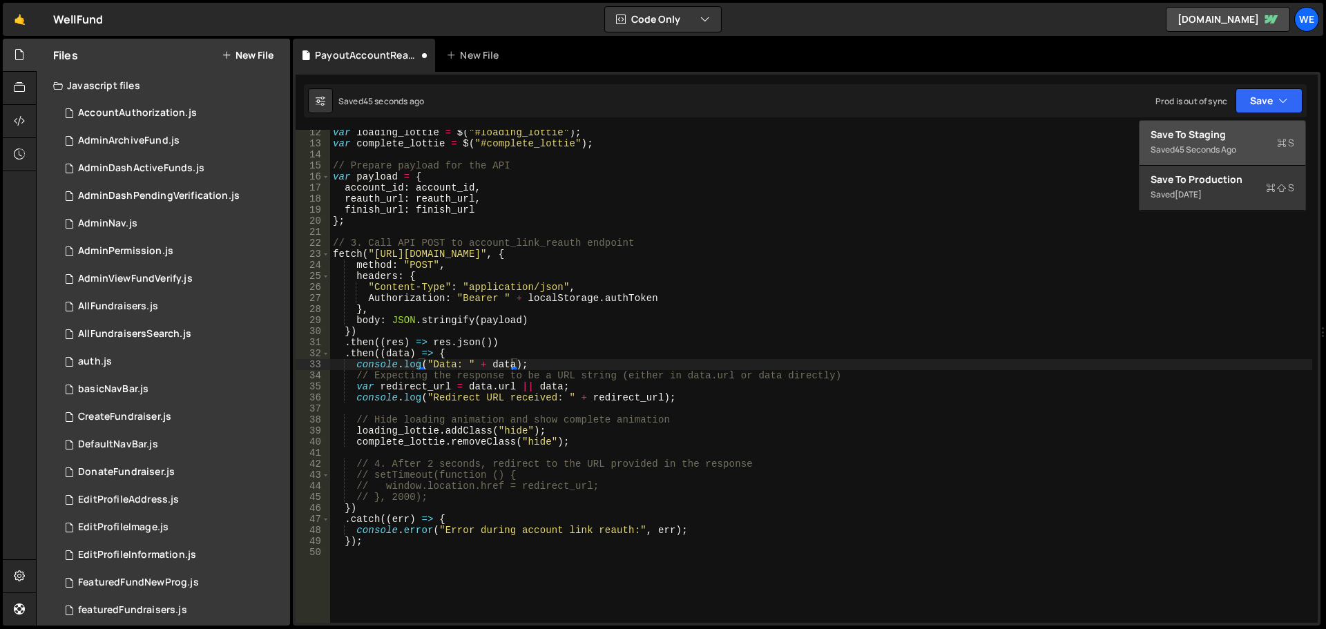
click at [1246, 125] on button "Save to Staging S Saved 45 seconds ago" at bounding box center [1222, 143] width 166 height 45
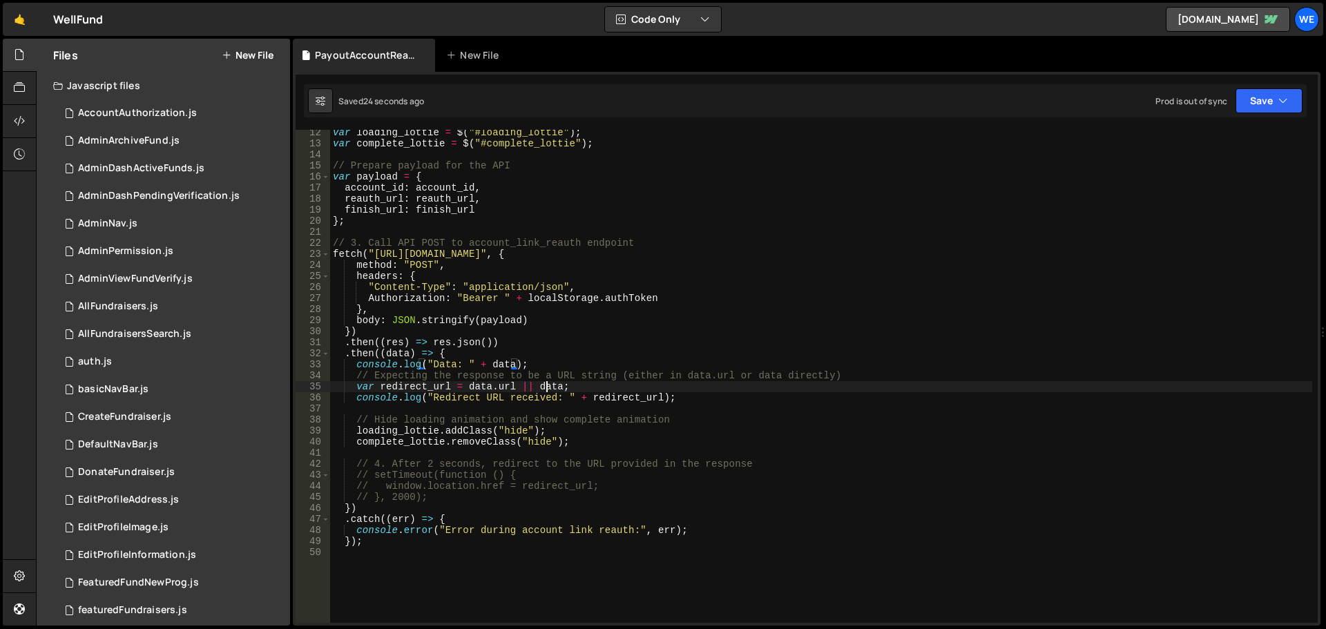
click at [548, 389] on div "var loading_lottie = $ ( "#loading_lottie" ) ; var complete_lottie = $ ( "#comp…" at bounding box center [821, 384] width 982 height 515
click at [504, 386] on div "var loading_lottie = $ ( "#loading_lottie" ) ; var complete_lottie = $ ( "#comp…" at bounding box center [821, 384] width 982 height 515
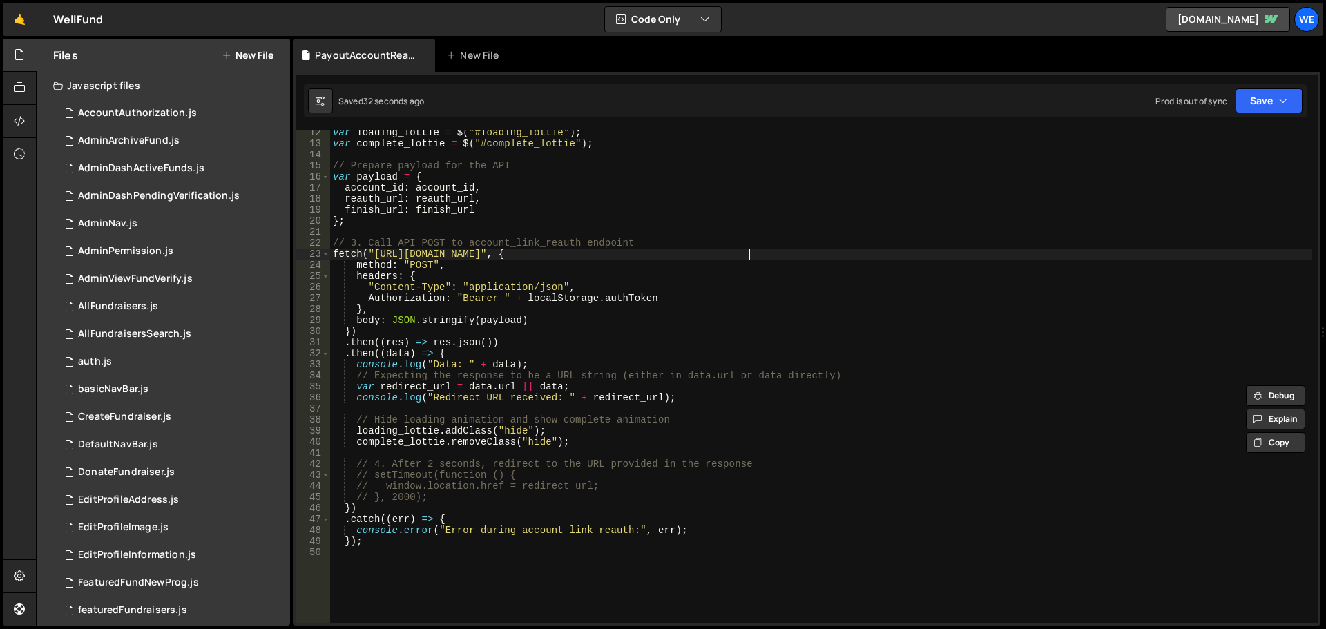
click at [746, 255] on div "var loading_lottie = $ ( "#loading_lottie" ) ; var complete_lottie = $ ( "#comp…" at bounding box center [821, 384] width 982 height 515
type textarea "fetch("[URL][DOMAIN_NAME]", {"
click at [746, 255] on div "var loading_lottie = $ ( "#loading_lottie" ) ; var complete_lottie = $ ( "#comp…" at bounding box center [821, 384] width 982 height 515
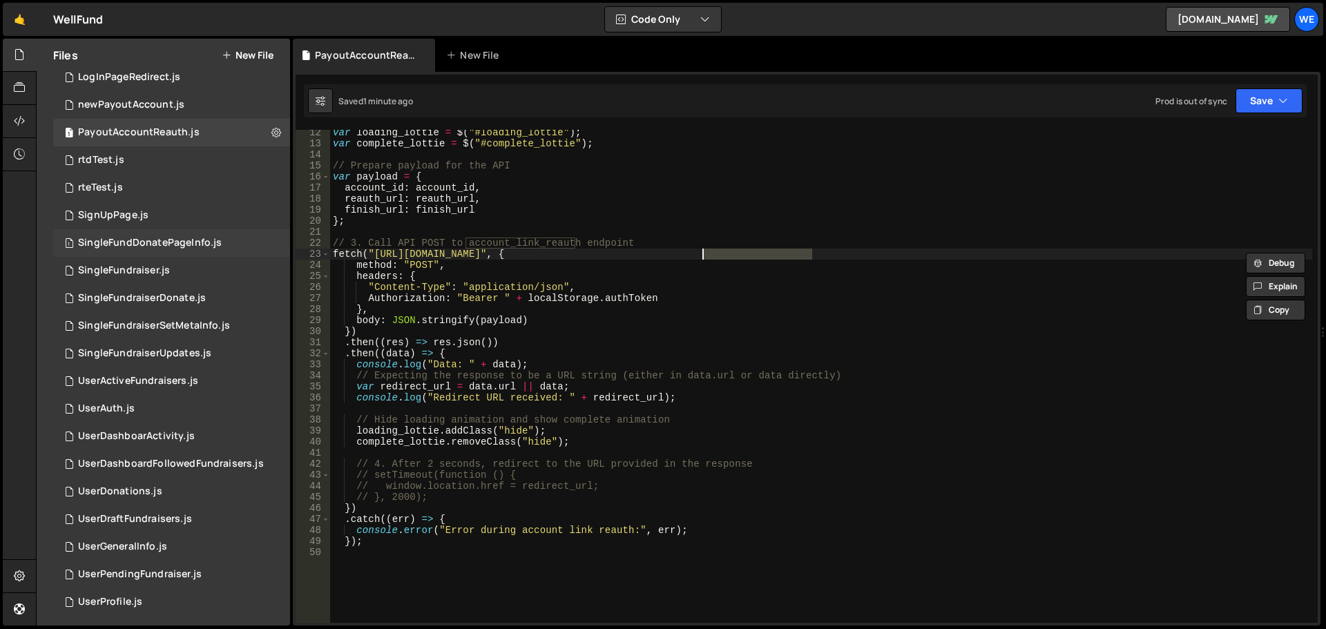
scroll to position [841, 0]
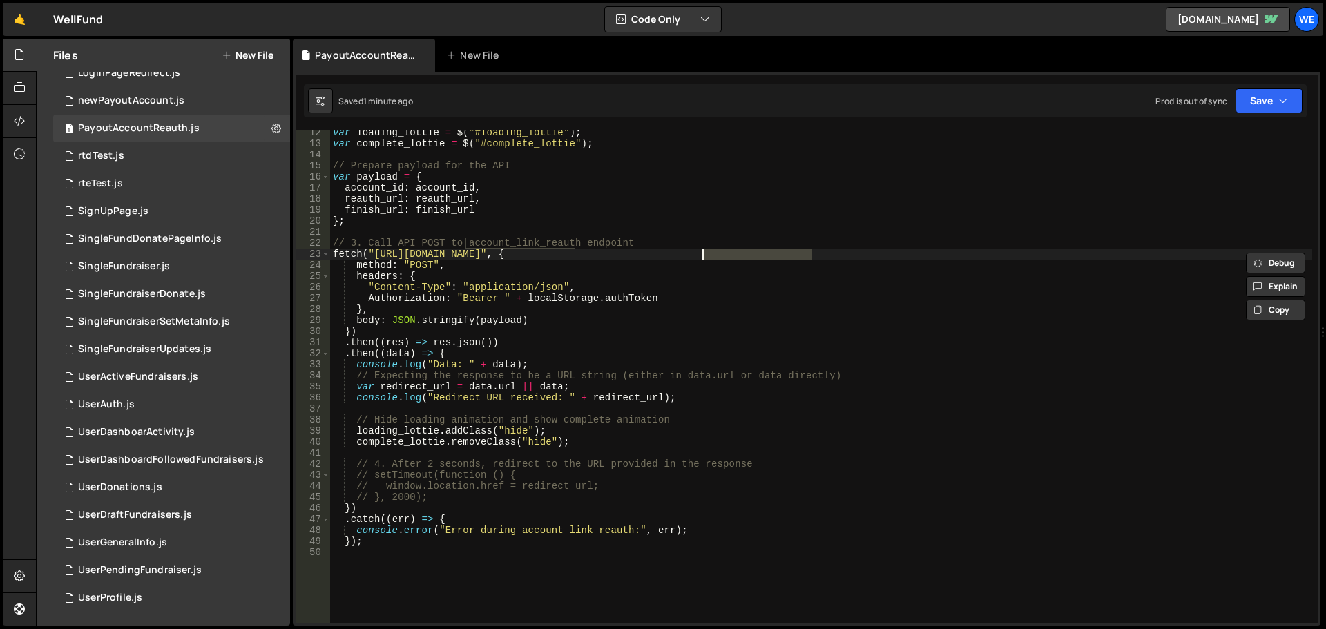
click at [536, 406] on div "var loading_lottie = $ ( "#loading_lottie" ) ; var complete_lottie = $ ( "#comp…" at bounding box center [821, 384] width 982 height 515
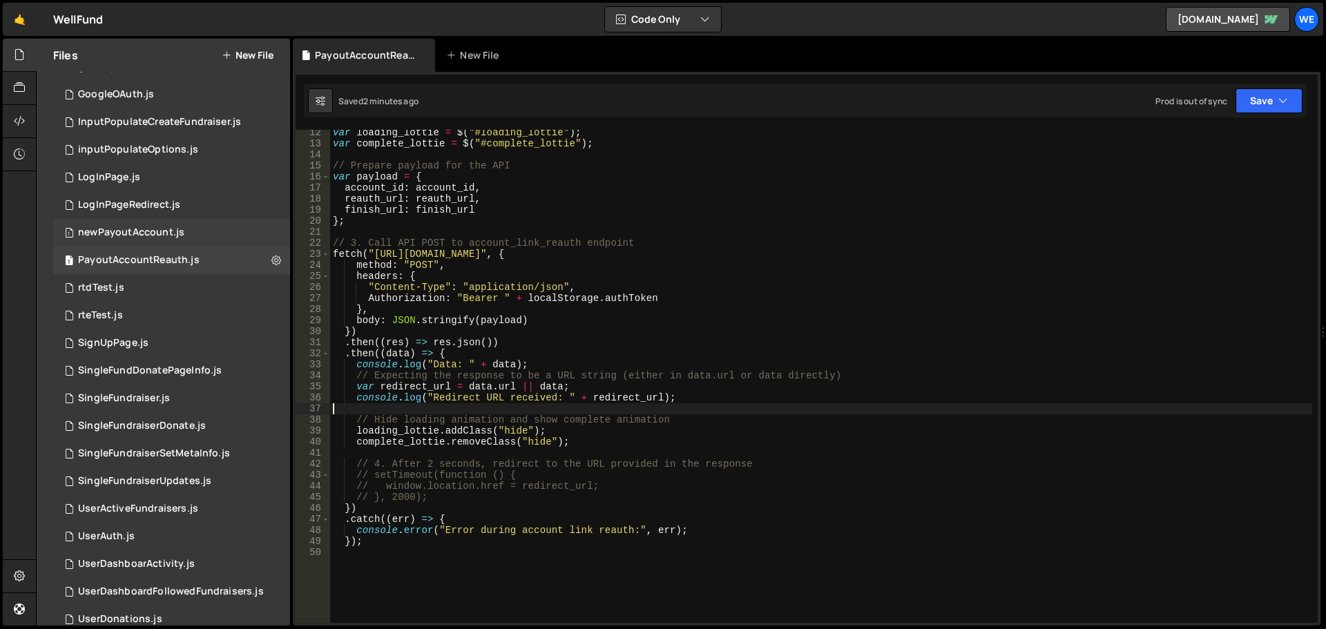
scroll to position [703, 0]
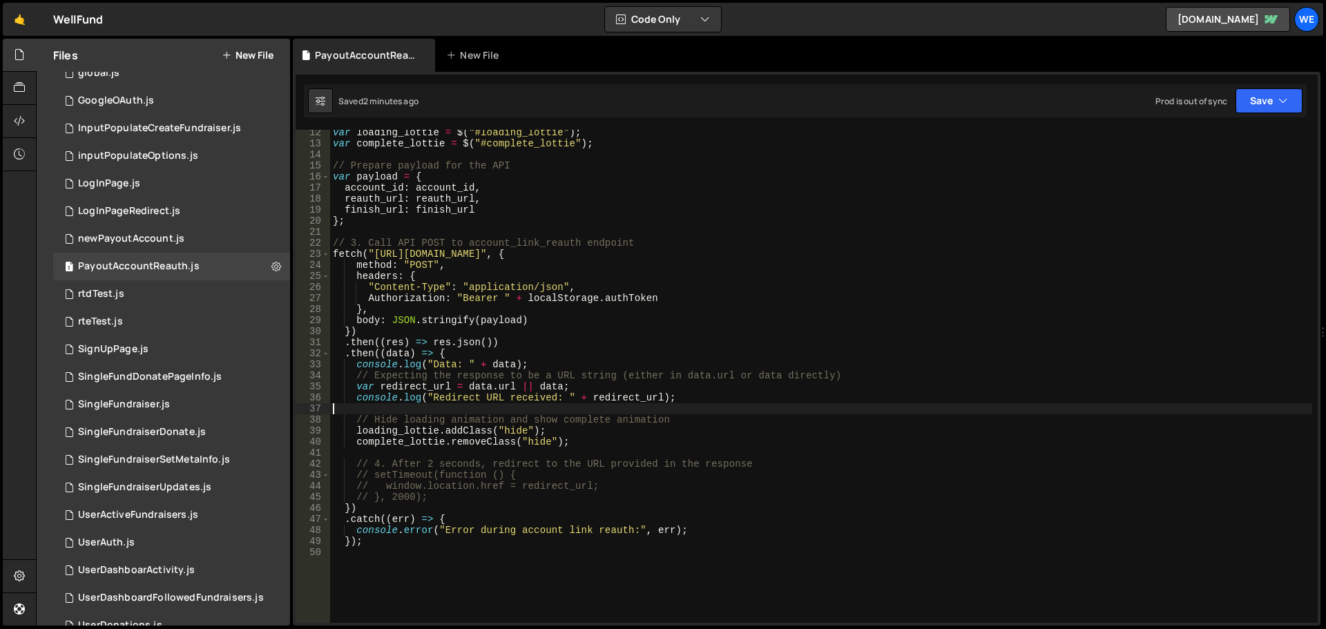
click at [61, 55] on h2 "Files" at bounding box center [65, 55] width 25 height 15
click at [681, 19] on button "Code Only" at bounding box center [663, 19] width 116 height 25
drag, startPoint x: 1083, startPoint y: 33, endPoint x: 1139, endPoint y: 27, distance: 56.3
click at [1089, 33] on div "🤙 WellFund ⚠️ Code is being edited in another browser Code Only Code Only Code …" at bounding box center [663, 19] width 1320 height 33
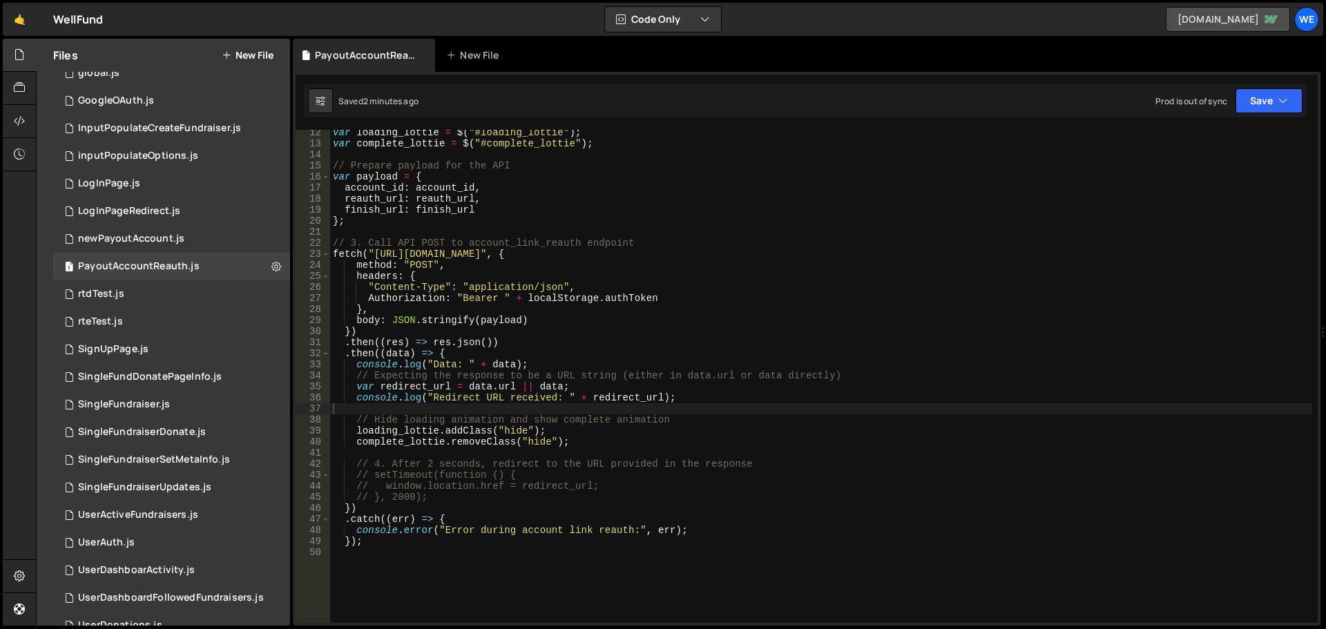
click at [1166, 23] on link "[DOMAIN_NAME]" at bounding box center [1228, 19] width 124 height 25
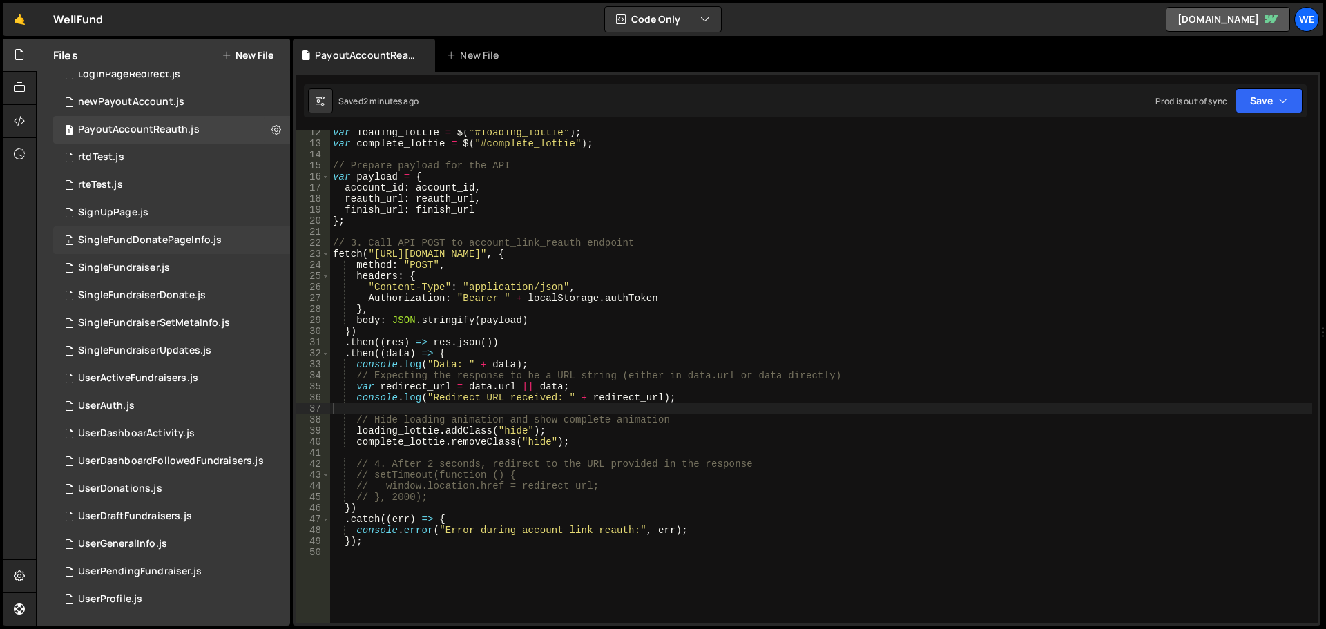
scroll to position [841, 0]
click at [95, 601] on div "UserProfile.js" at bounding box center [110, 598] width 64 height 12
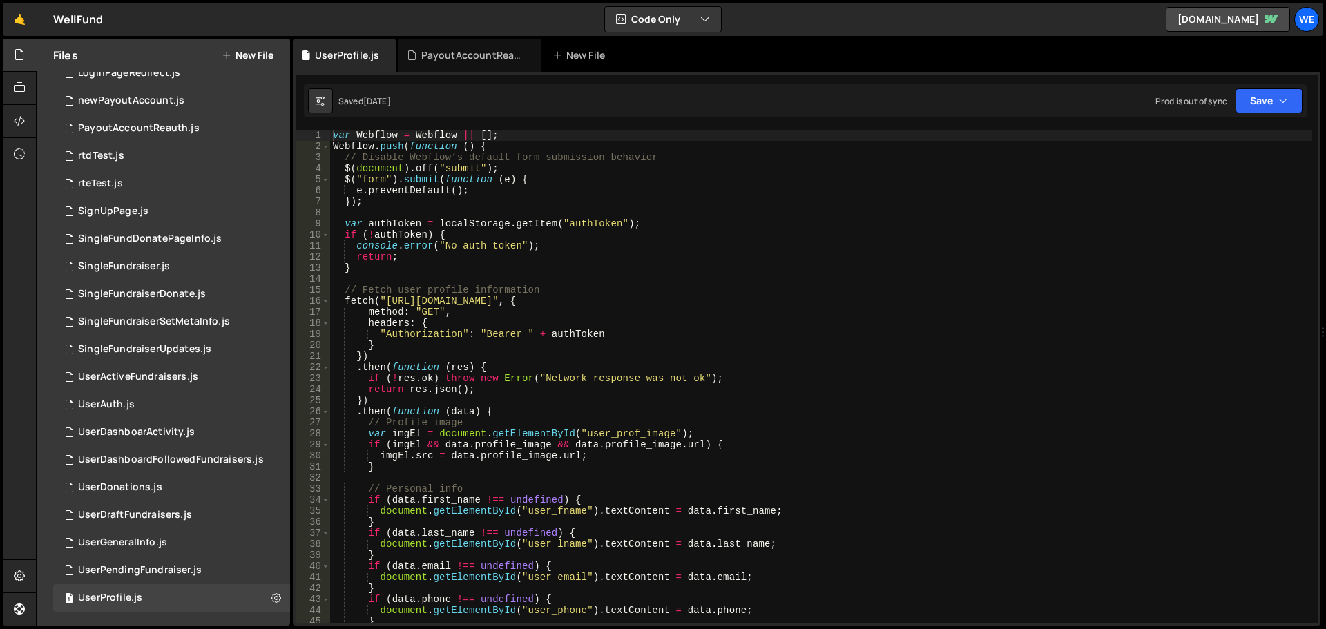
type textarea "}"
click at [521, 347] on div "var Webflow = Webflow || [ ] ; Webflow . push ( function ( ) { // Disable Webfl…" at bounding box center [821, 387] width 982 height 515
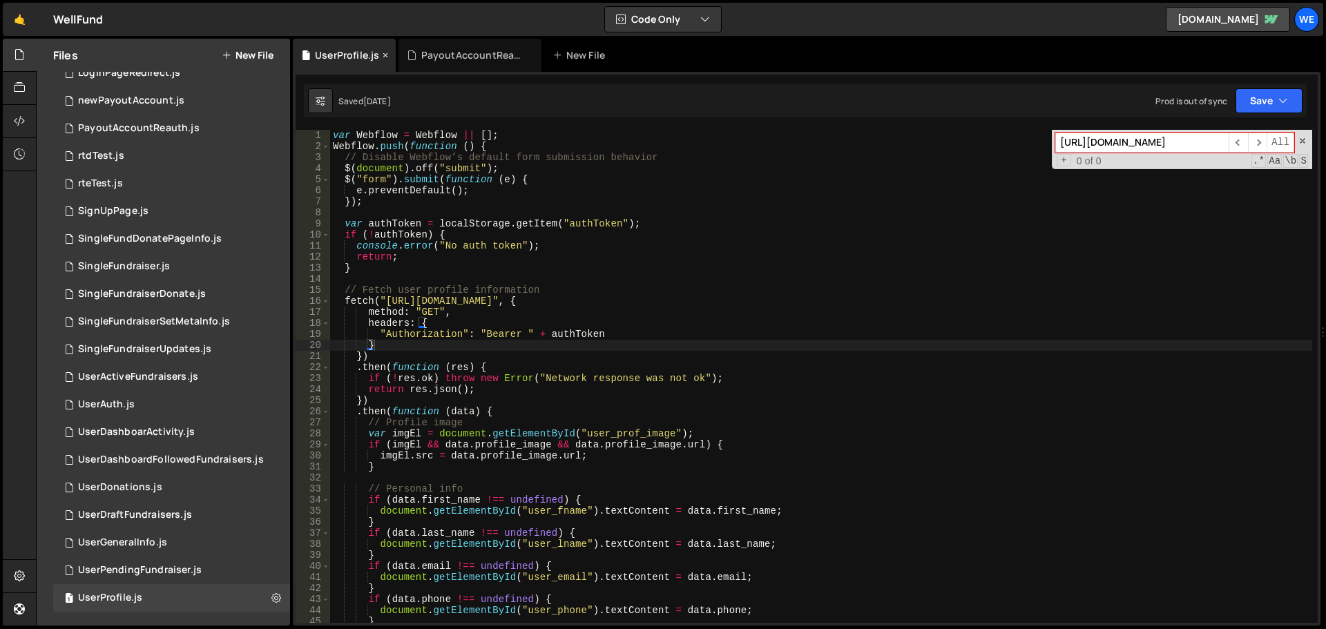
type input "[URL][DOMAIN_NAME]"
click at [386, 54] on icon at bounding box center [385, 55] width 10 height 14
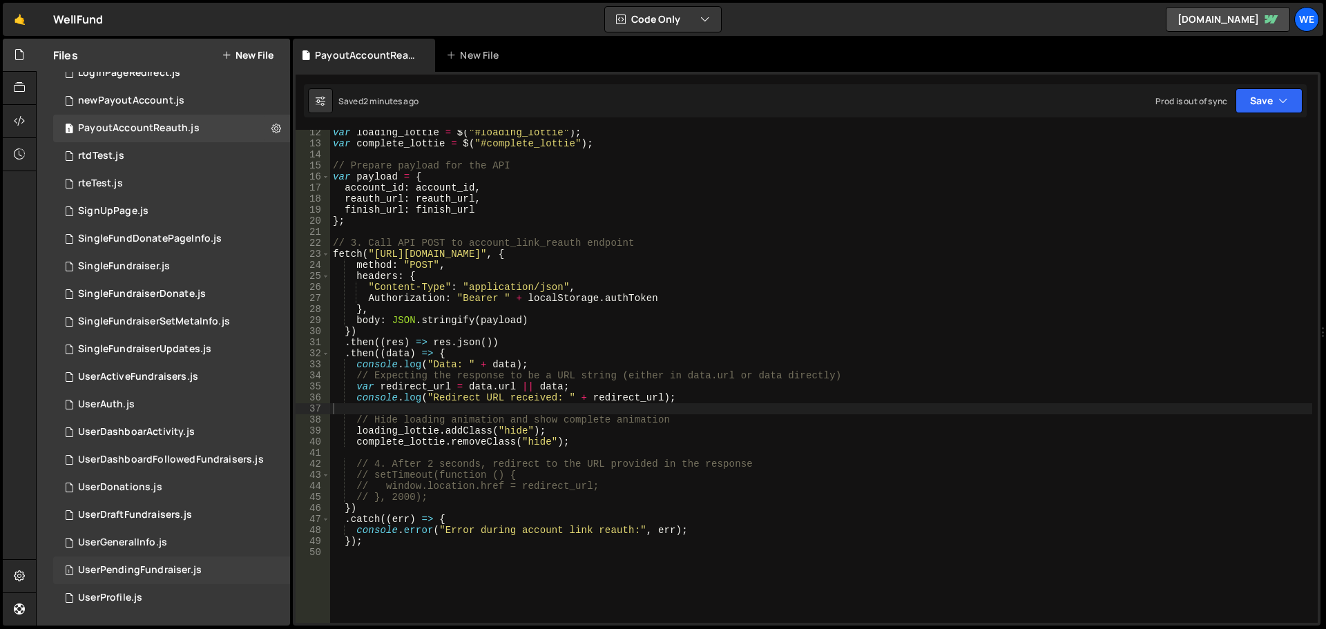
click at [146, 561] on div "1 UserPendingFundraiser.js 0" at bounding box center [171, 571] width 237 height 28
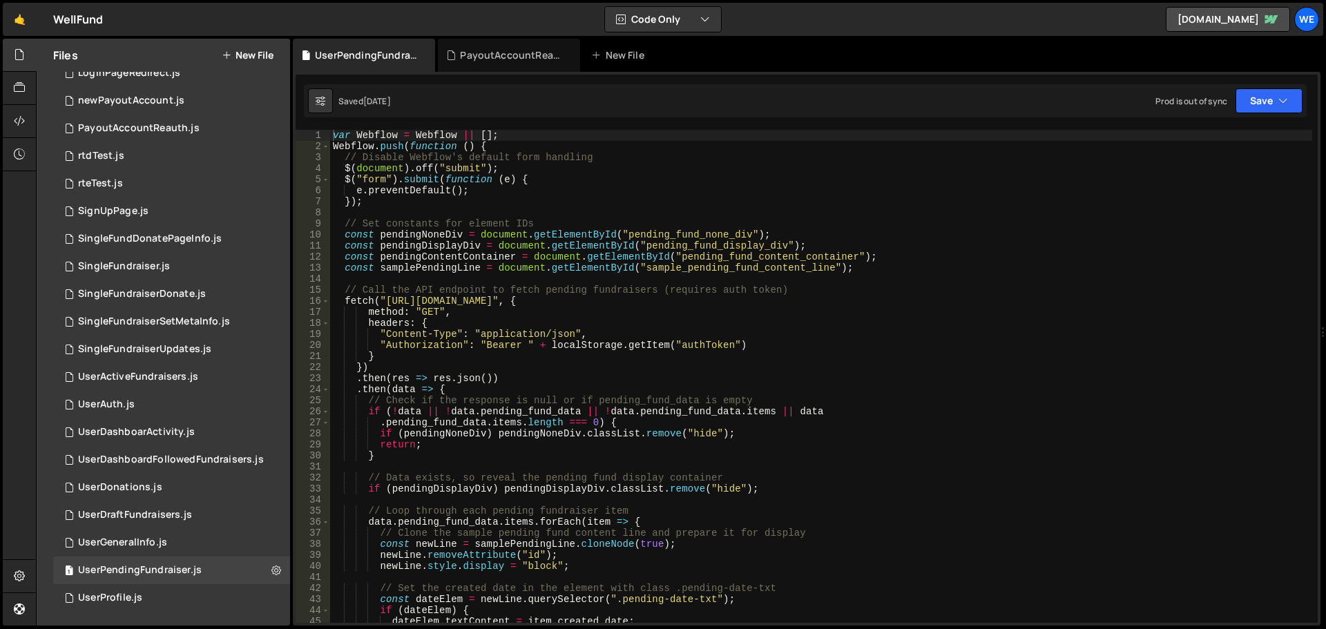
type textarea "}"
click at [609, 351] on div "var Webflow = Webflow || [ ] ; Webflow . push ( function ( ) { // Disable Webfl…" at bounding box center [821, 387] width 982 height 515
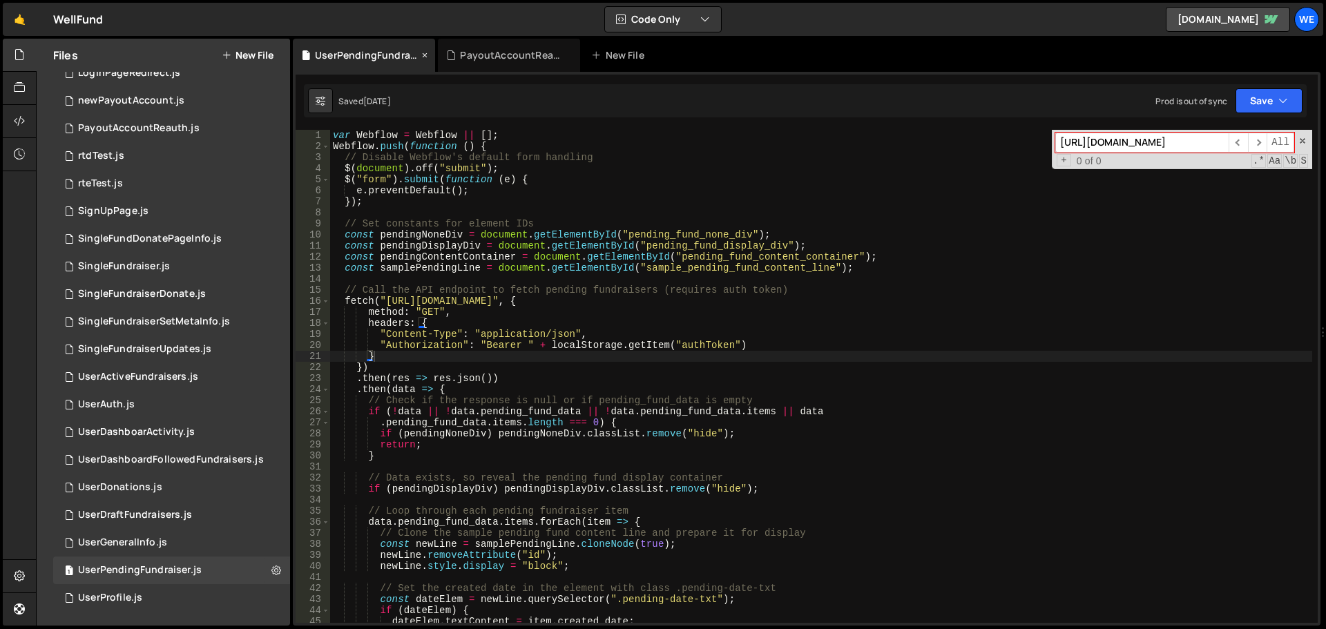
type input "[URL][DOMAIN_NAME]"
click at [423, 56] on icon at bounding box center [425, 55] width 10 height 14
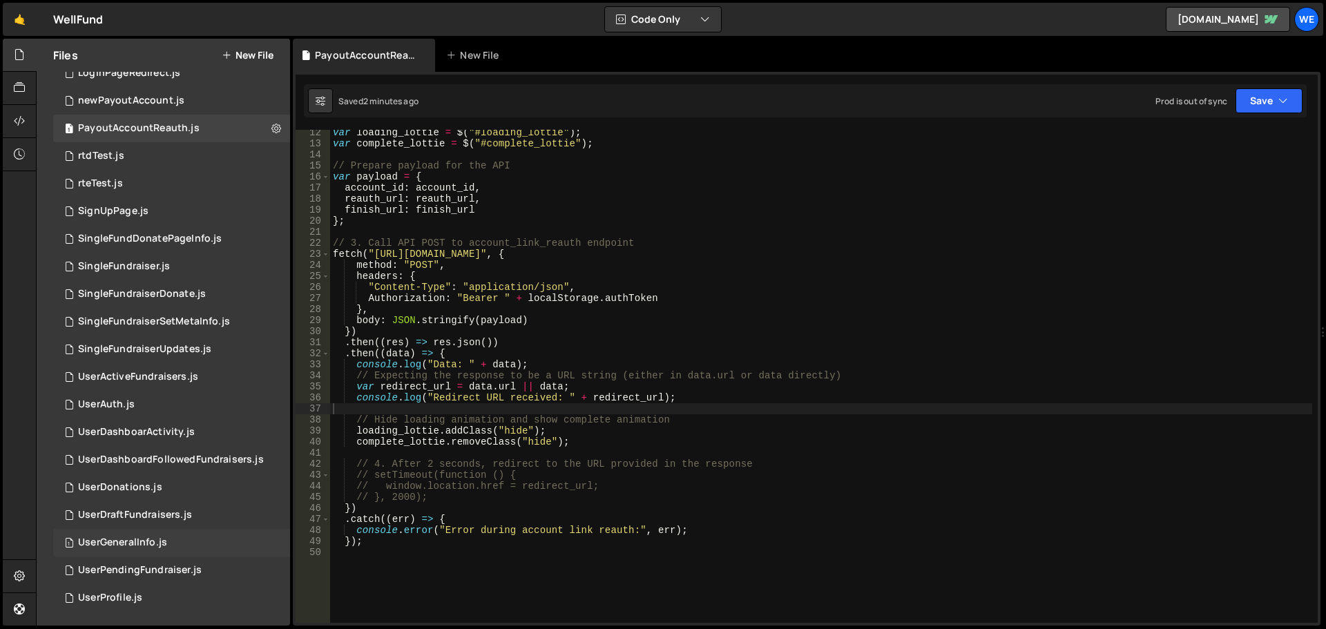
click at [120, 541] on div "UserGeneralInfo.js" at bounding box center [122, 543] width 89 height 12
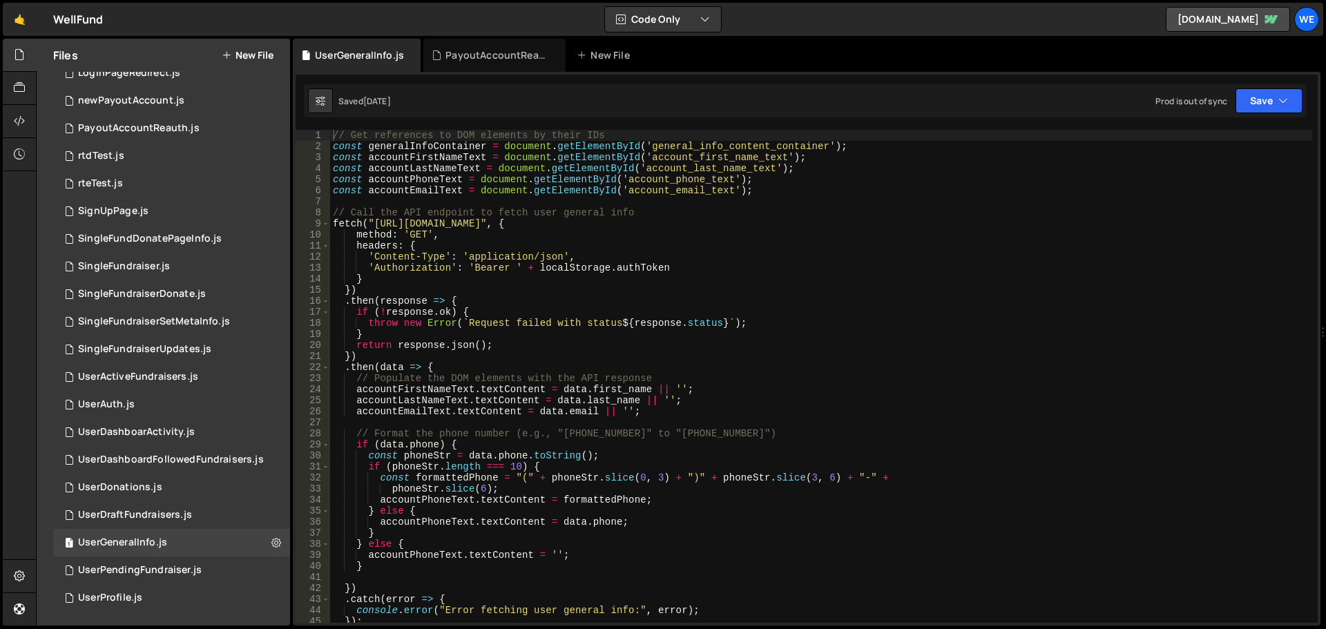
type textarea "})"
click at [639, 287] on div "// Get references to DOM elements by their IDs const generalInfoContainer = doc…" at bounding box center [821, 387] width 982 height 515
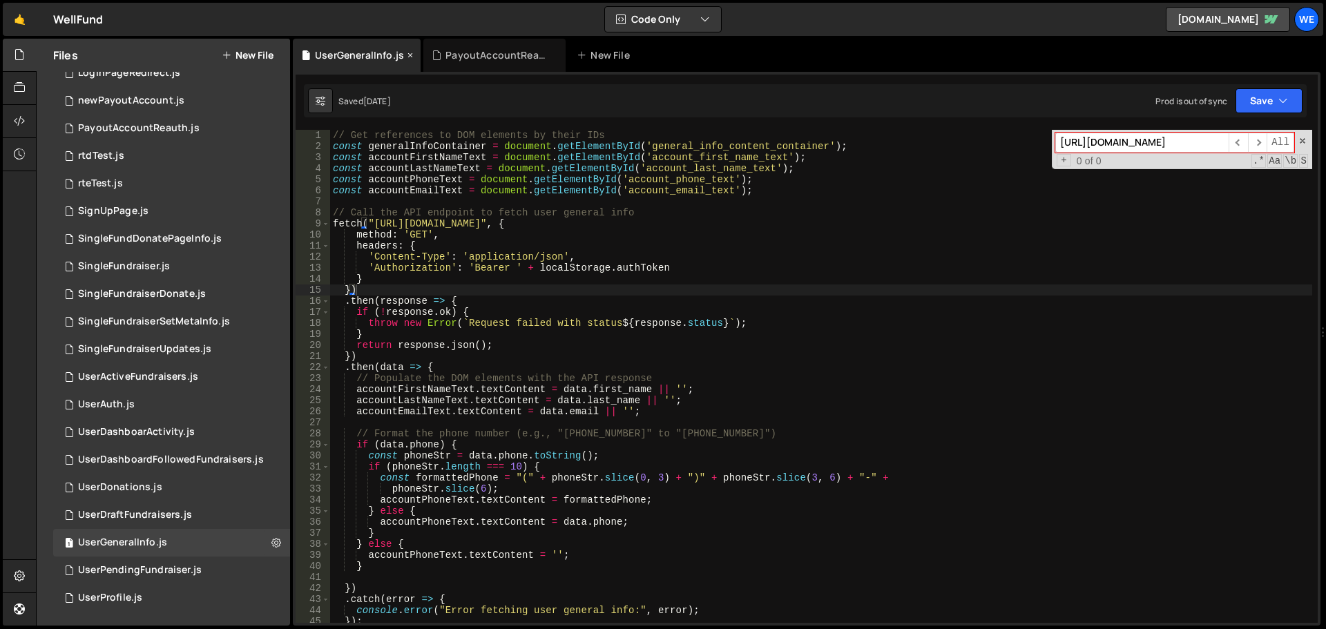
type input "[URL][DOMAIN_NAME]"
click at [407, 56] on icon at bounding box center [410, 55] width 10 height 14
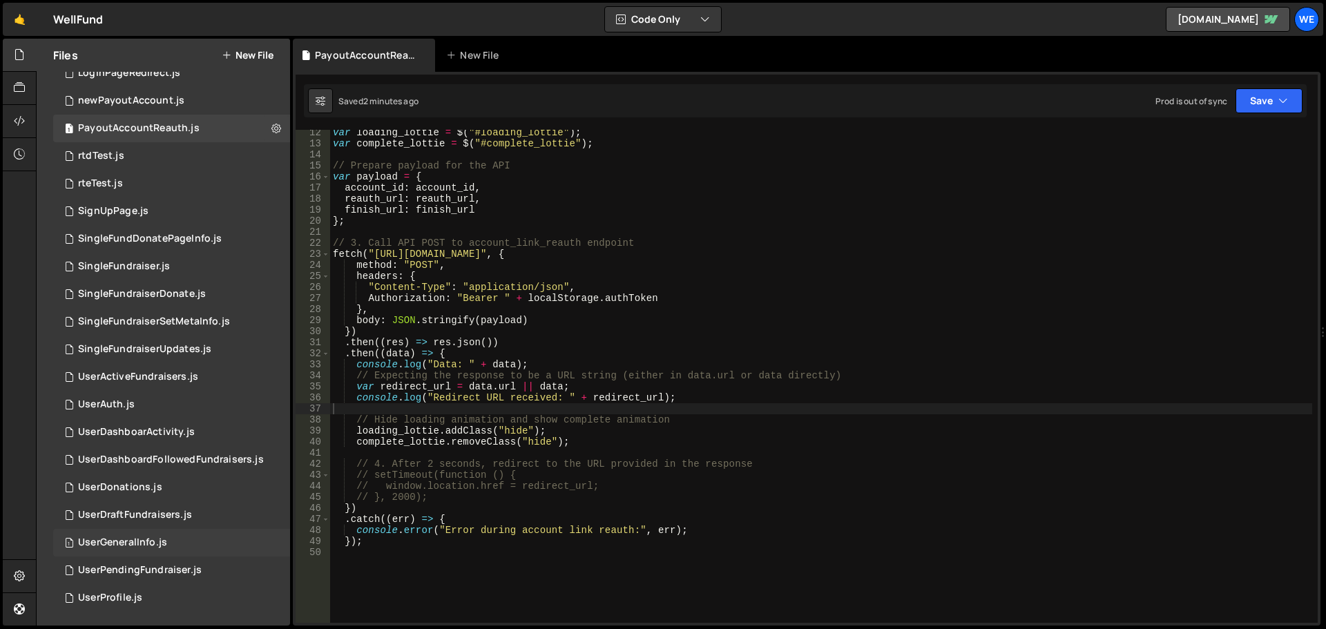
click at [116, 540] on div "UserGeneralInfo.js" at bounding box center [122, 543] width 89 height 12
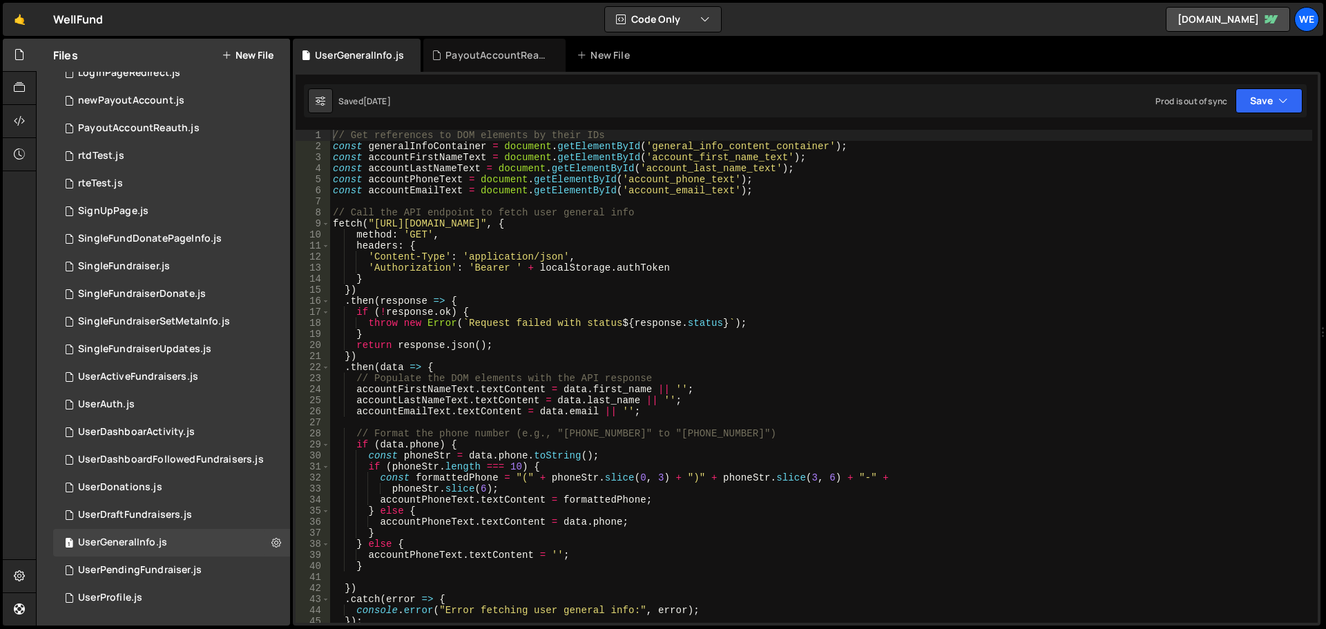
type textarea "accountEmailText.textContent = [DOMAIN_NAME] || '';"
click at [645, 415] on div "// Get references to DOM elements by their IDs const generalInfoContainer = doc…" at bounding box center [821, 387] width 982 height 515
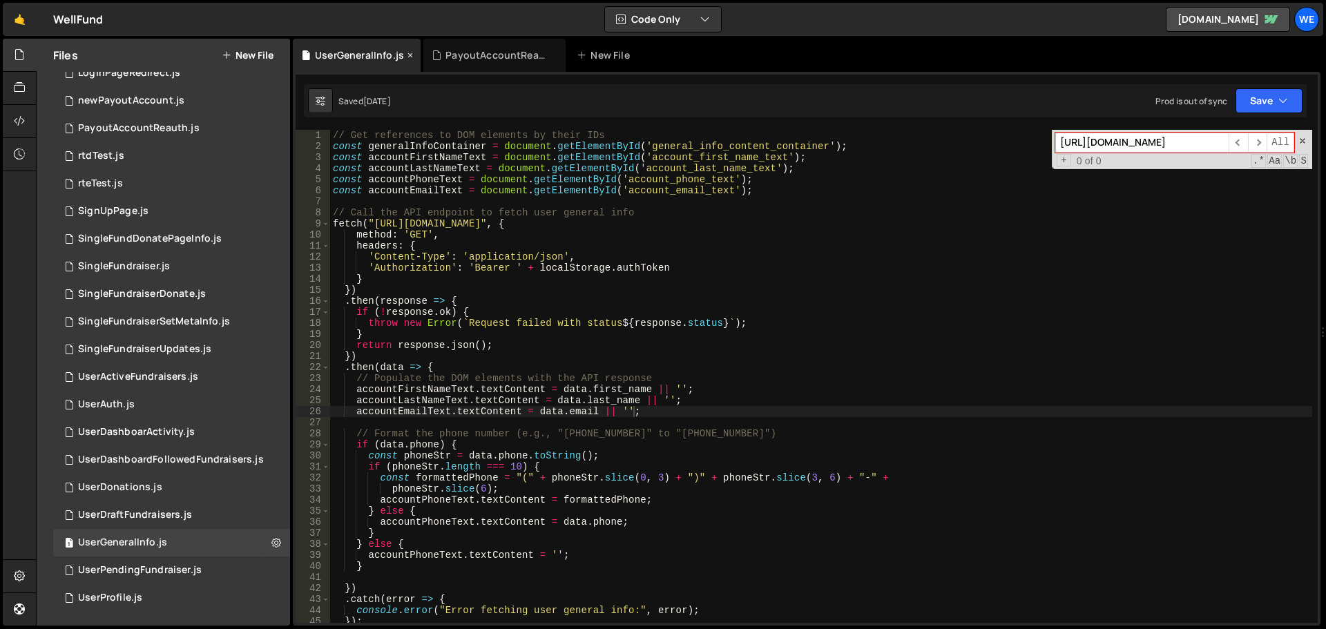
type input "[URL][DOMAIN_NAME]"
click at [410, 57] on icon at bounding box center [410, 55] width 10 height 14
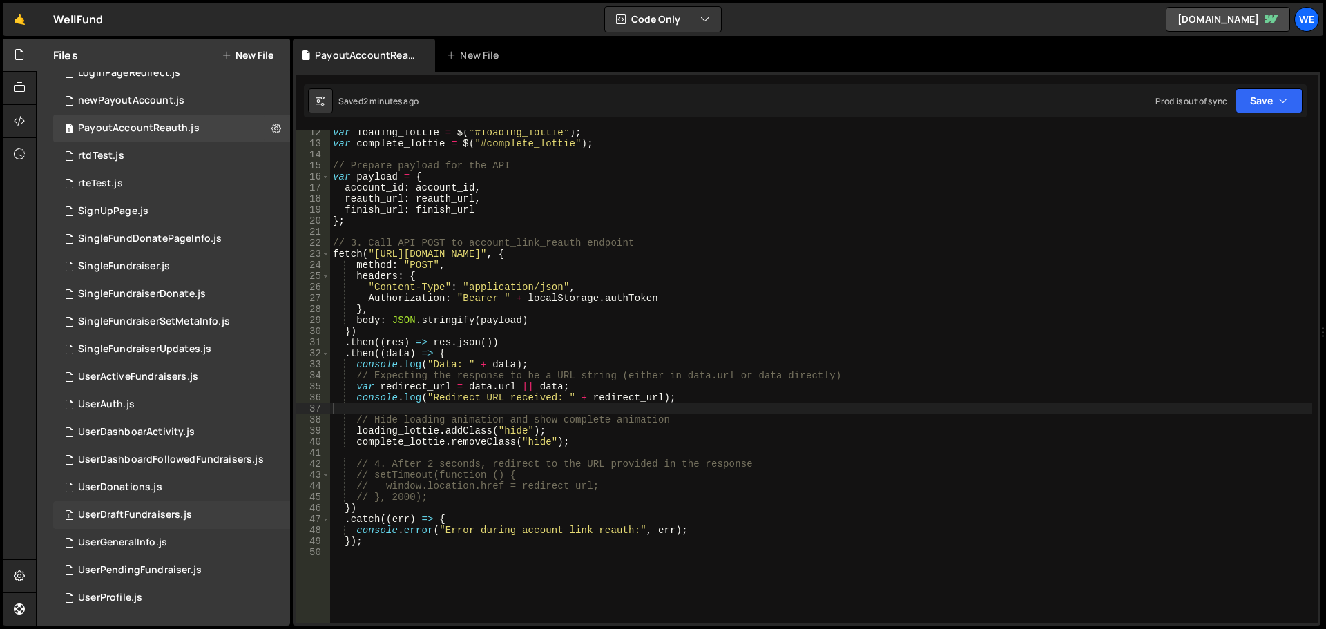
click at [155, 514] on div "UserDraftFundraisers.js" at bounding box center [135, 515] width 114 height 12
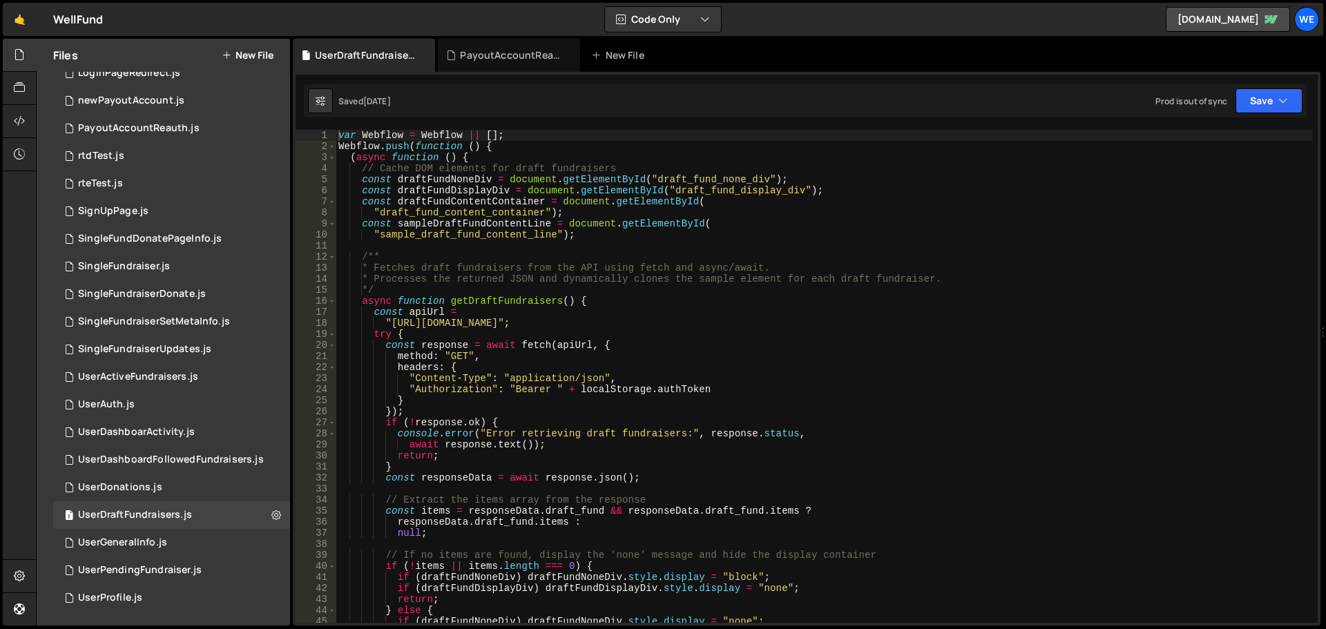
type textarea "async function getDraftFundraisers() {"
click at [510, 302] on div "var Webflow = Webflow || [ ] ; Webflow . push ( function ( ) { ( async function…" at bounding box center [824, 387] width 976 height 515
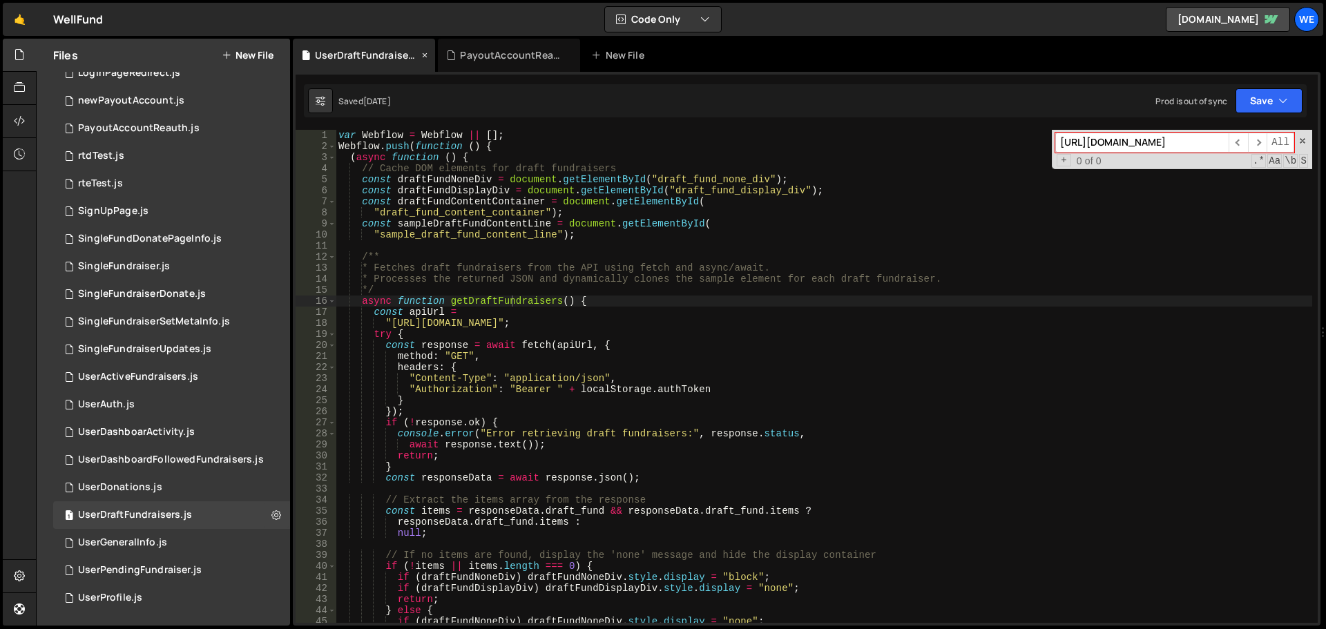
type input "[URL][DOMAIN_NAME]"
click at [423, 58] on icon at bounding box center [425, 55] width 10 height 14
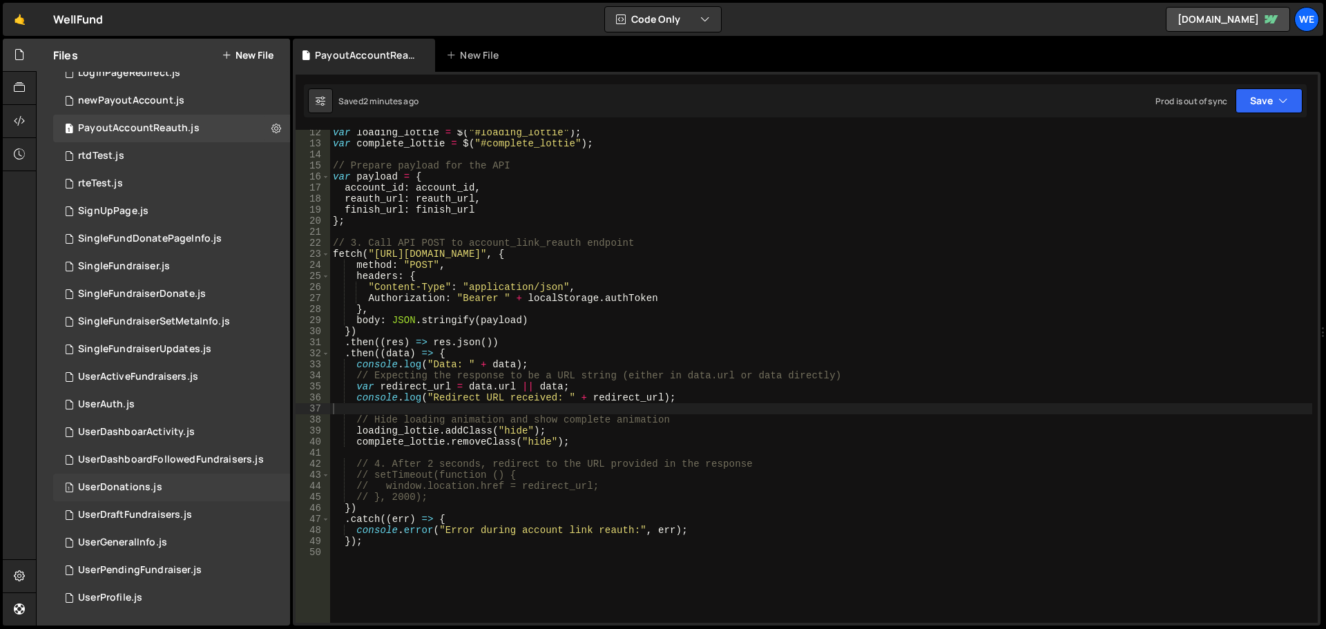
click at [117, 486] on div "UserDonations.js" at bounding box center [120, 487] width 84 height 12
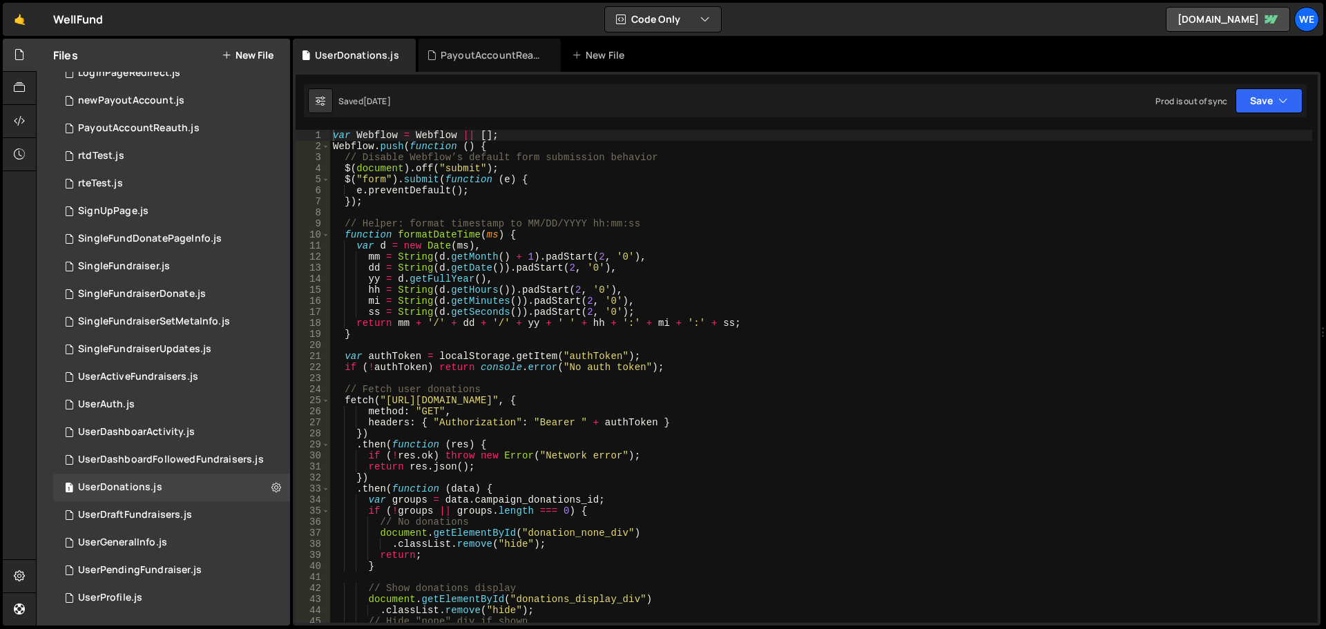
type textarea "return mm + '/' + dd + '/' + yy + ' ' + hh + ':' + mi + ':' + ss;"
click at [447, 322] on div "var Webflow = Webflow || [ ] ; Webflow . push ( function ( ) { // Disable Webfl…" at bounding box center [821, 387] width 982 height 515
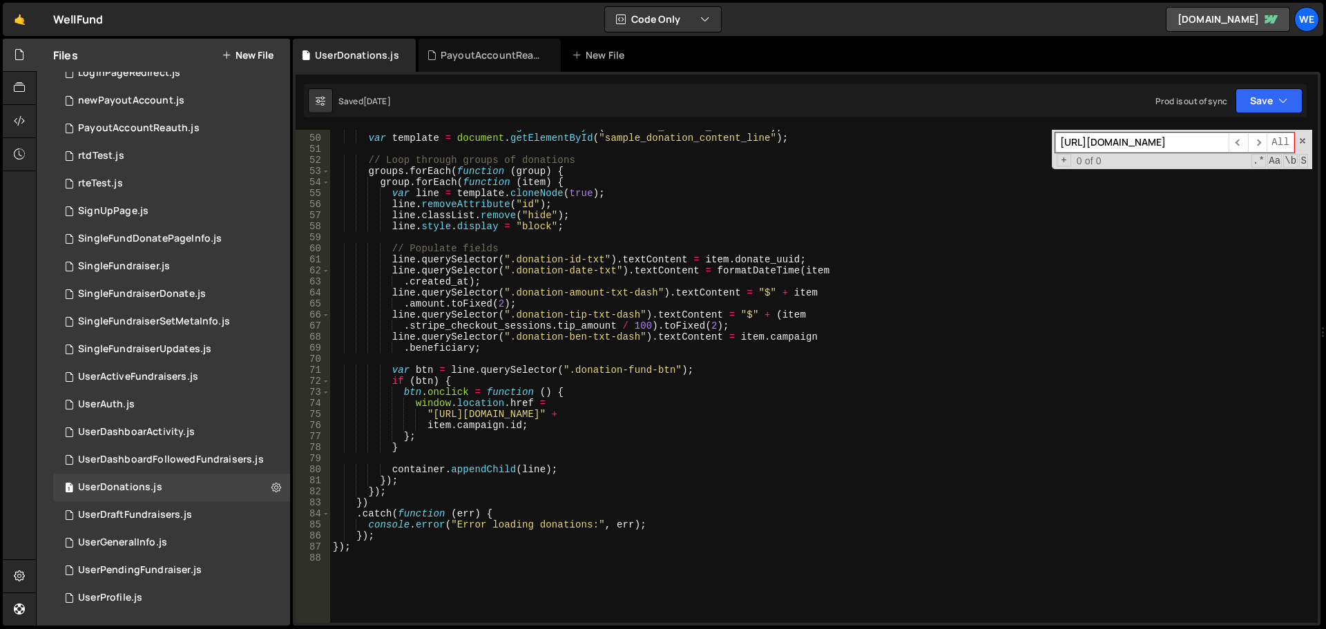
scroll to position [720, 0]
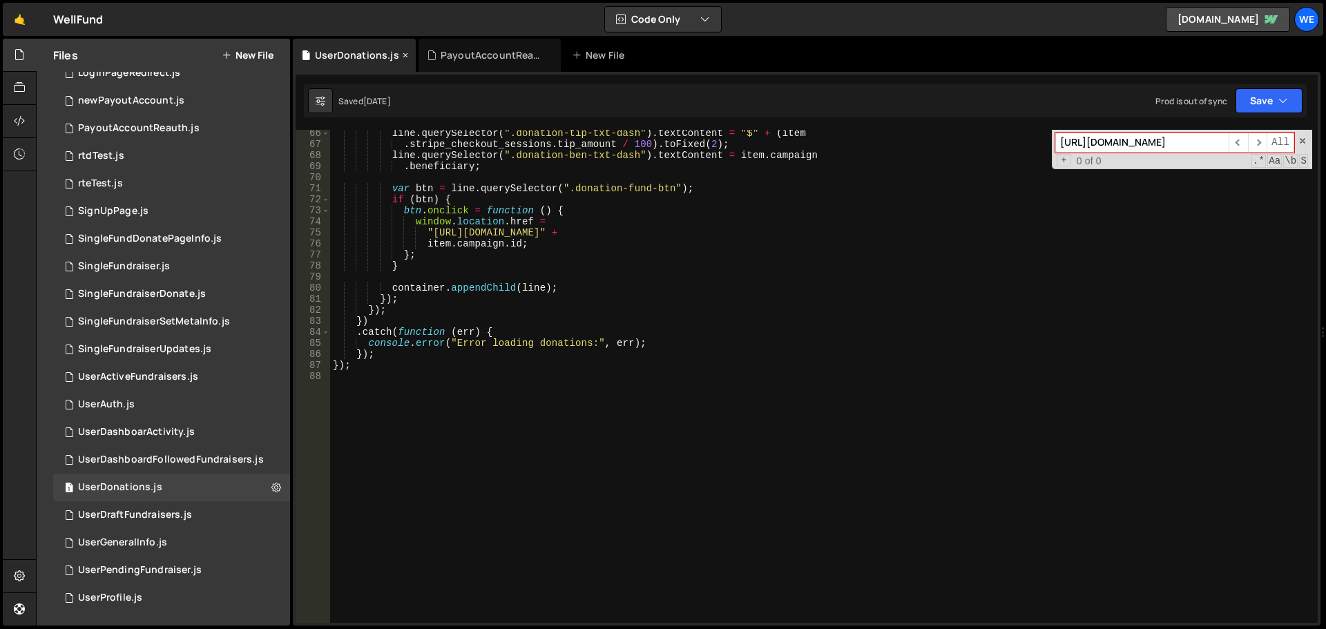
type input "[URL][DOMAIN_NAME]"
click at [401, 57] on icon at bounding box center [406, 55] width 10 height 14
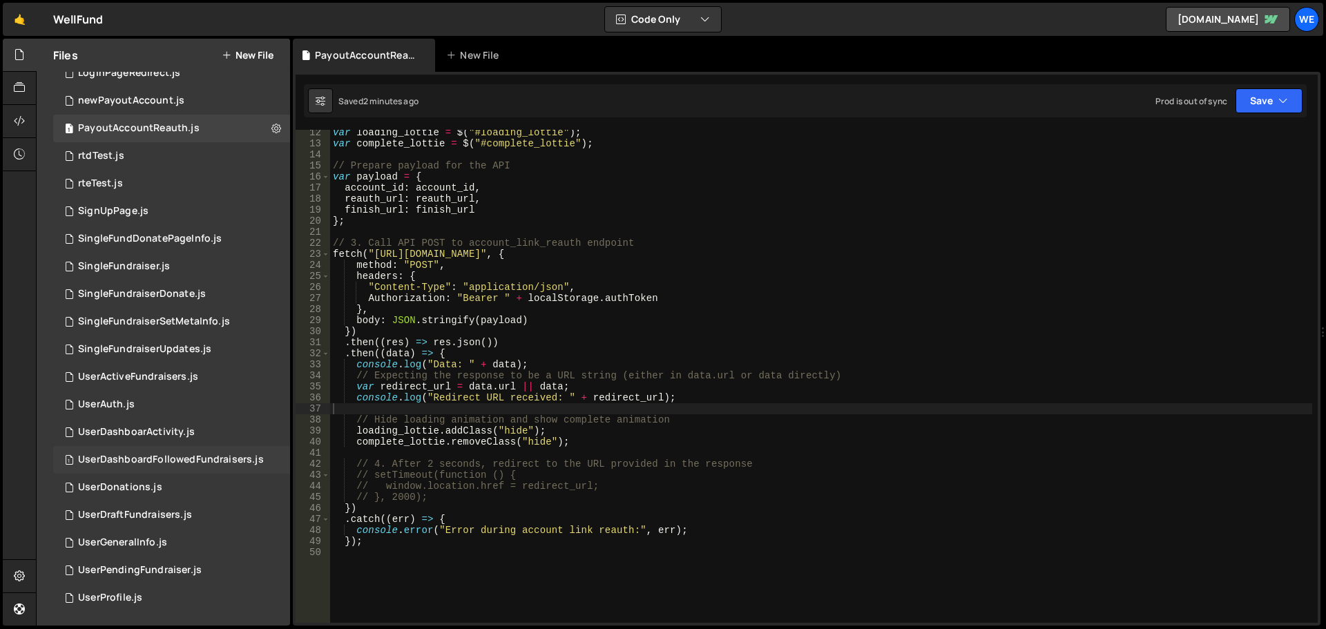
click at [175, 451] on div "1 UserDashboardFollowedFundraisers.js 0" at bounding box center [171, 460] width 237 height 28
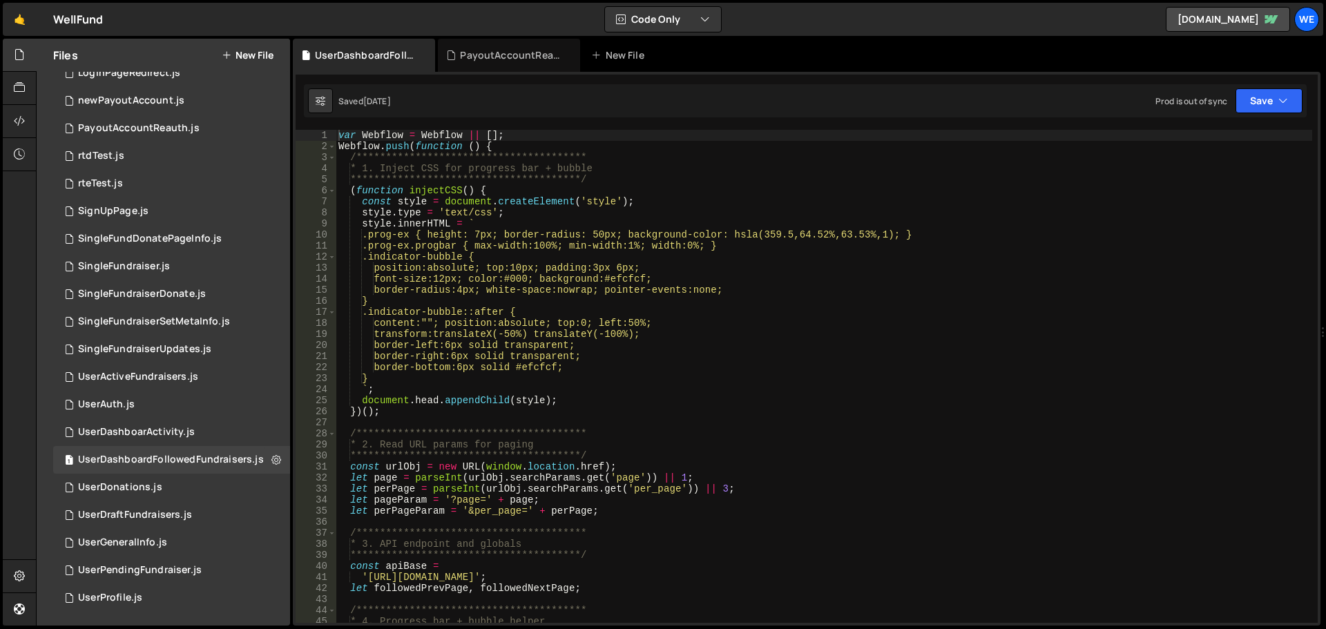
type textarea "content:""; position:absolute; top:0; left:50%;"
click at [700, 318] on div "**********" at bounding box center [824, 387] width 976 height 515
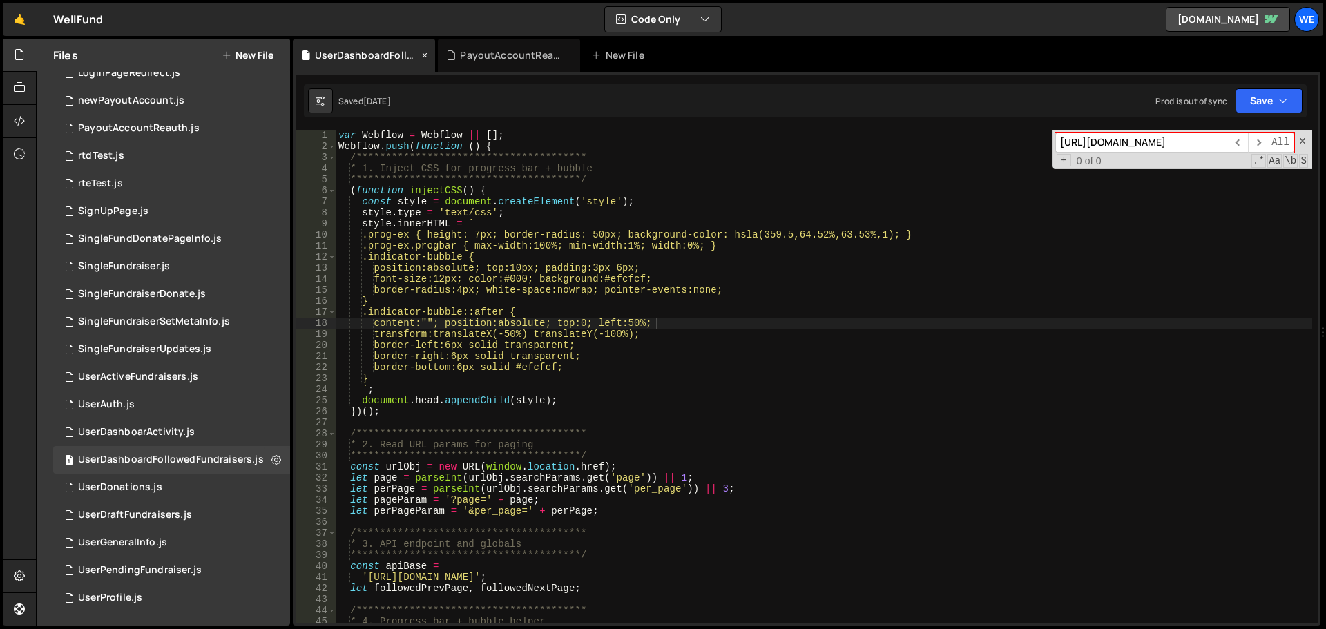
type input "[URL][DOMAIN_NAME]"
click at [424, 54] on icon at bounding box center [425, 55] width 10 height 14
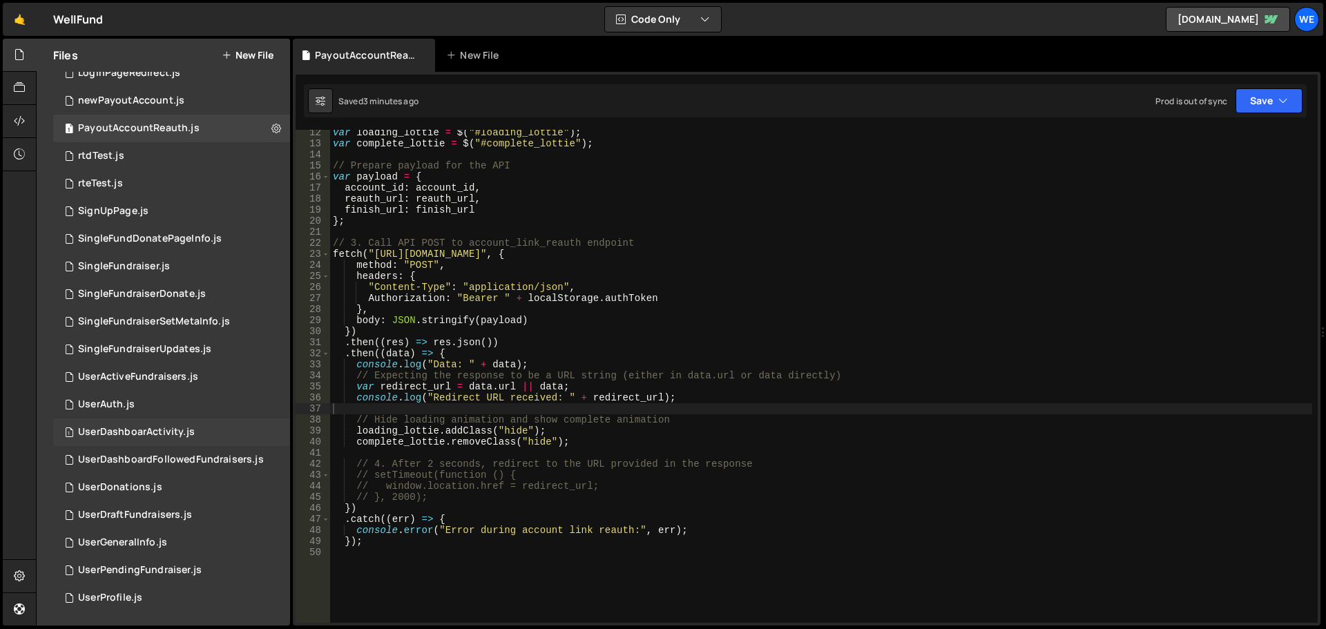
click at [164, 423] on div "1 UserDashboarActivity.js 0" at bounding box center [171, 432] width 237 height 28
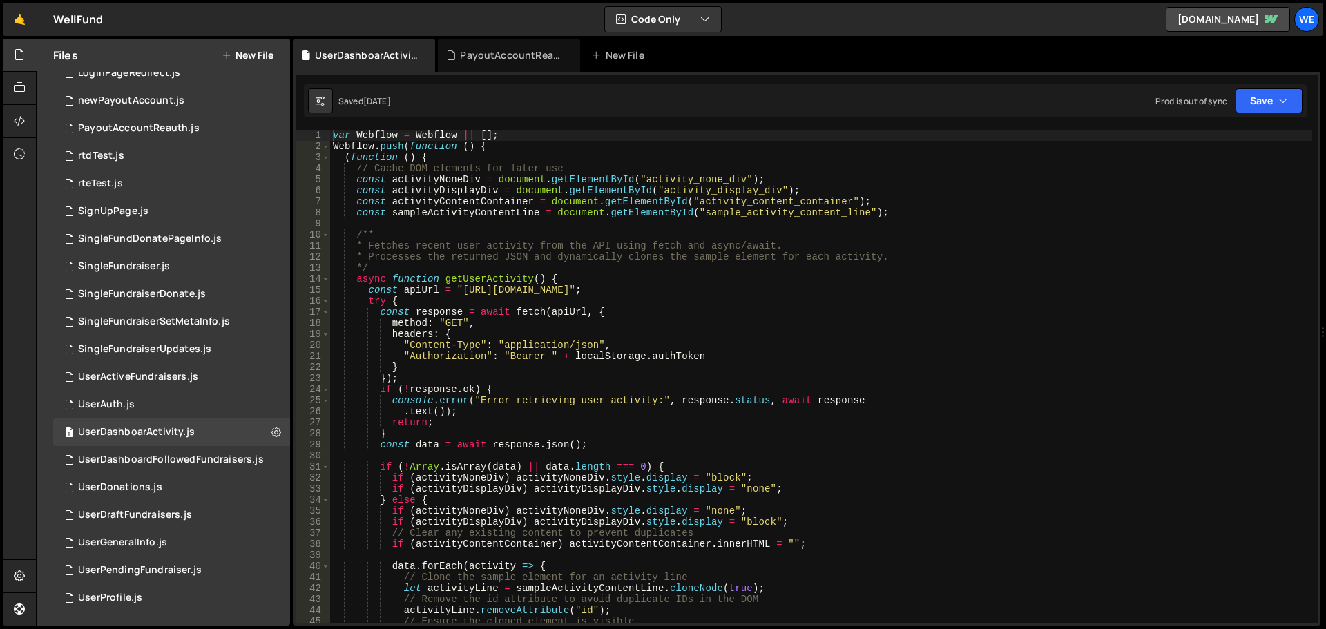
type textarea ""Content-Type": "application/json","
click at [653, 350] on div "var Webflow = Webflow || [ ] ; Webflow . push ( function ( ) { ( function ( ) {…" at bounding box center [821, 387] width 982 height 515
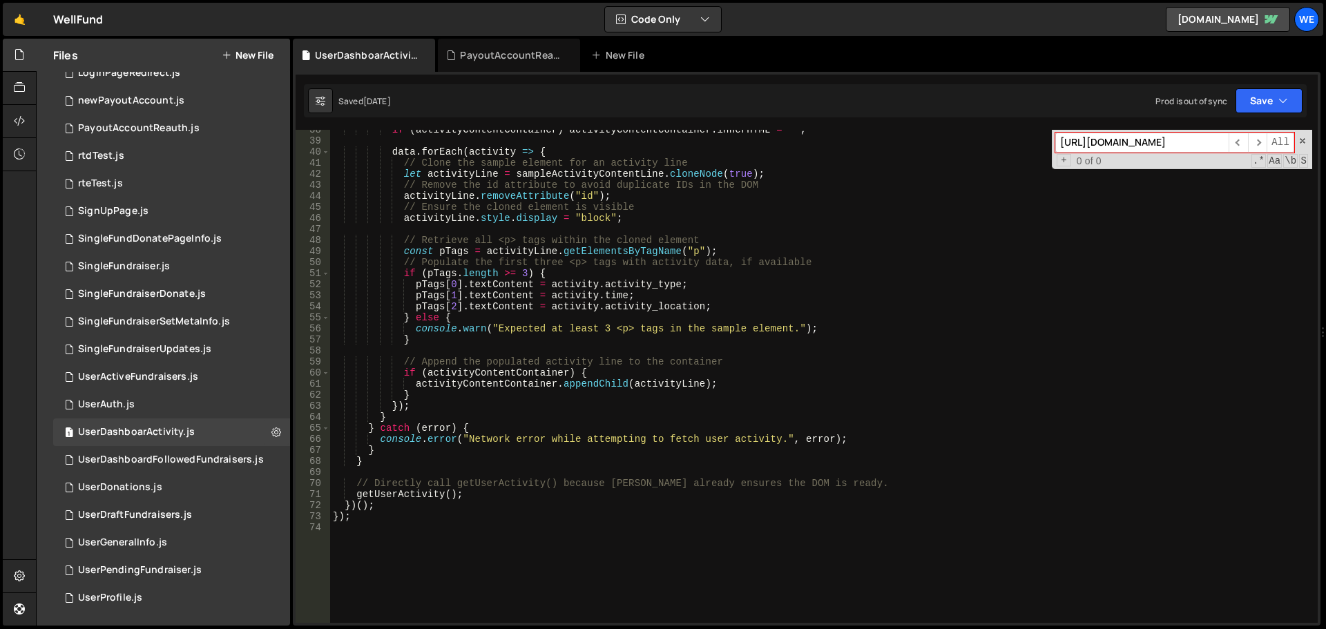
scroll to position [566, 0]
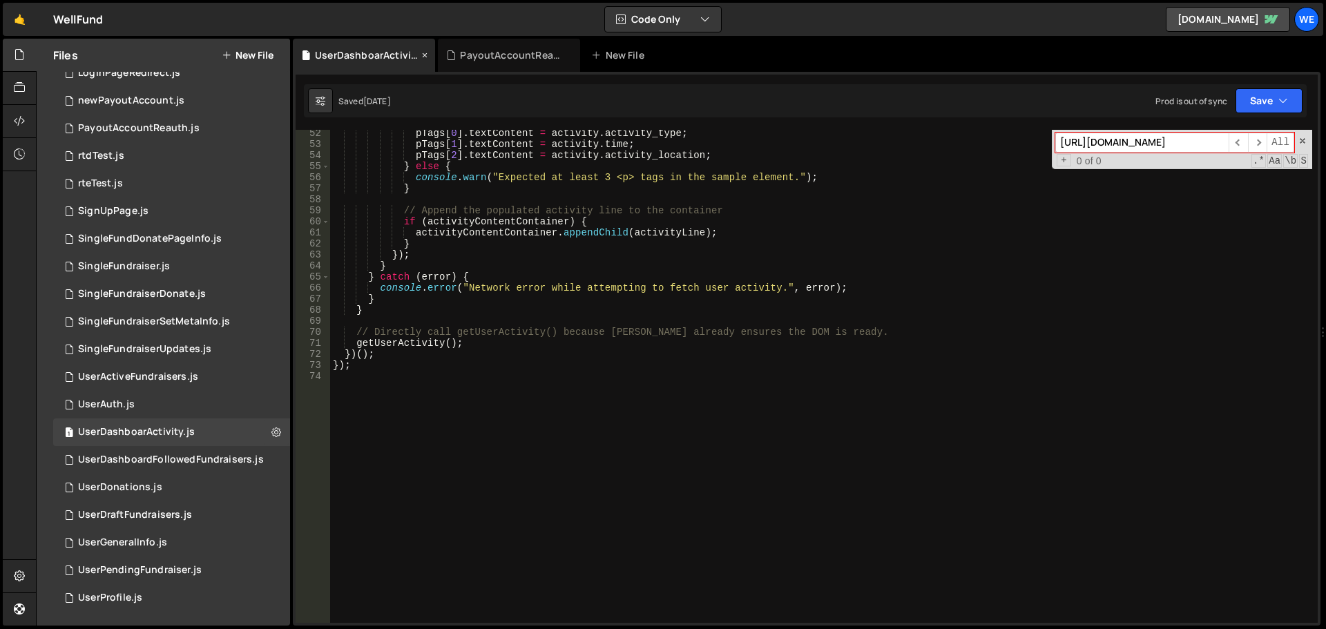
type input "[URL][DOMAIN_NAME]"
click at [423, 55] on icon at bounding box center [425, 55] width 10 height 14
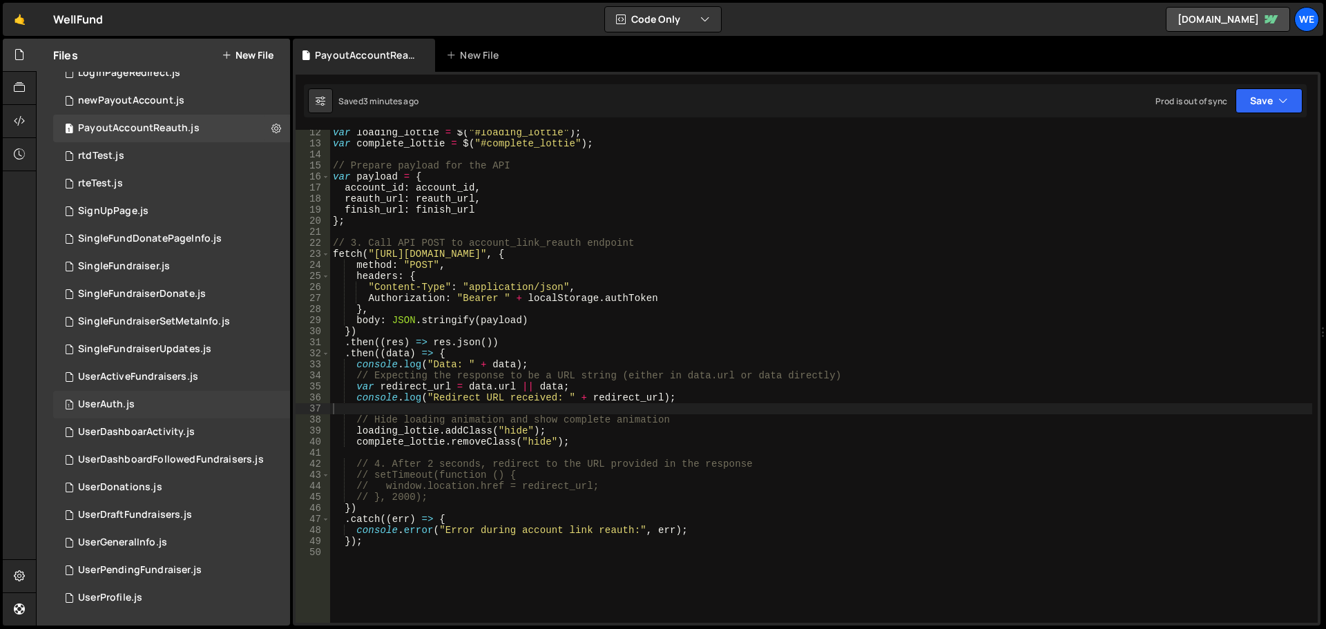
click at [139, 403] on div "1 UserAuth.js 0" at bounding box center [171, 405] width 237 height 28
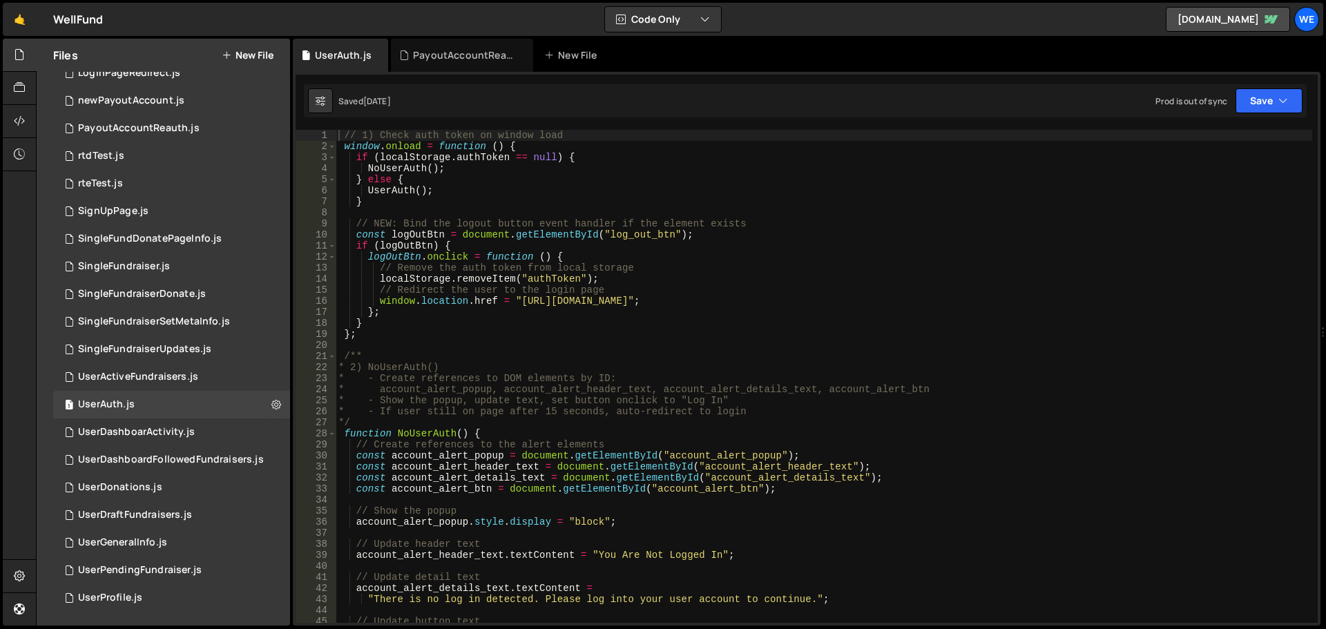
type textarea "* - If user still on page after 15 seconds, auto-redirect to login"
click at [602, 415] on div "// 1) Check auth token on window load window . onload = function ( ) { if ( loc…" at bounding box center [824, 387] width 976 height 515
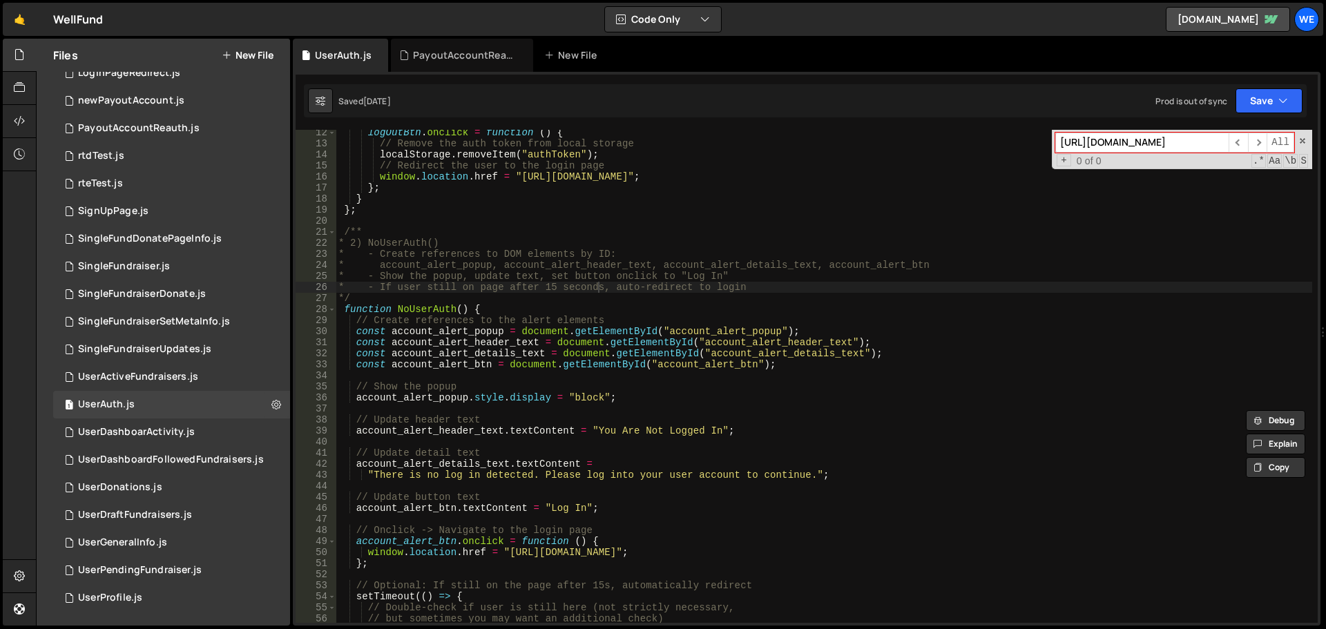
scroll to position [207, 0]
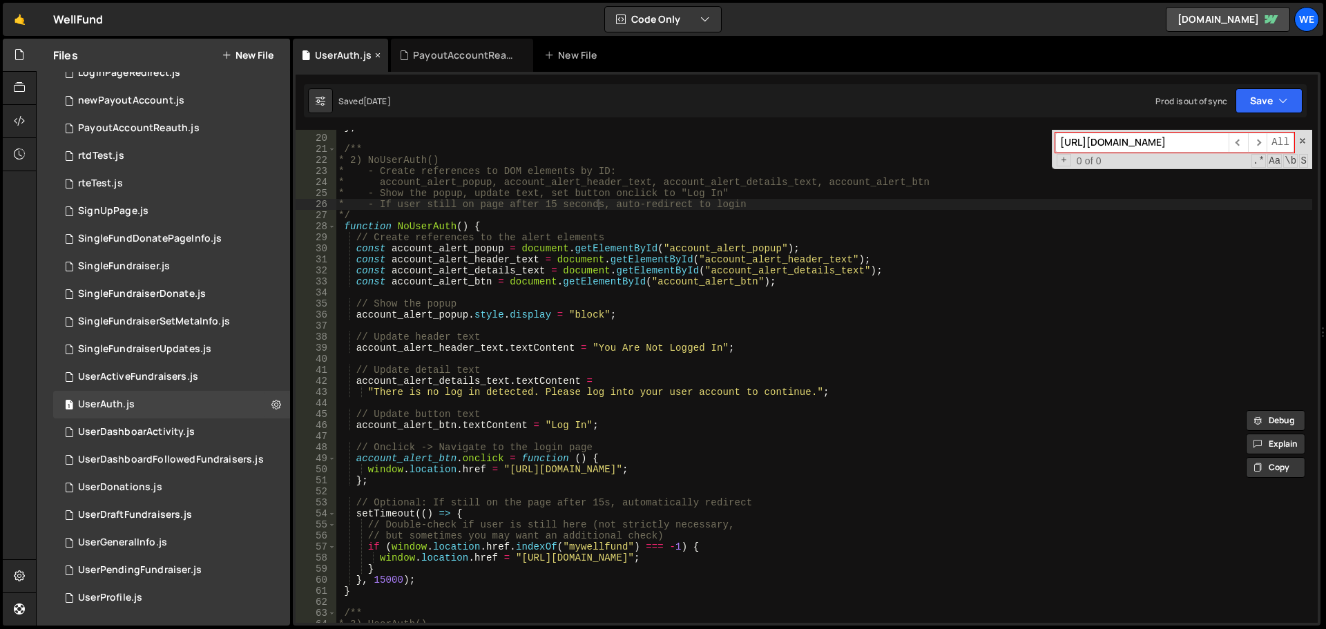
type input "[URL][DOMAIN_NAME]"
click at [375, 55] on icon at bounding box center [378, 55] width 10 height 14
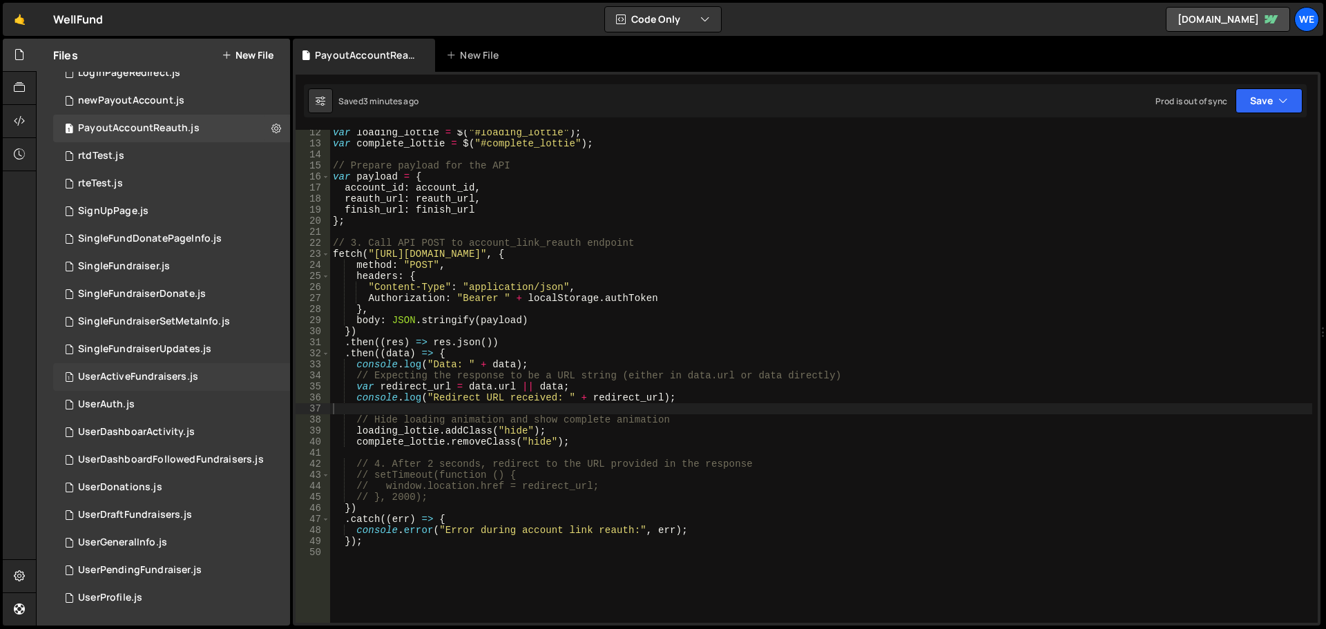
click at [101, 375] on div "UserActiveFundraisers.js" at bounding box center [138, 377] width 120 height 12
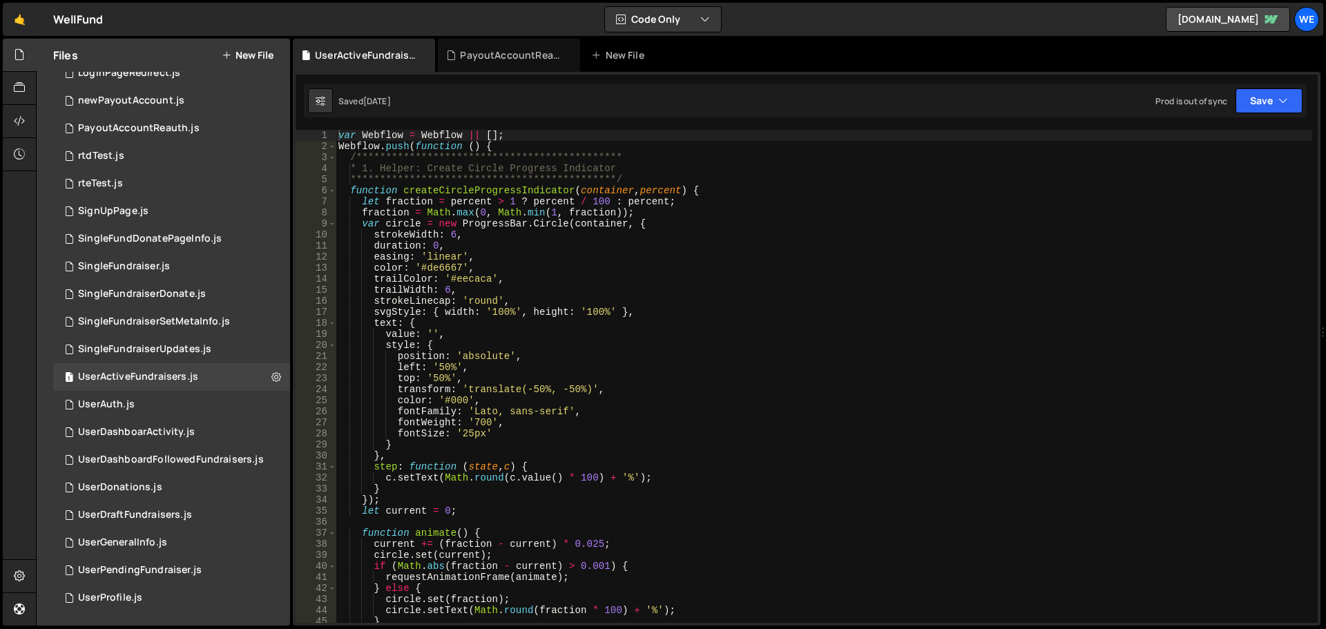
type textarea "style: {"
click at [735, 345] on div "**********" at bounding box center [824, 387] width 976 height 515
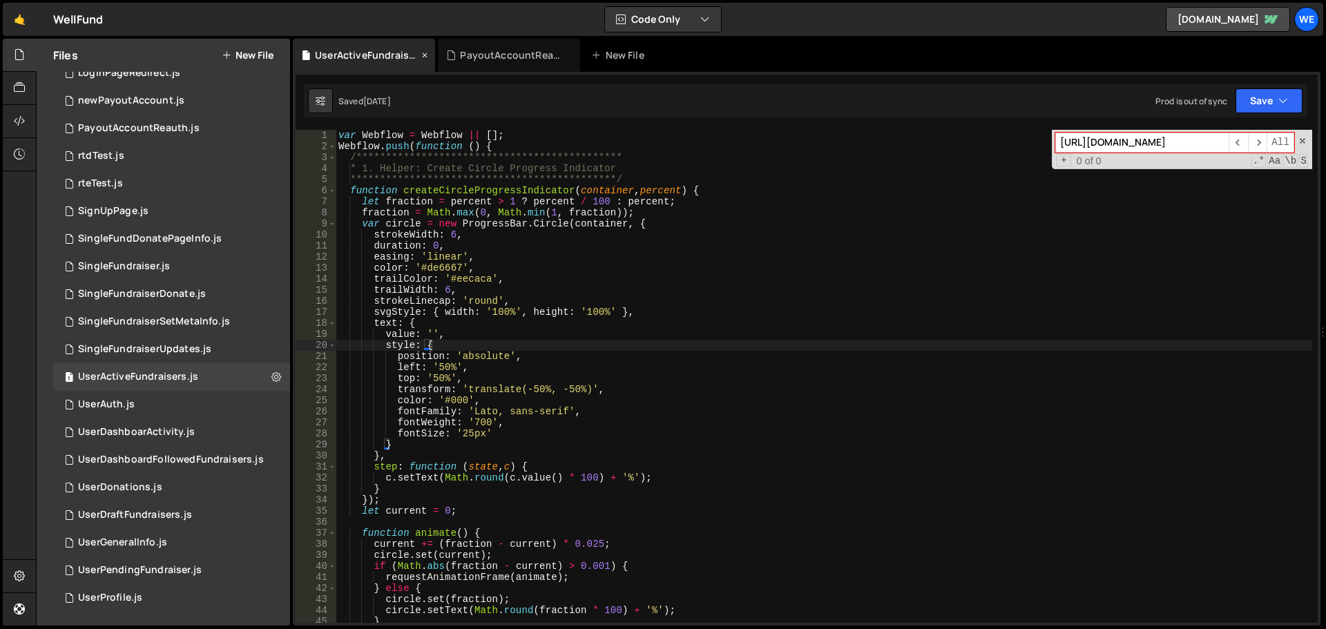
type input "[URL][DOMAIN_NAME]"
click at [429, 53] on icon at bounding box center [425, 55] width 10 height 14
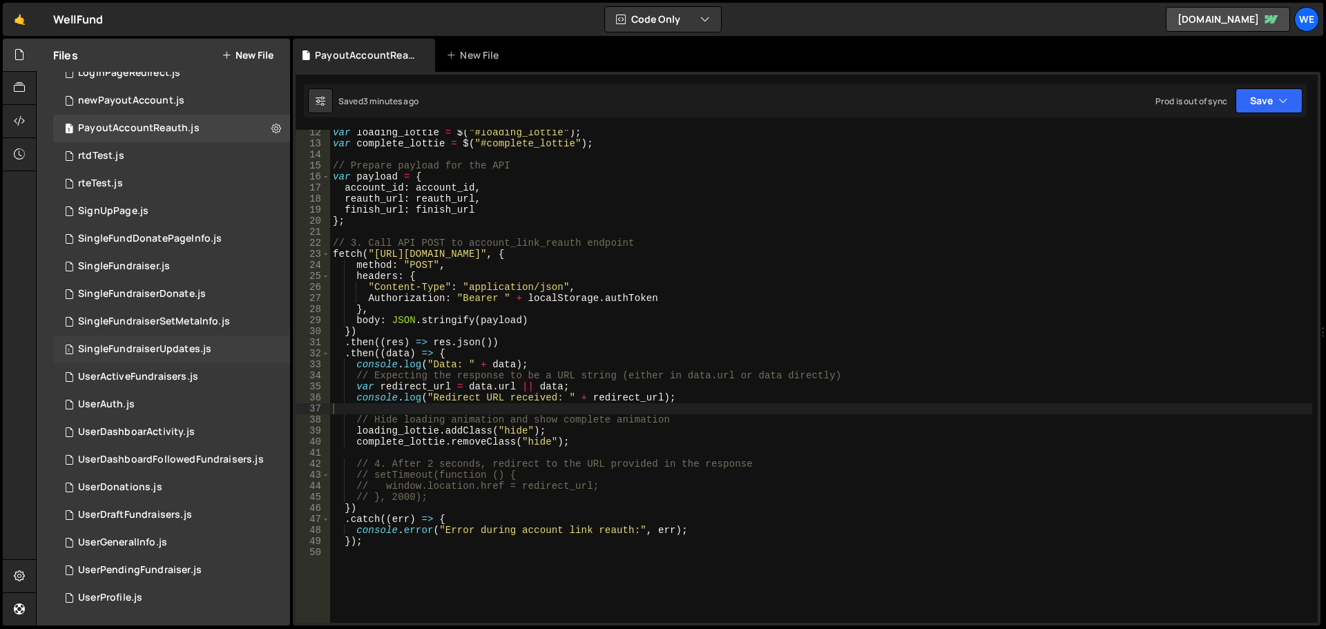
click at [150, 343] on div "SingleFundraiserUpdates.js" at bounding box center [144, 349] width 133 height 12
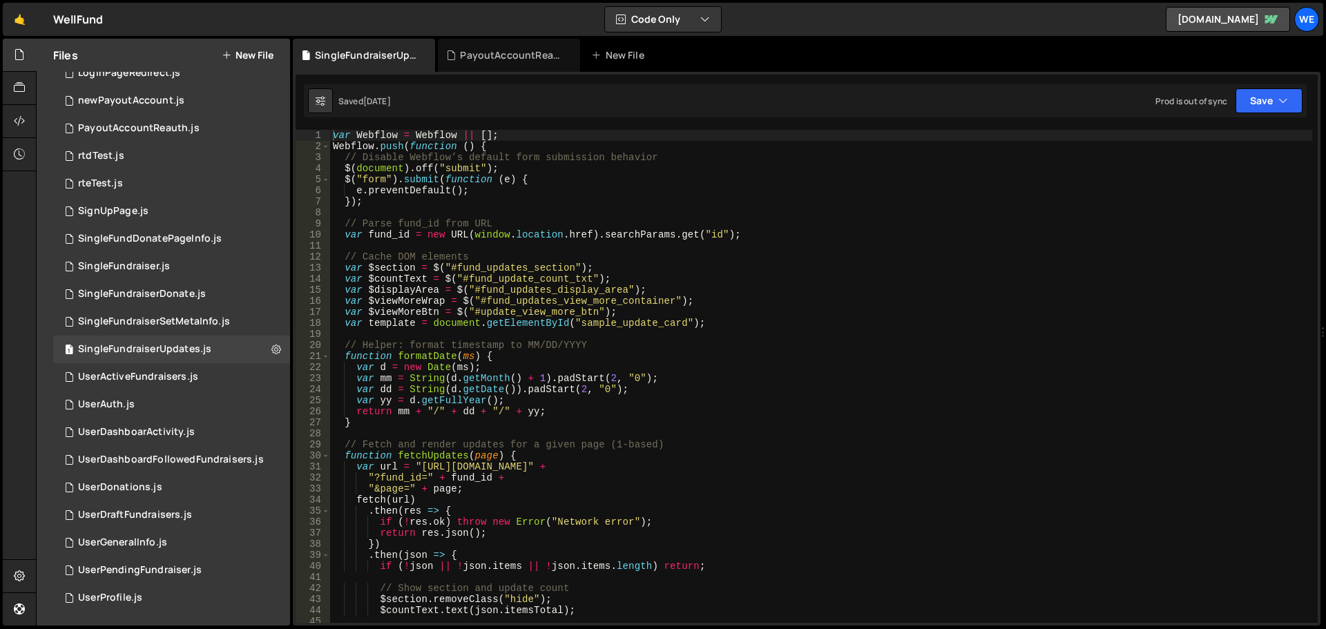
type textarea "var $viewMoreBtn = $("#update_view_more_btn");"
click at [552, 316] on div "var Webflow = Webflow || [ ] ; Webflow . push ( function ( ) { // Disable Webfl…" at bounding box center [821, 387] width 982 height 515
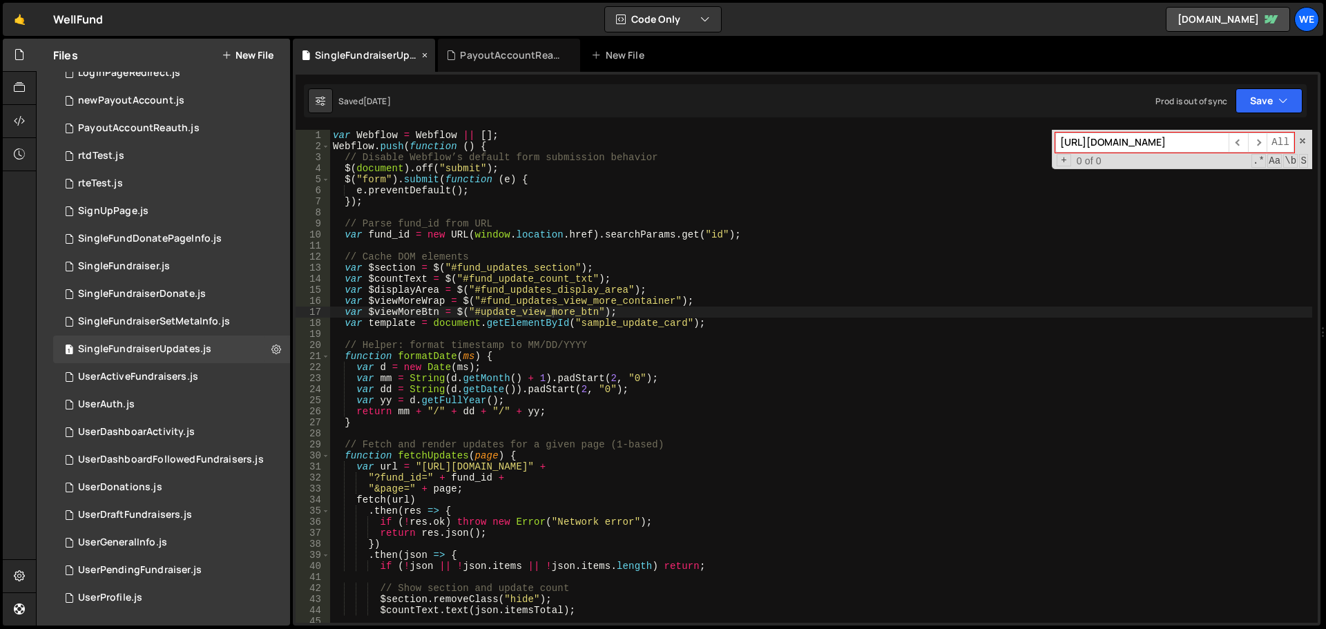
type input "[URL][DOMAIN_NAME]"
click at [423, 57] on icon at bounding box center [425, 55] width 10 height 14
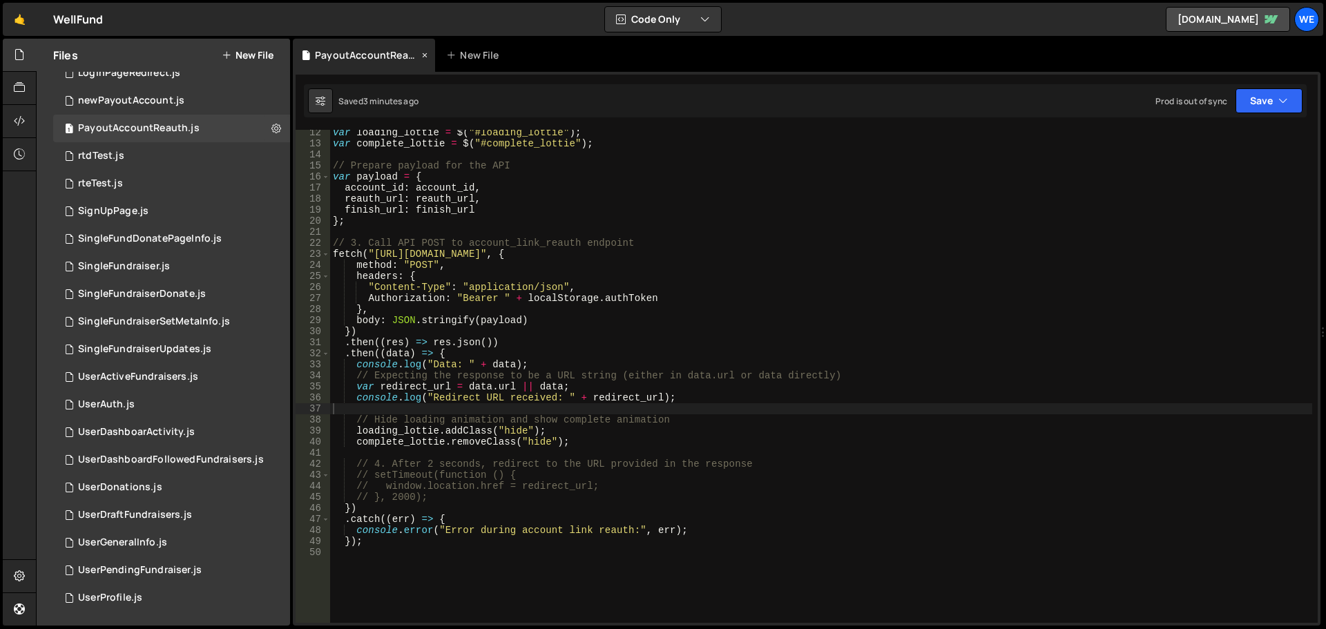
click at [344, 51] on div "PayoutAccountReauth.js" at bounding box center [367, 55] width 104 height 14
click at [702, 312] on div "var loading_lottie = $ ( "#loading_lottie" ) ; var complete_lottie = $ ( "#comp…" at bounding box center [821, 384] width 982 height 515
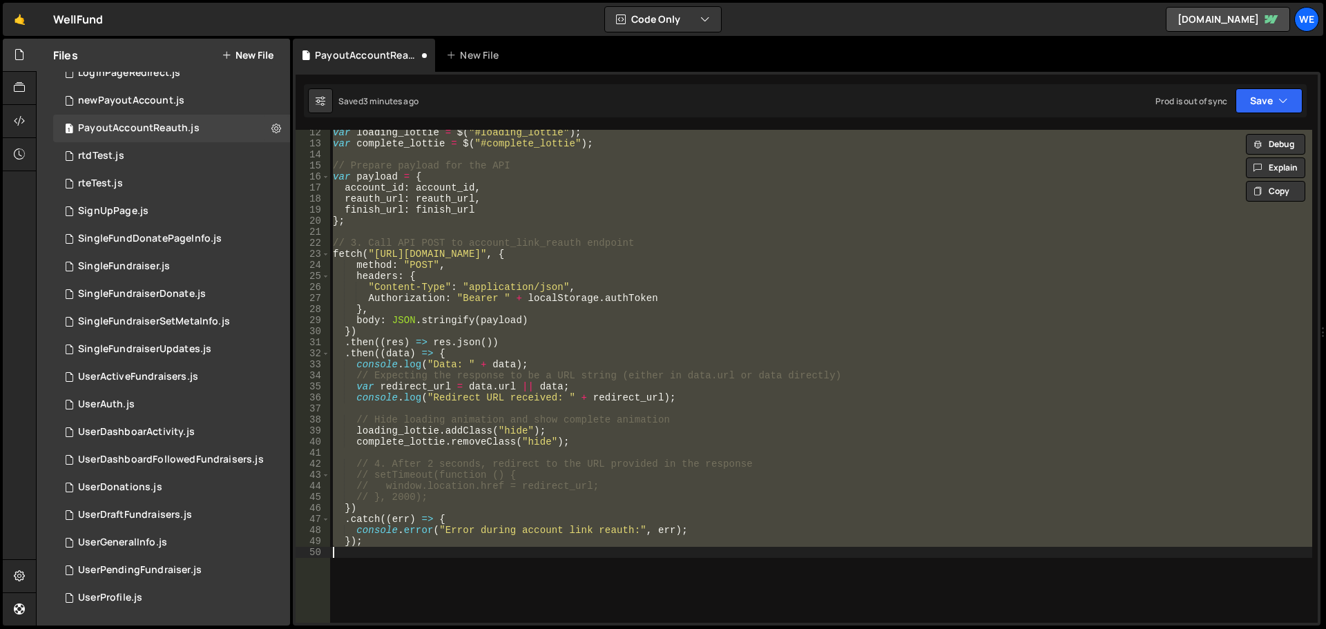
type textarea "console.log("Redirect URL received: " + redirect_url);"
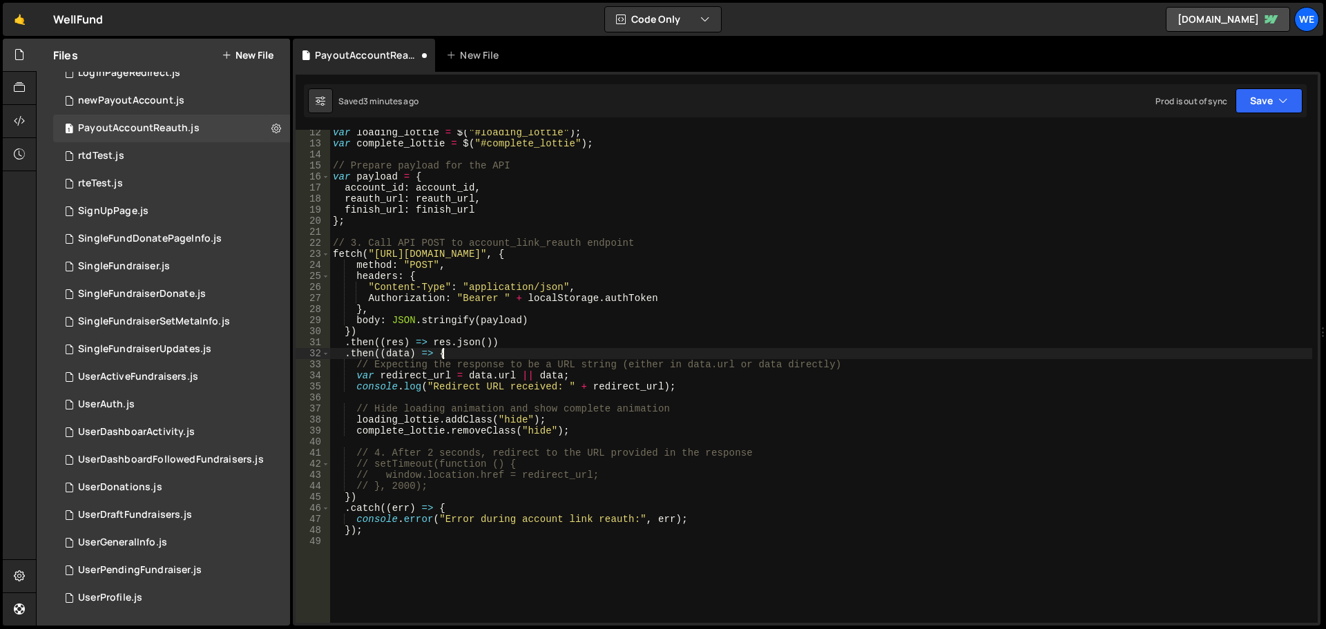
type textarea "var returnURL = "[URL][DOMAIN_NAME]";"
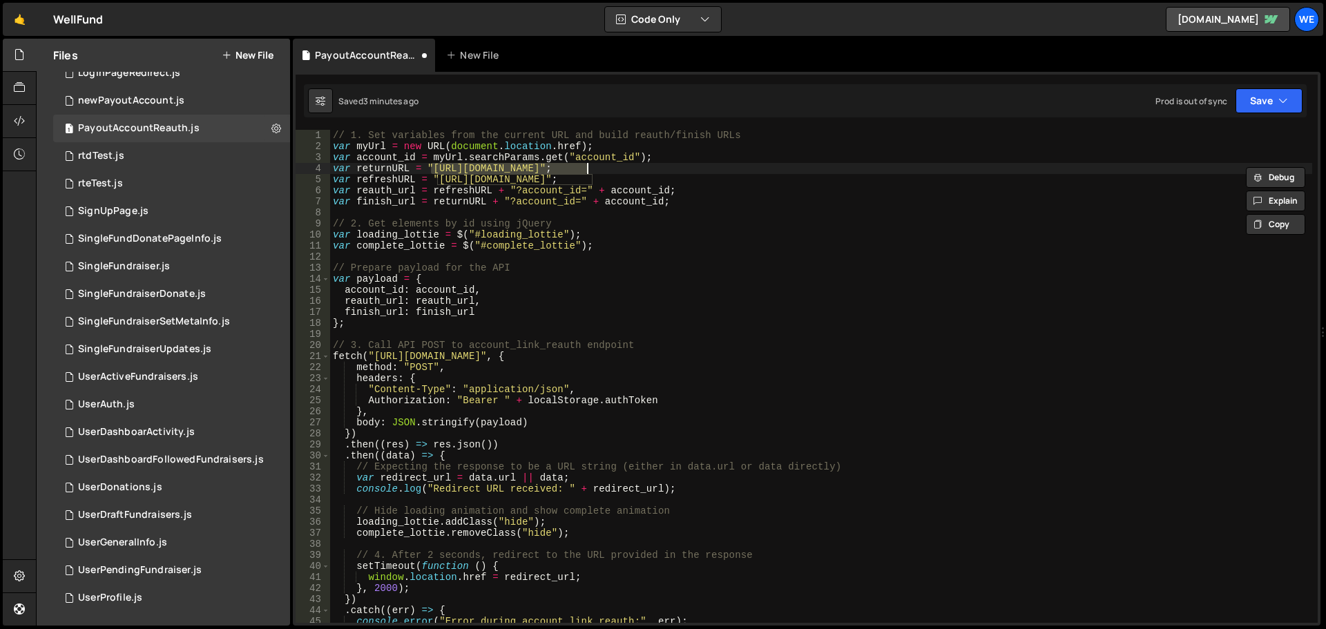
scroll to position [0, 0]
click at [1263, 100] on button "Save" at bounding box center [1268, 100] width 67 height 25
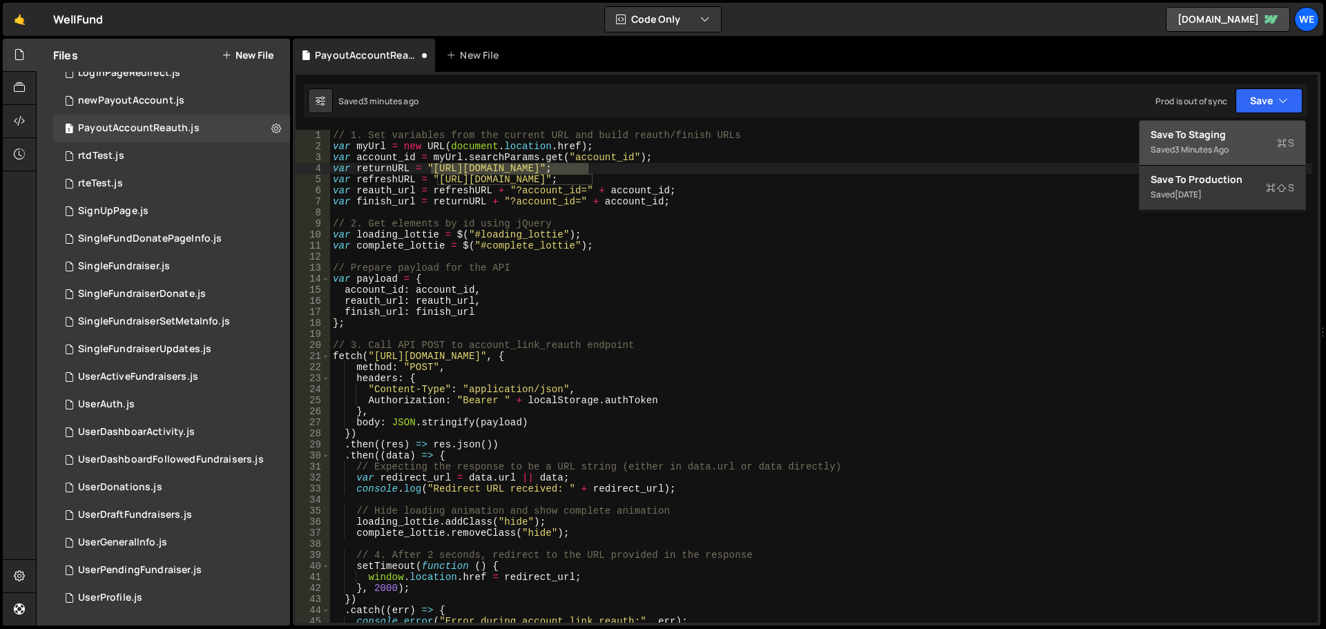
click at [1235, 148] on div "Saved 3 minutes ago" at bounding box center [1222, 150] width 144 height 17
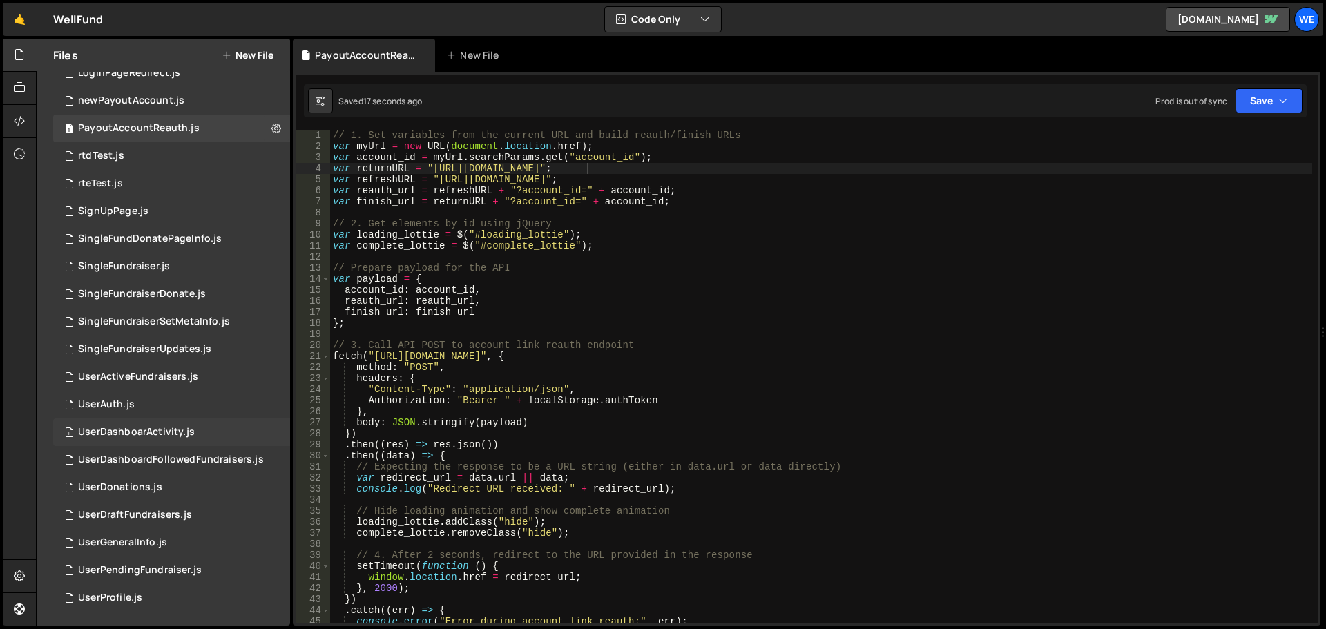
click at [131, 438] on div "UserDashboarActivity.js" at bounding box center [136, 432] width 117 height 12
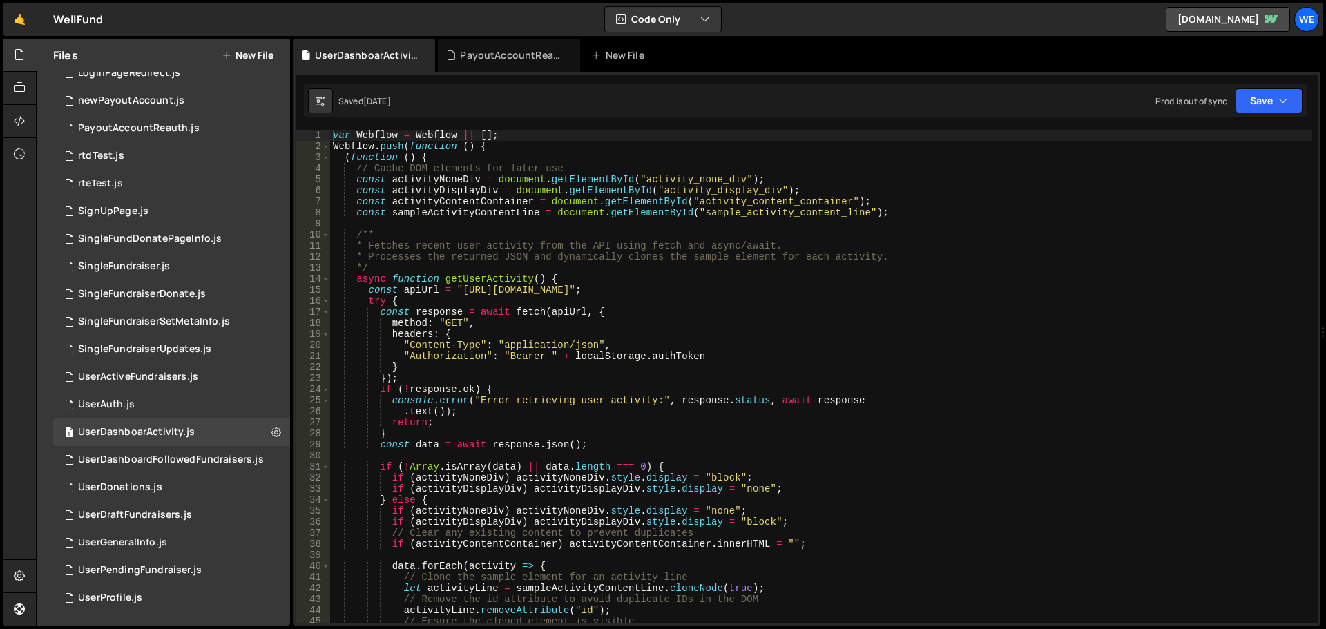
type textarea "const apiUrl = "[URL][DOMAIN_NAME]";"
click at [613, 295] on div "var Webflow = Webflow || [ ] ; Webflow . push ( function ( ) { ( function ( ) {…" at bounding box center [821, 387] width 982 height 515
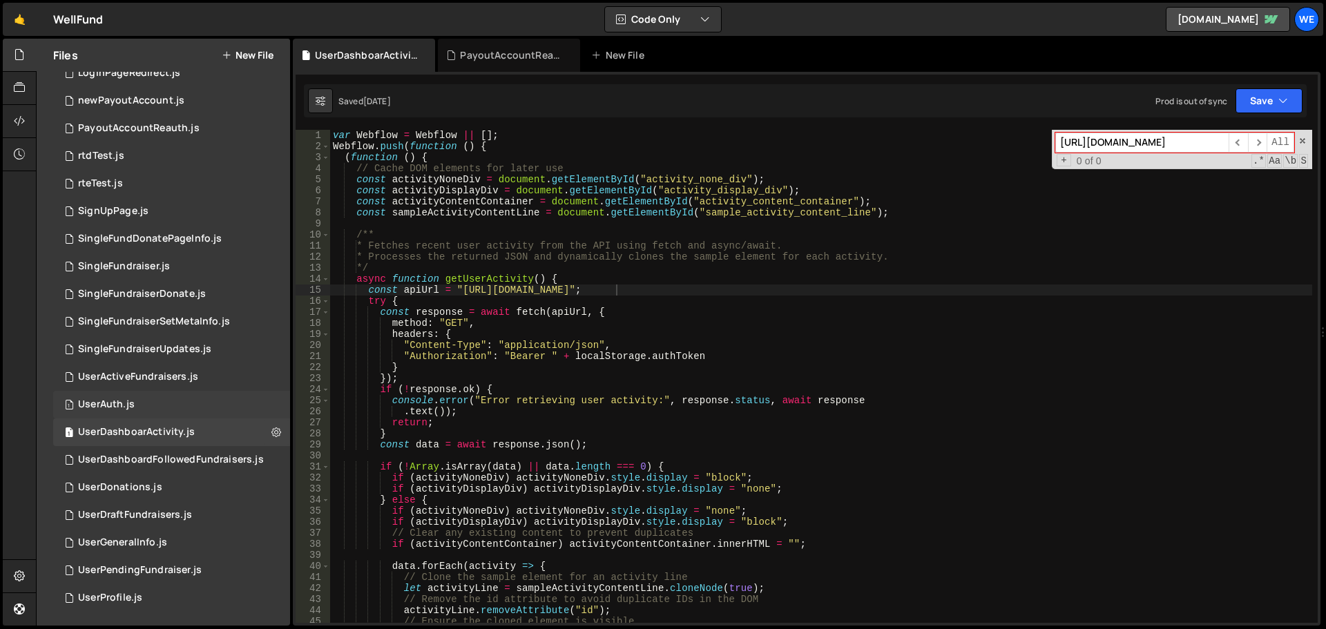
type input "[URL][DOMAIN_NAME]"
click at [142, 396] on div "1 UserAuth.js 0" at bounding box center [171, 405] width 237 height 28
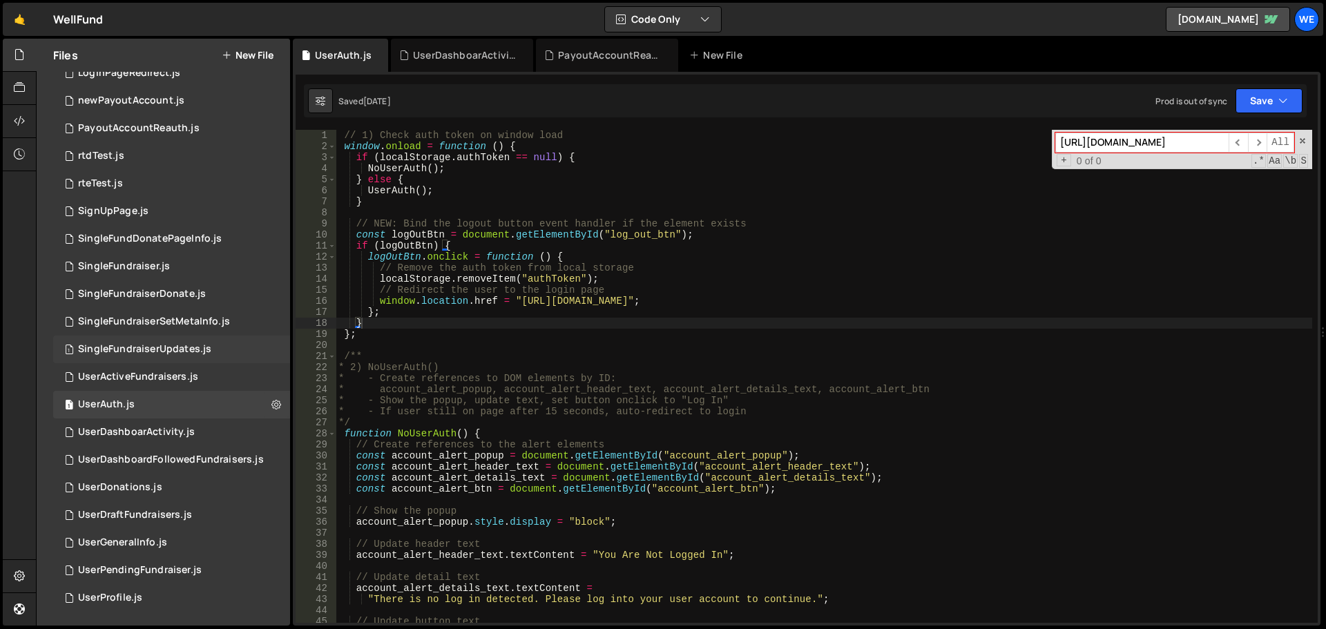
type input "[URL][DOMAIN_NAME]"
click at [199, 363] on div "1 SingleFundraiserUpdates.js 0" at bounding box center [171, 350] width 237 height 28
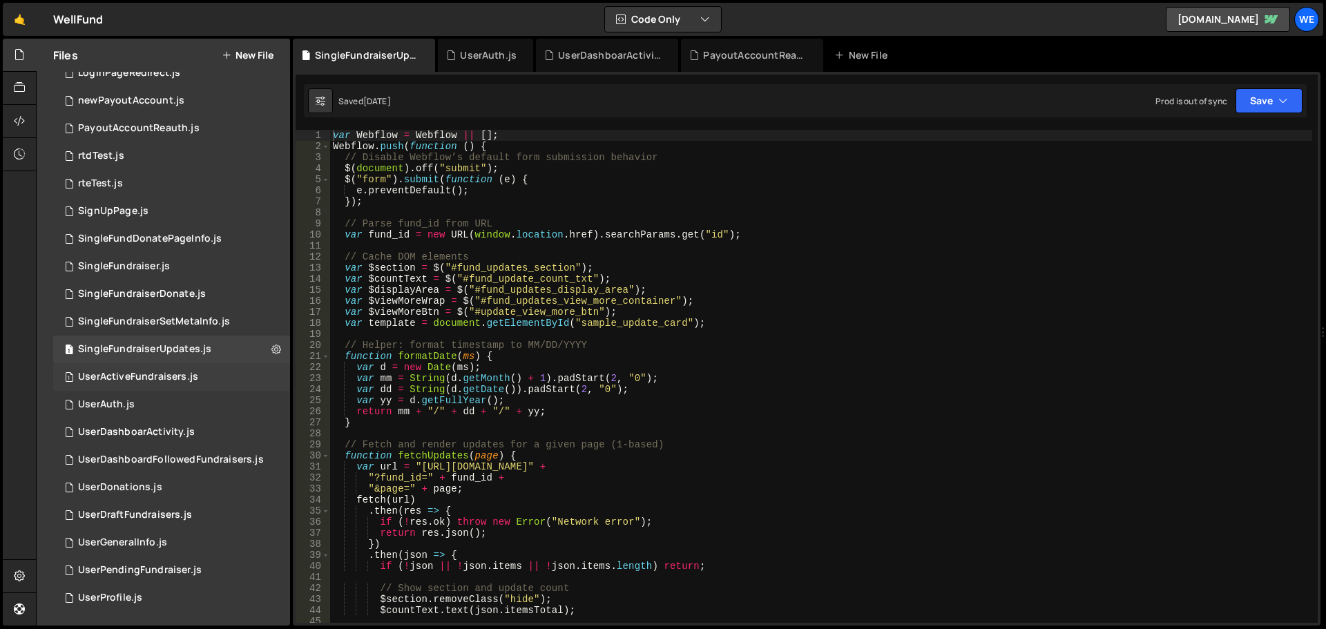
click at [203, 369] on div "1 UserActiveFundraisers.js 0" at bounding box center [171, 377] width 237 height 28
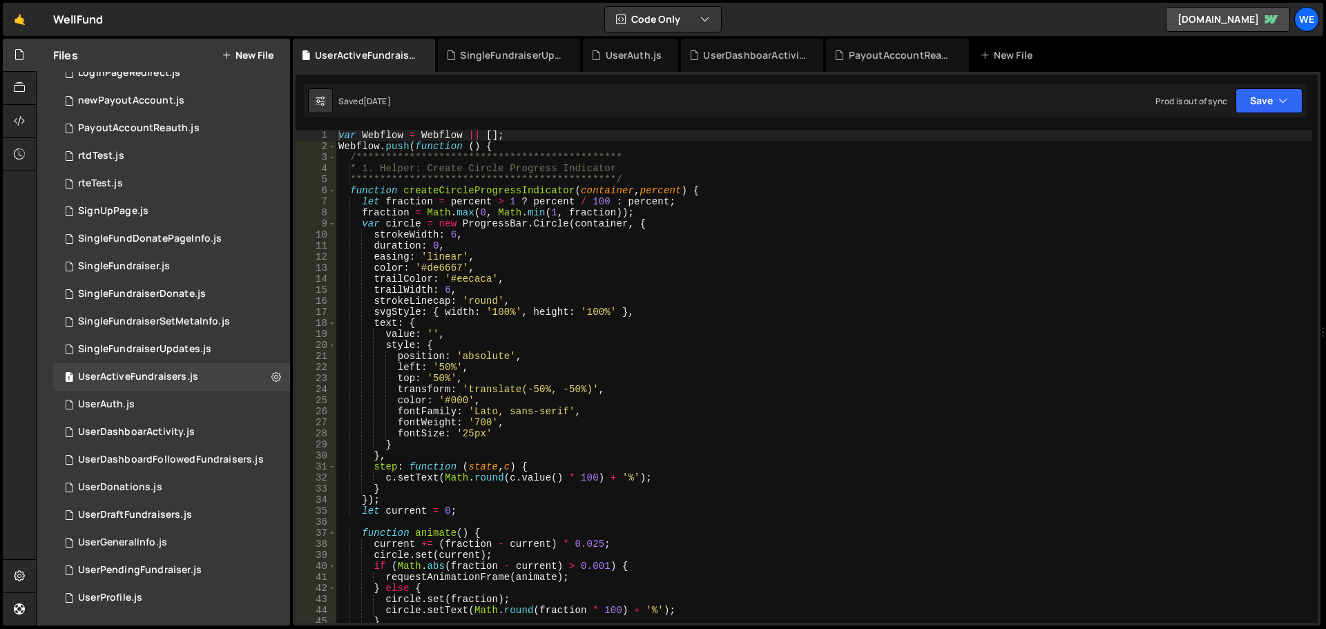
type textarea "top: '50%',"
click at [605, 379] on div "**********" at bounding box center [824, 387] width 976 height 515
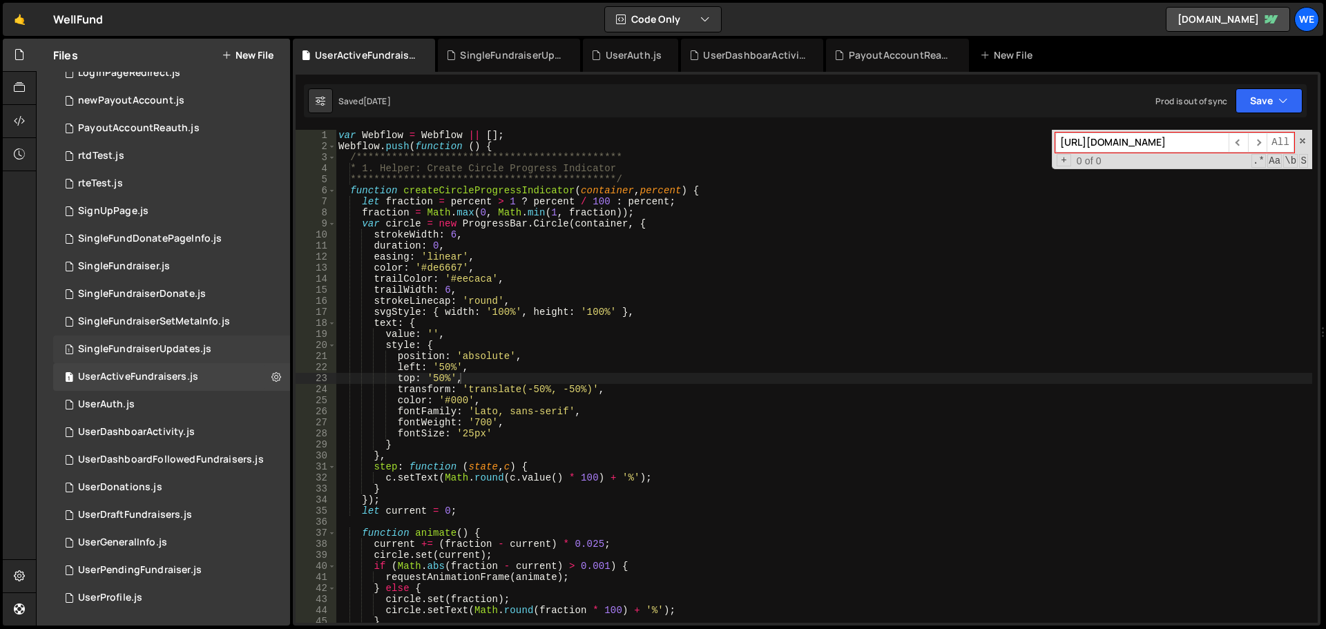
type input "[URL][DOMAIN_NAME]"
click at [181, 360] on div "1 SingleFundraiserUpdates.js 0" at bounding box center [171, 350] width 237 height 28
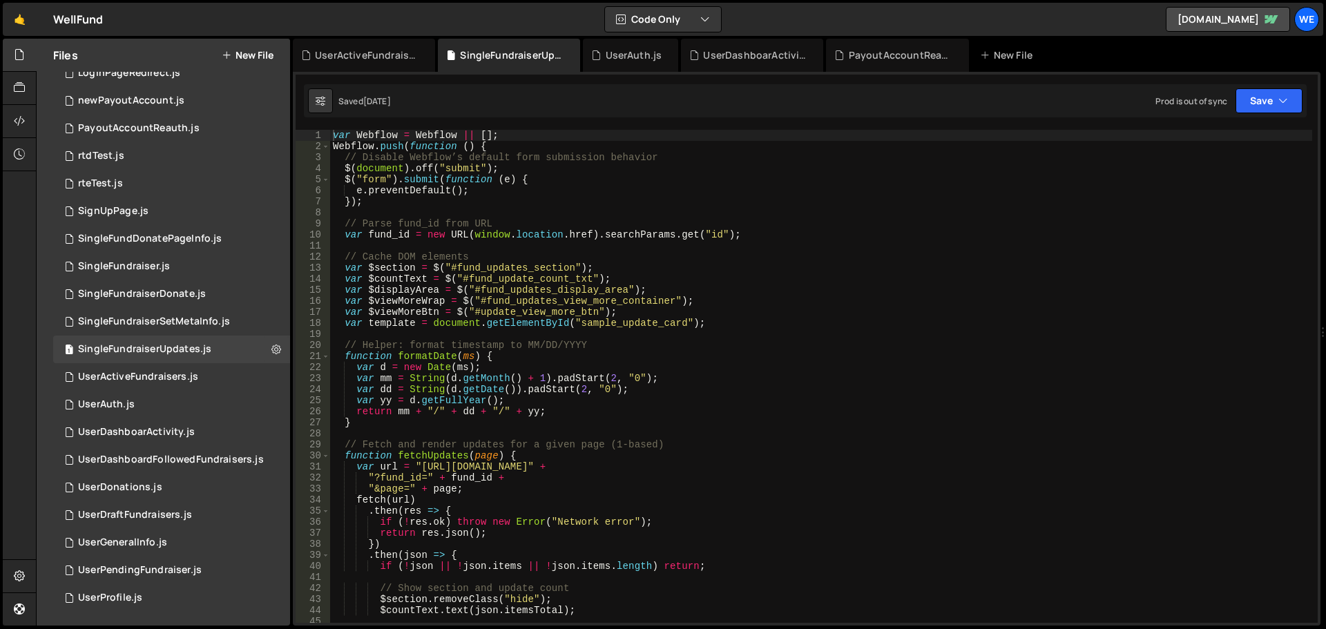
type textarea "var mm = String(d.getMonth() + 1).padStart(2, "0");"
click at [548, 373] on div "var Webflow = Webflow || [ ] ; Webflow . push ( function ( ) { // Disable Webfl…" at bounding box center [821, 387] width 982 height 515
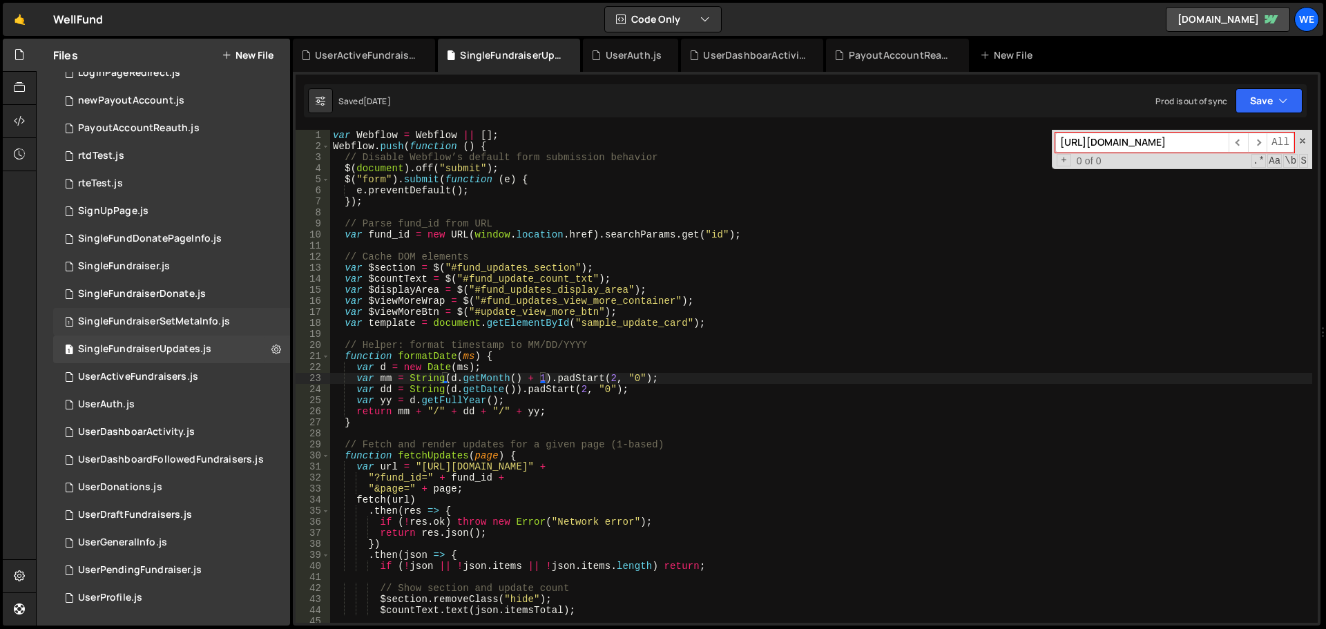
type input "[URL][DOMAIN_NAME]"
click at [115, 316] on div "SingleFundraiserSetMetaInfo.js" at bounding box center [154, 322] width 152 height 12
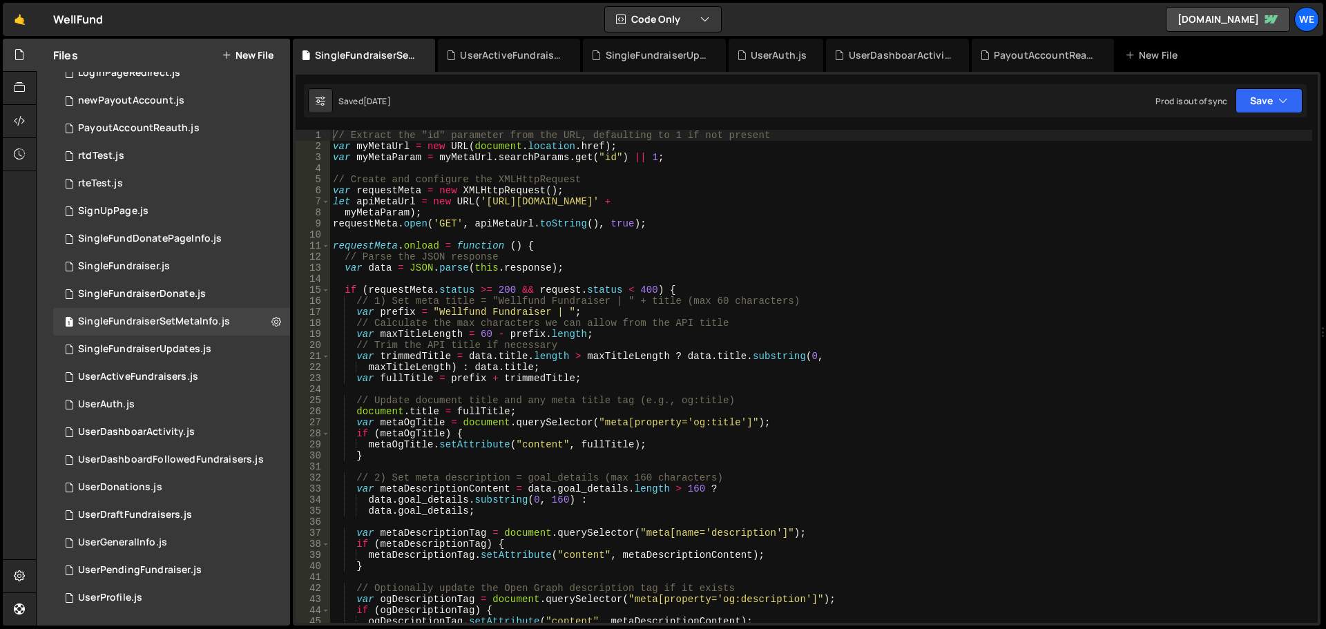
type textarea "// Calculate the max characters we can allow from the API title"
click at [624, 322] on div "// Extract the "id" parameter from the URL, defaulting to 1 if not present var …" at bounding box center [821, 387] width 982 height 515
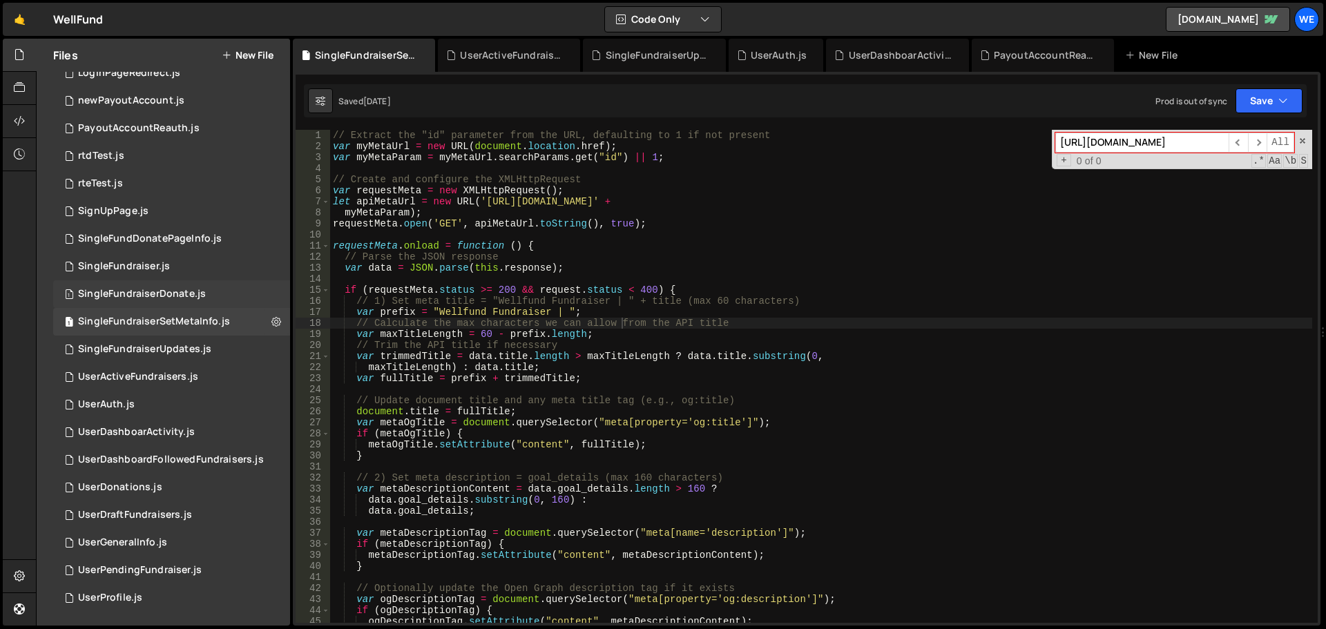
type input "[URL][DOMAIN_NAME]"
click at [153, 301] on div "1 SingleFundraiserDonate.js 0" at bounding box center [171, 294] width 237 height 28
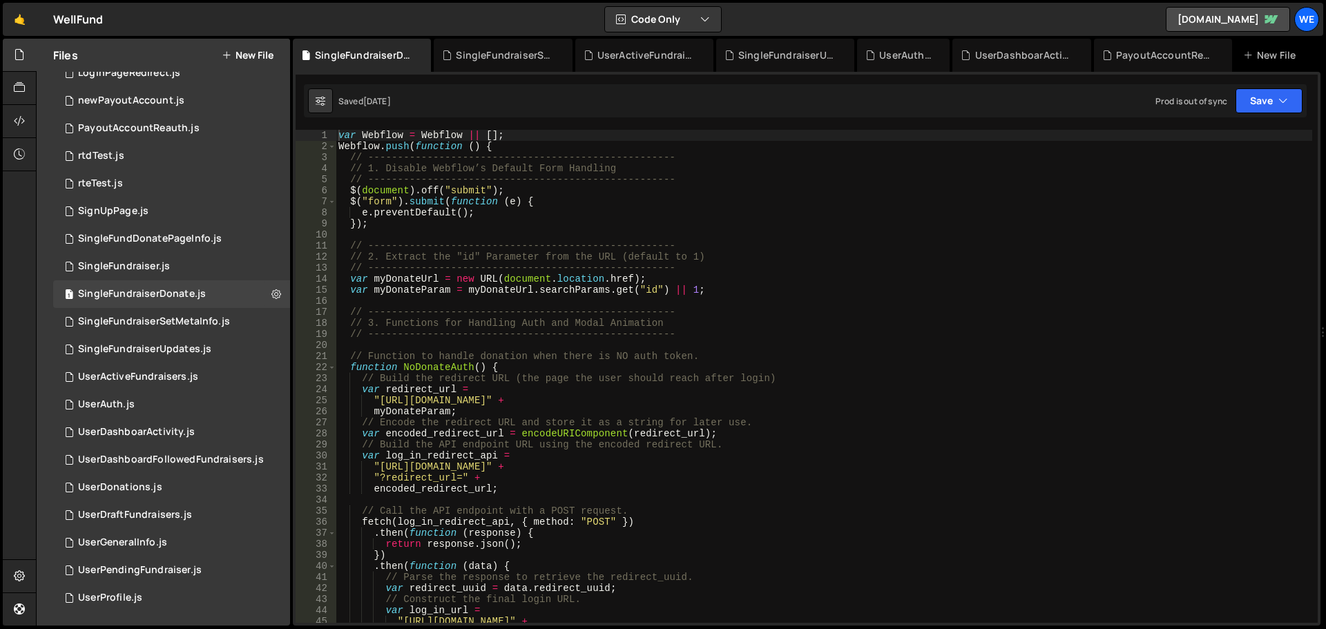
type textarea "// Function to handle donation when there is NO auth token."
click at [571, 360] on div "var Webflow = Webflow || [ ] ; Webflow . push ( function ( ) { // -------------…" at bounding box center [824, 387] width 976 height 515
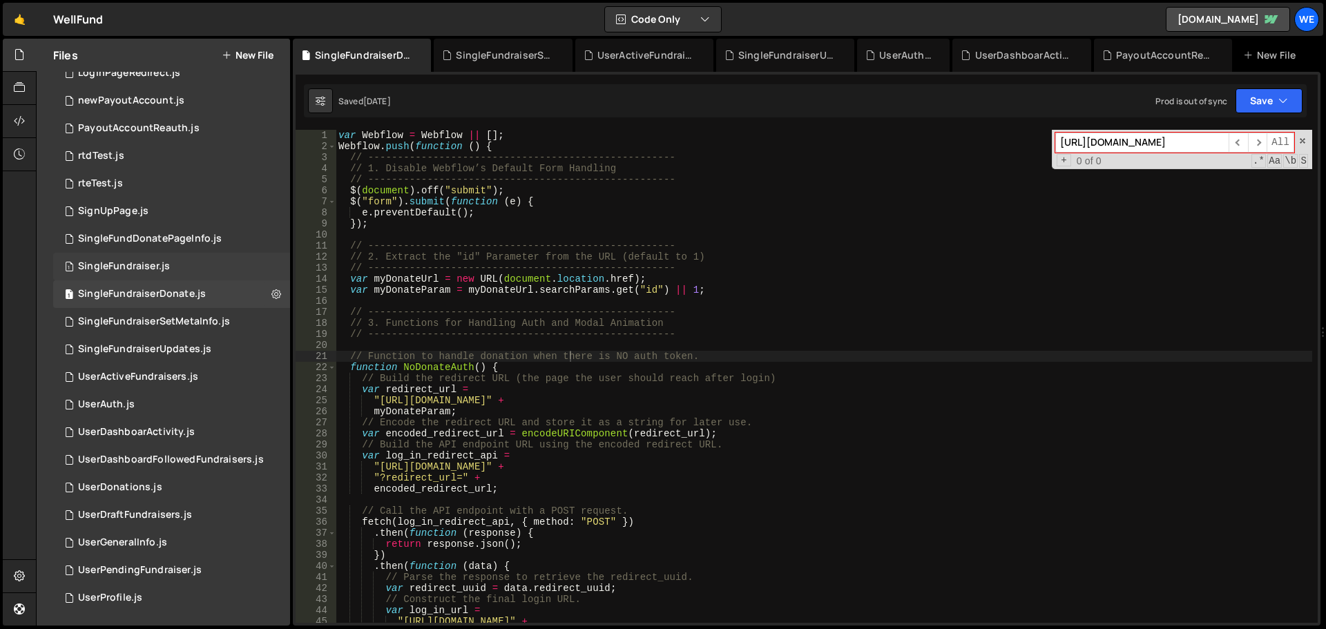
type input "[URL][DOMAIN_NAME]"
click at [125, 271] on div "SingleFundraiser.js" at bounding box center [124, 266] width 92 height 12
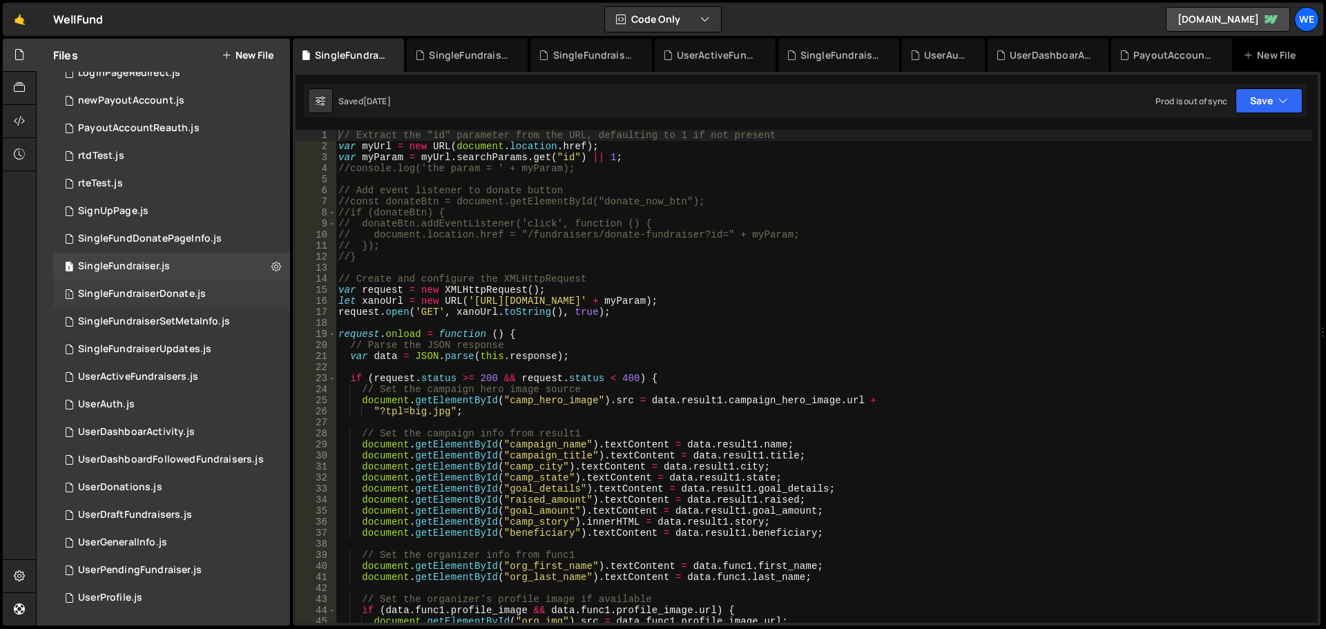
click at [602, 365] on div "// Extract the "id" parameter from the URL, defaulting to 1 if not present var …" at bounding box center [824, 387] width 976 height 515
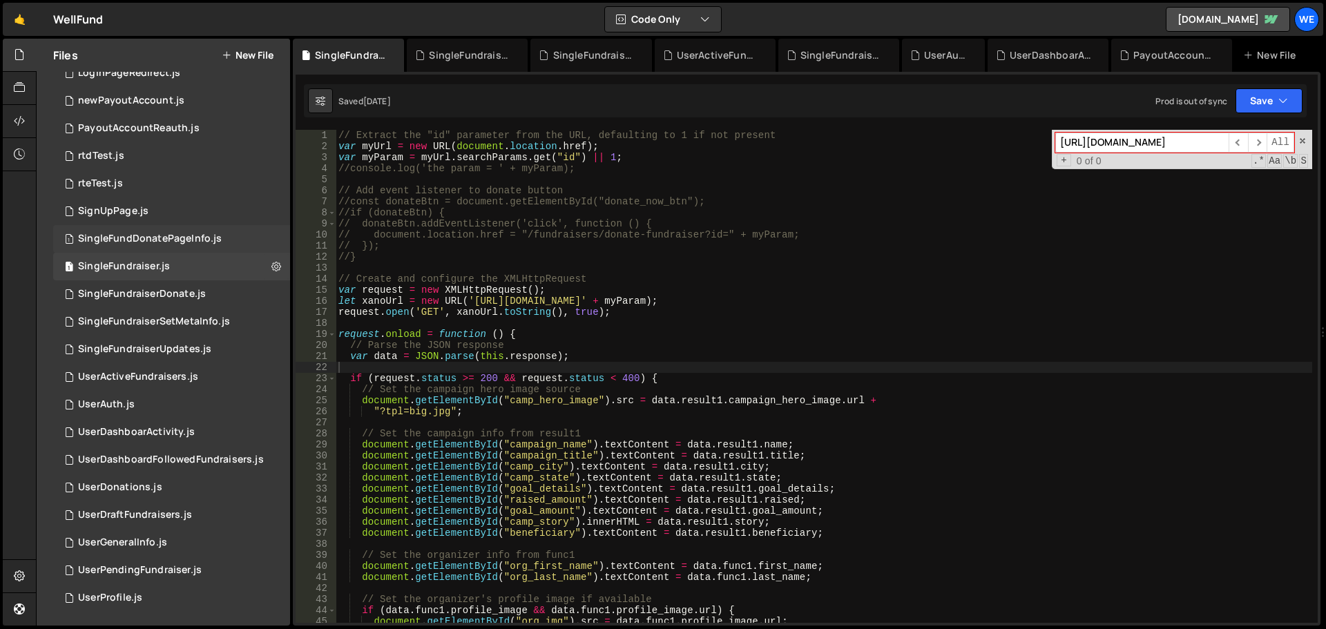
type input "[URL][DOMAIN_NAME]"
click at [126, 245] on div "1 SingleFundDonatePageInfo.js 0" at bounding box center [171, 239] width 237 height 28
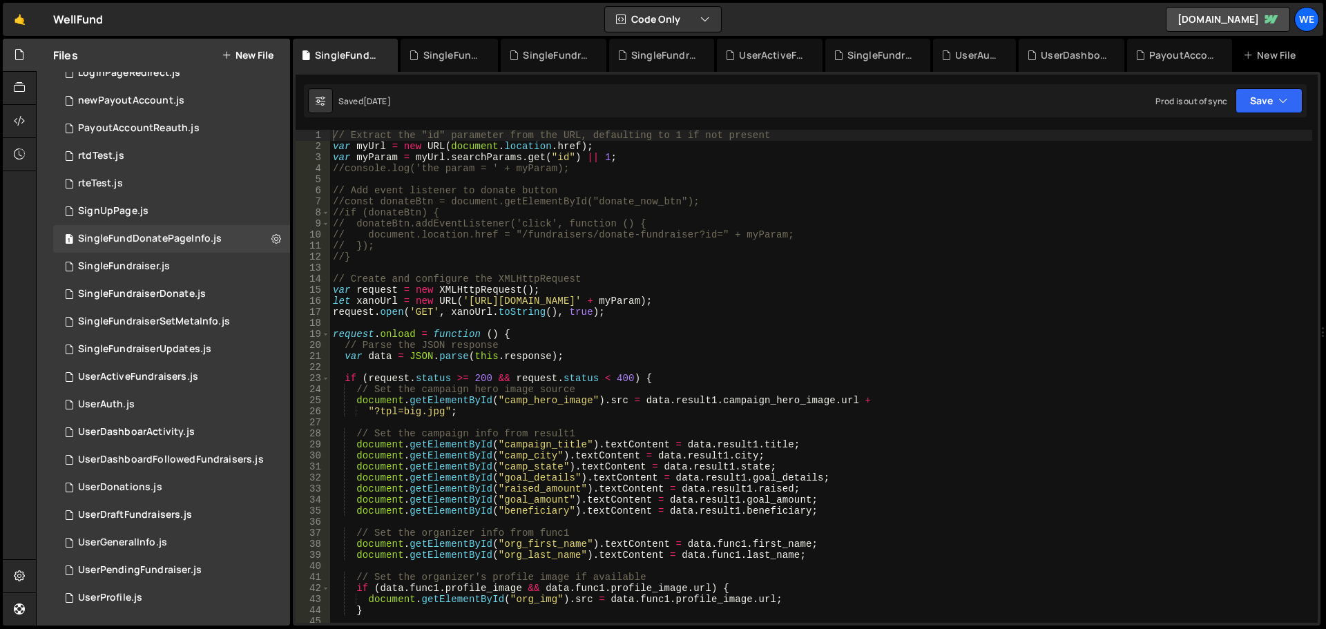
type textarea "if (request.status >= 200 && request.status < 400) {"
click at [628, 381] on div "// Extract the "id" parameter from the URL, defaulting to 1 if not present var …" at bounding box center [821, 387] width 982 height 515
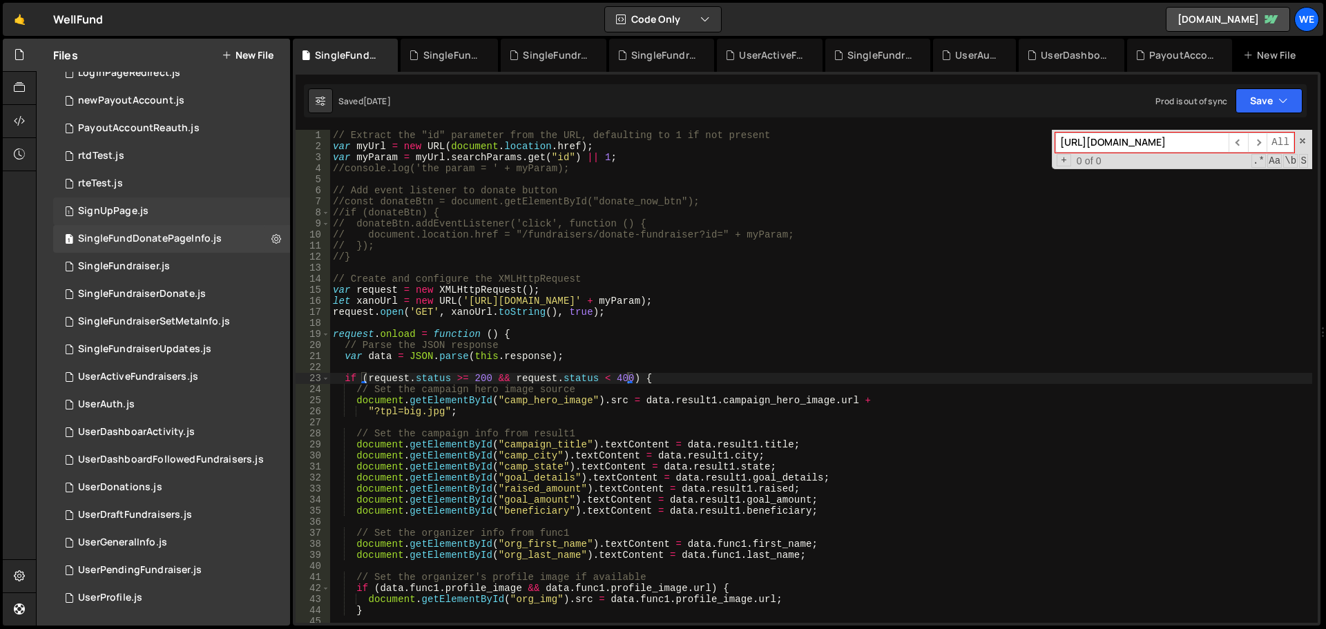
type input "[URL][DOMAIN_NAME]"
click at [109, 215] on div "SignUpPage.js" at bounding box center [113, 211] width 70 height 12
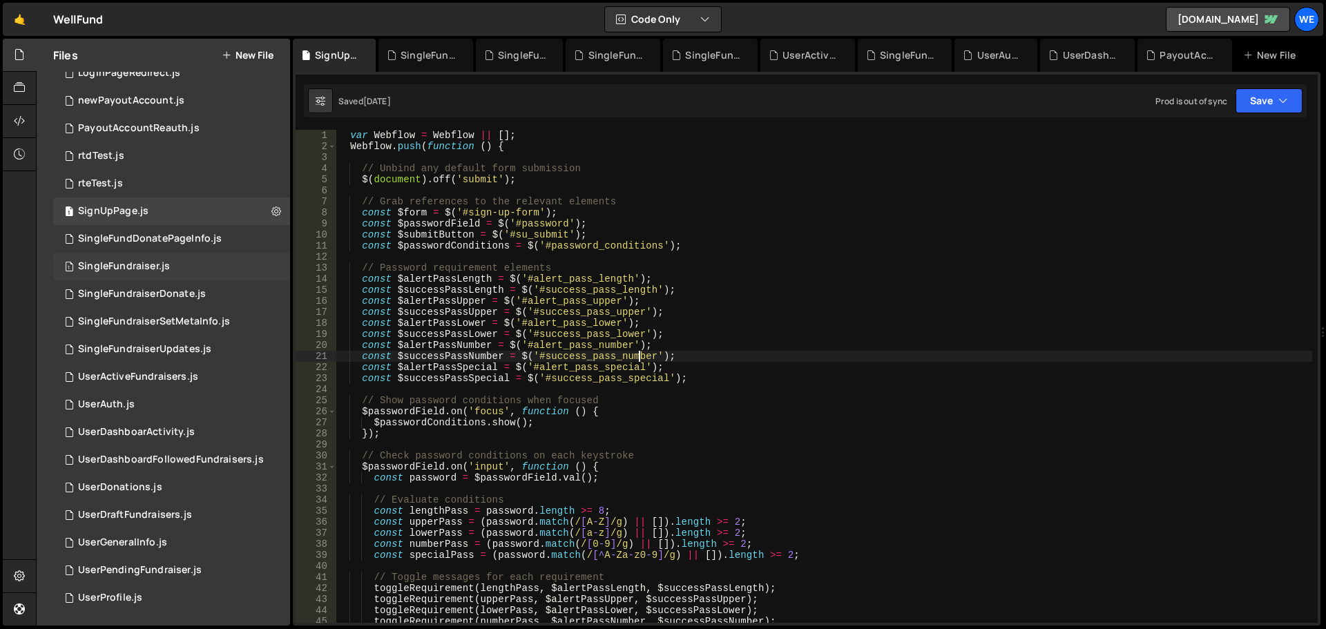
click at [642, 354] on div "var Webflow = Webflow || [ ] ; Webflow . push ( function ( ) { // Unbind any de…" at bounding box center [824, 387] width 976 height 515
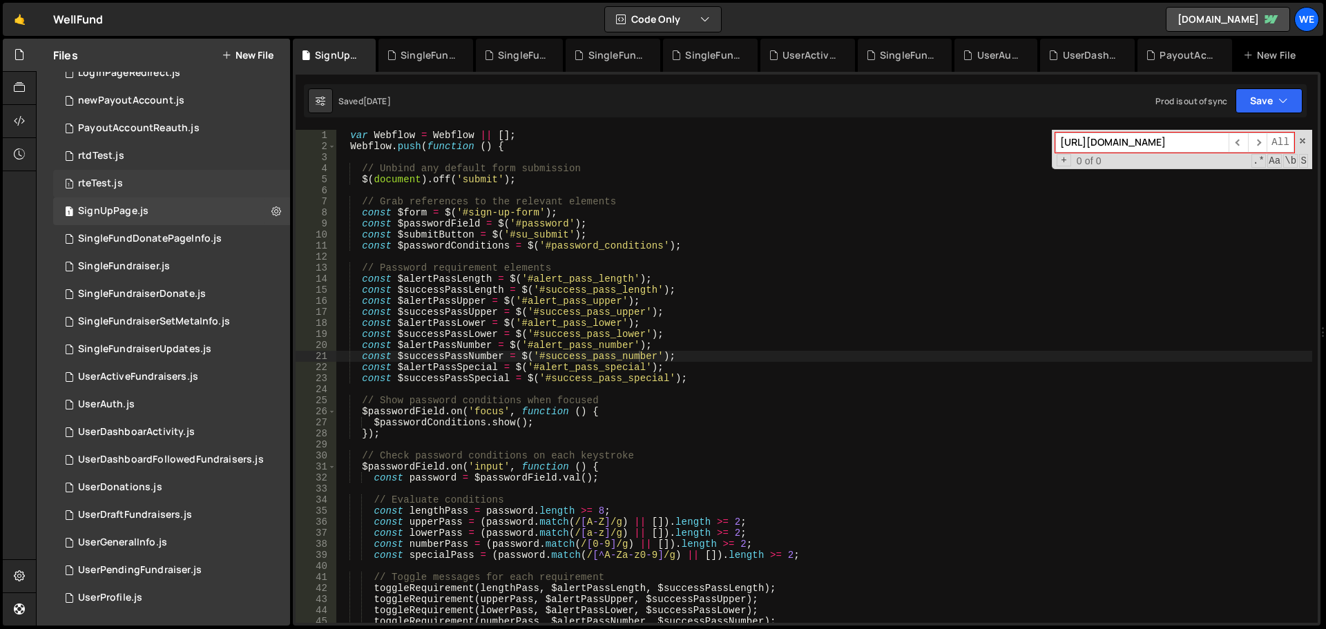
type input "[URL][DOMAIN_NAME]"
click at [119, 186] on div "rteTest.js" at bounding box center [100, 183] width 45 height 12
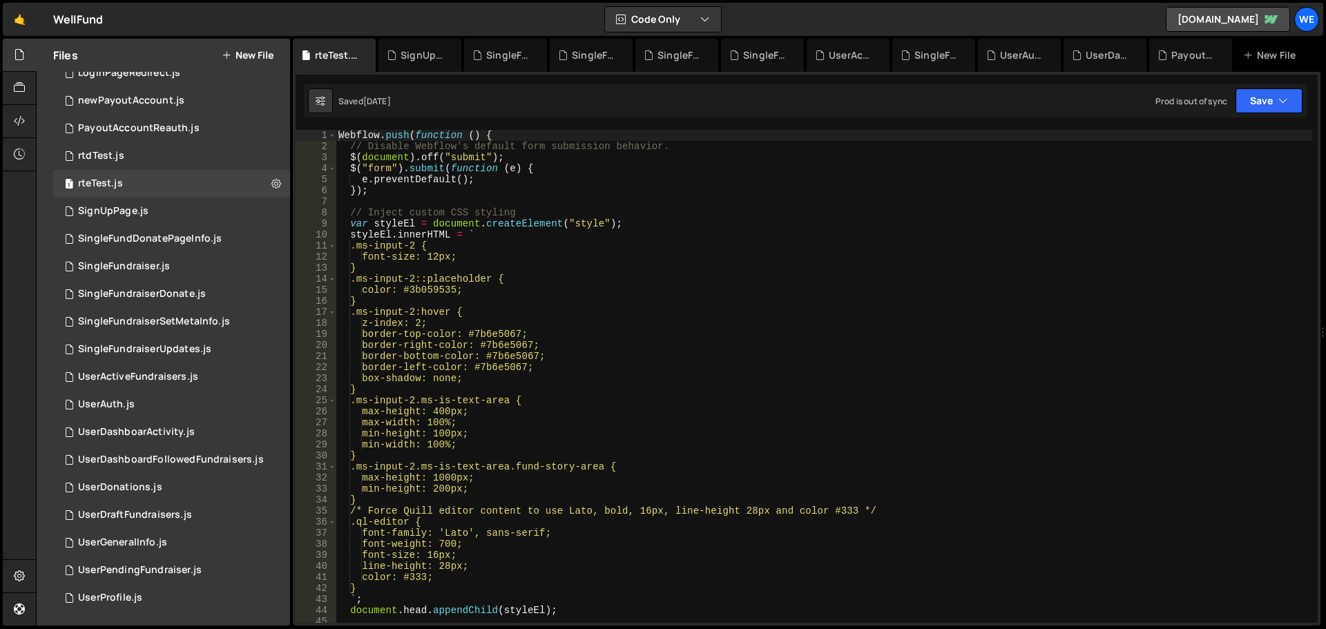
type textarea "z-index: 2;"
click at [852, 320] on div "Webflow . push ( function ( ) { // Disable Webflow's default form submission be…" at bounding box center [824, 387] width 976 height 515
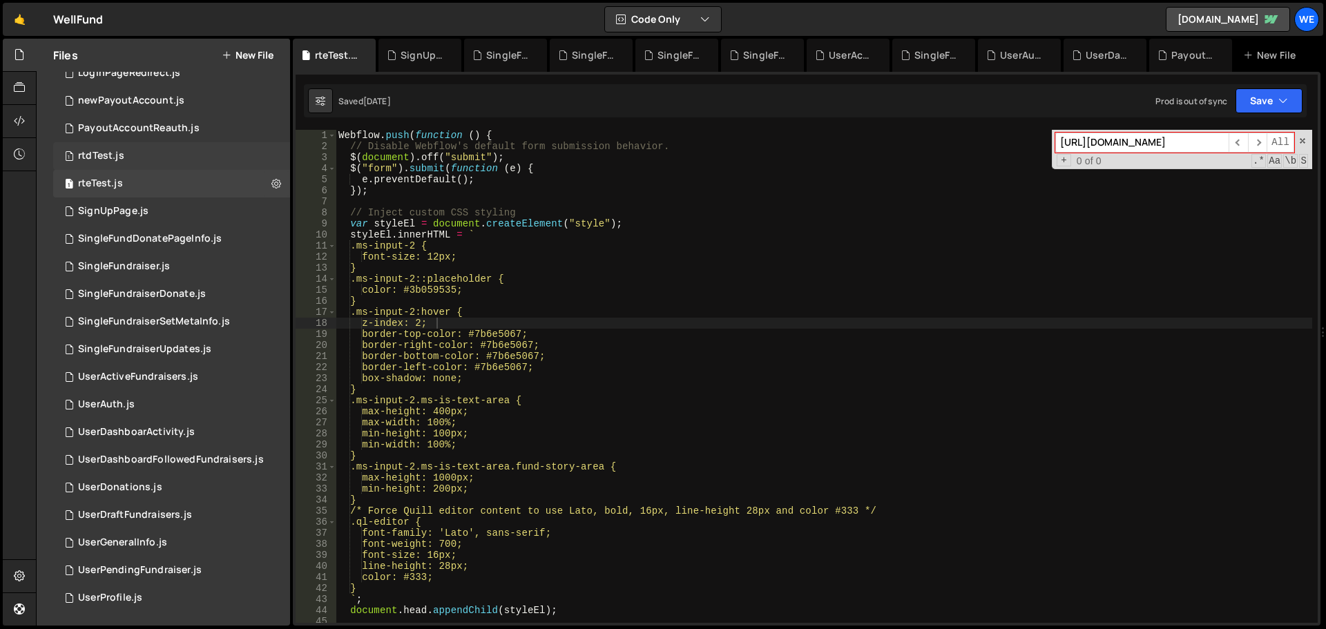
type input "[URL][DOMAIN_NAME]"
click at [85, 164] on div "1 rtdTest.js 0" at bounding box center [171, 156] width 237 height 28
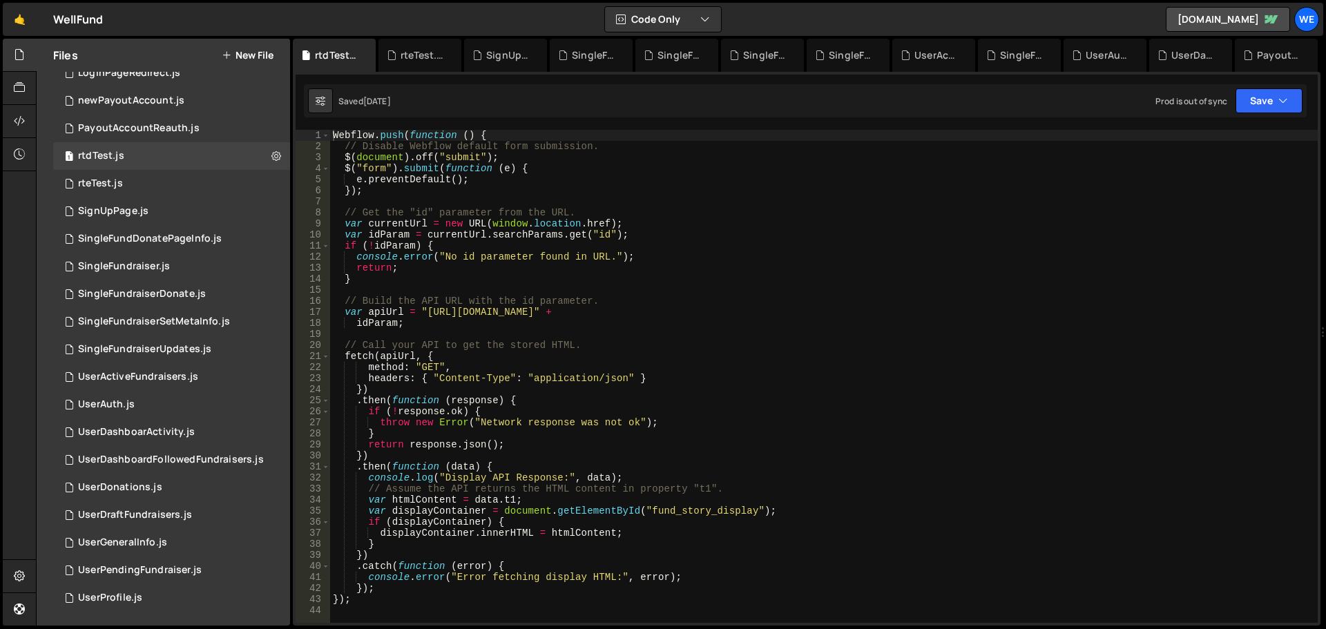
click at [758, 414] on div "Webflow . push ( function ( ) { // Disable Webflow default form submission. $ (…" at bounding box center [824, 387] width 988 height 515
click at [646, 340] on div "Webflow . push ( function ( ) { // Disable Webflow default form submission. $ (…" at bounding box center [824, 387] width 988 height 515
type textarea "// Call your API to get the stored HTML."
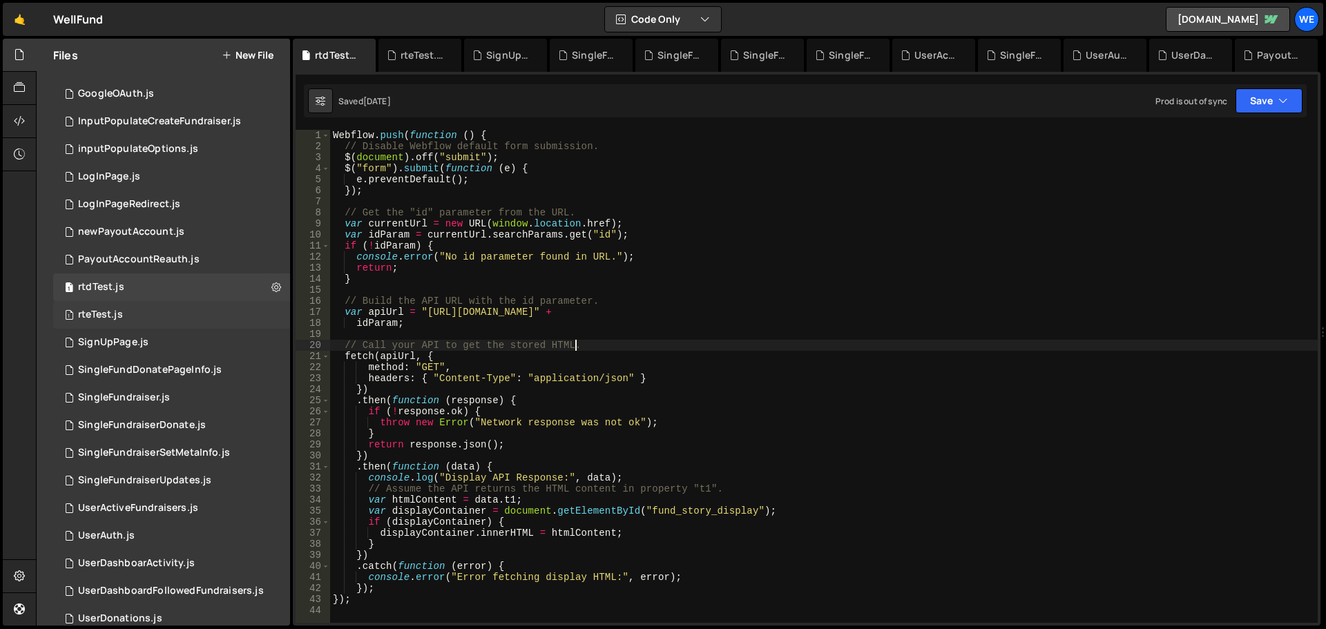
scroll to position [703, 0]
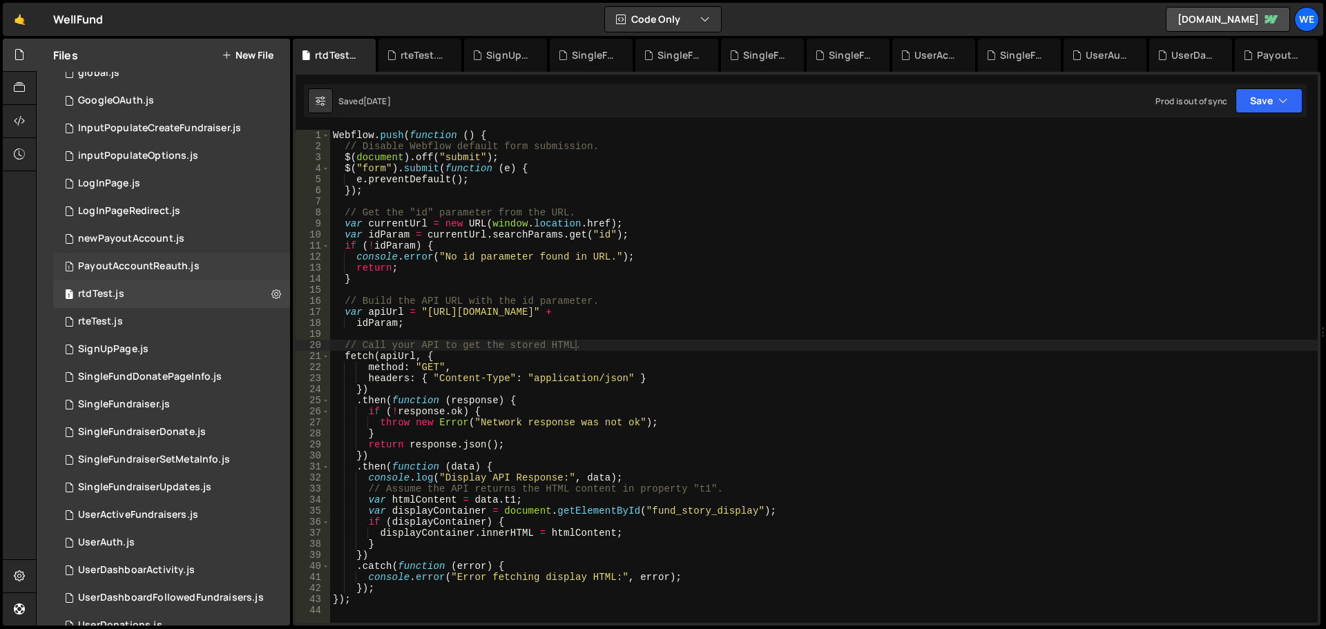
click at [139, 268] on div "PayoutAccountReauth.js" at bounding box center [139, 266] width 122 height 12
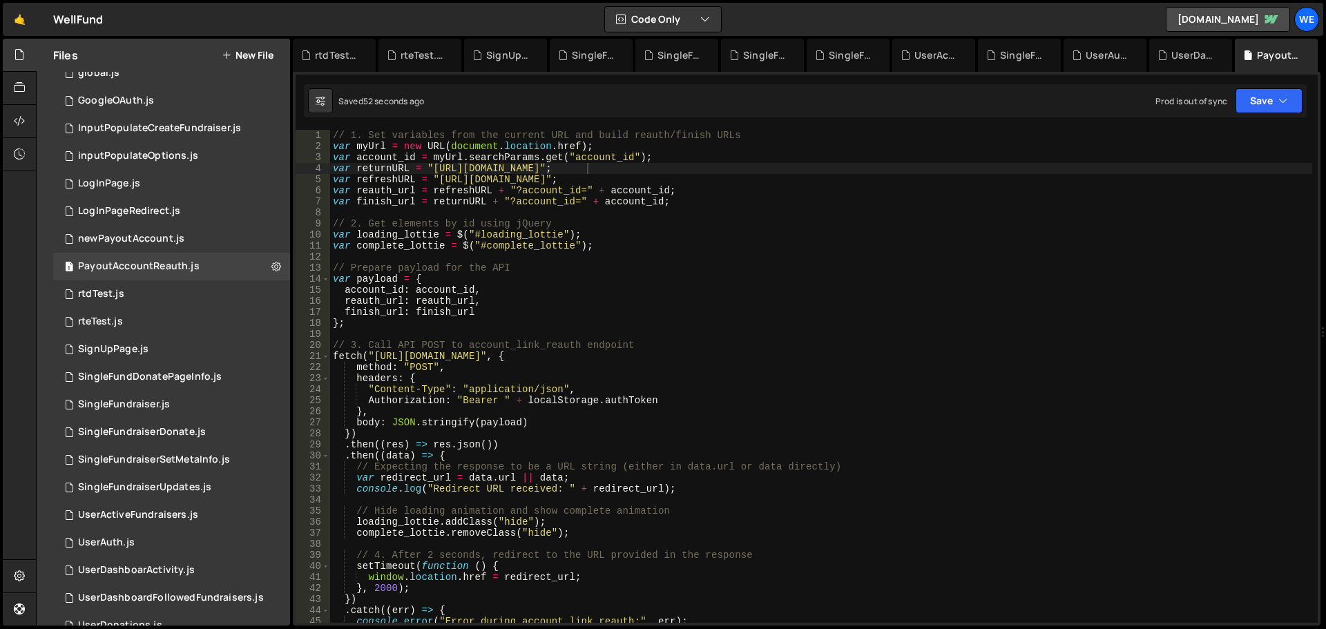
type textarea "// Prepare payload for the API"
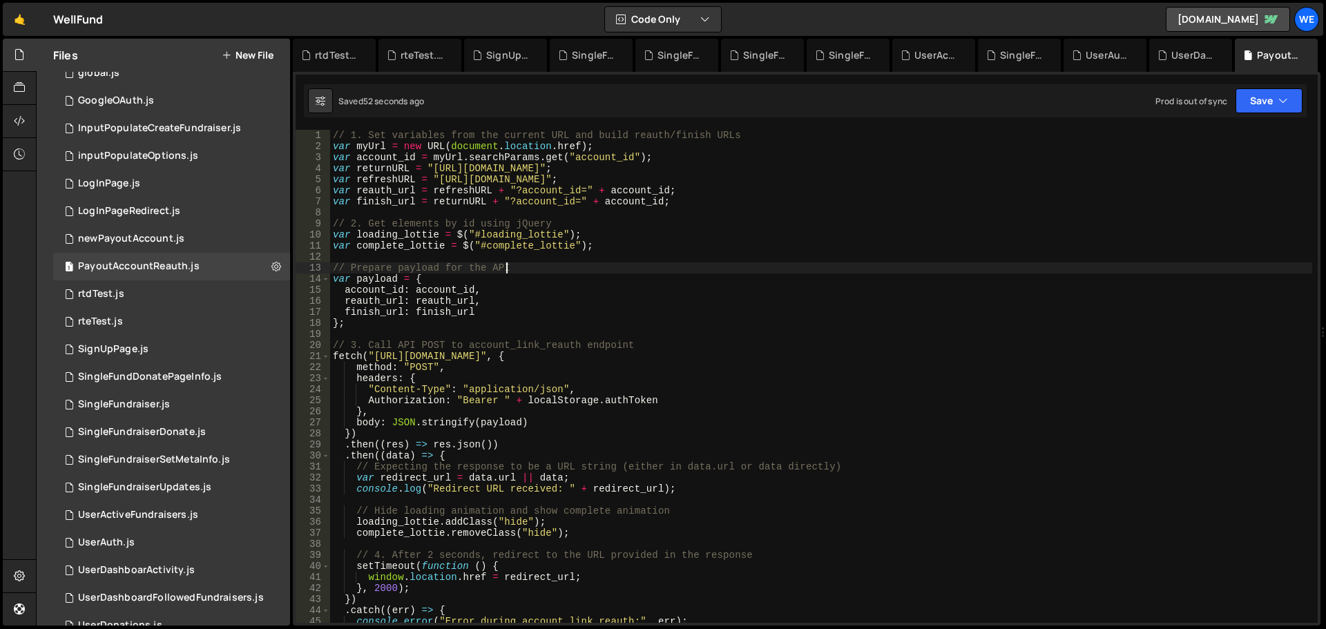
click at [601, 269] on div "// 1. Set variables from the current URL and build reauth/finish URLs var myUrl…" at bounding box center [821, 387] width 982 height 515
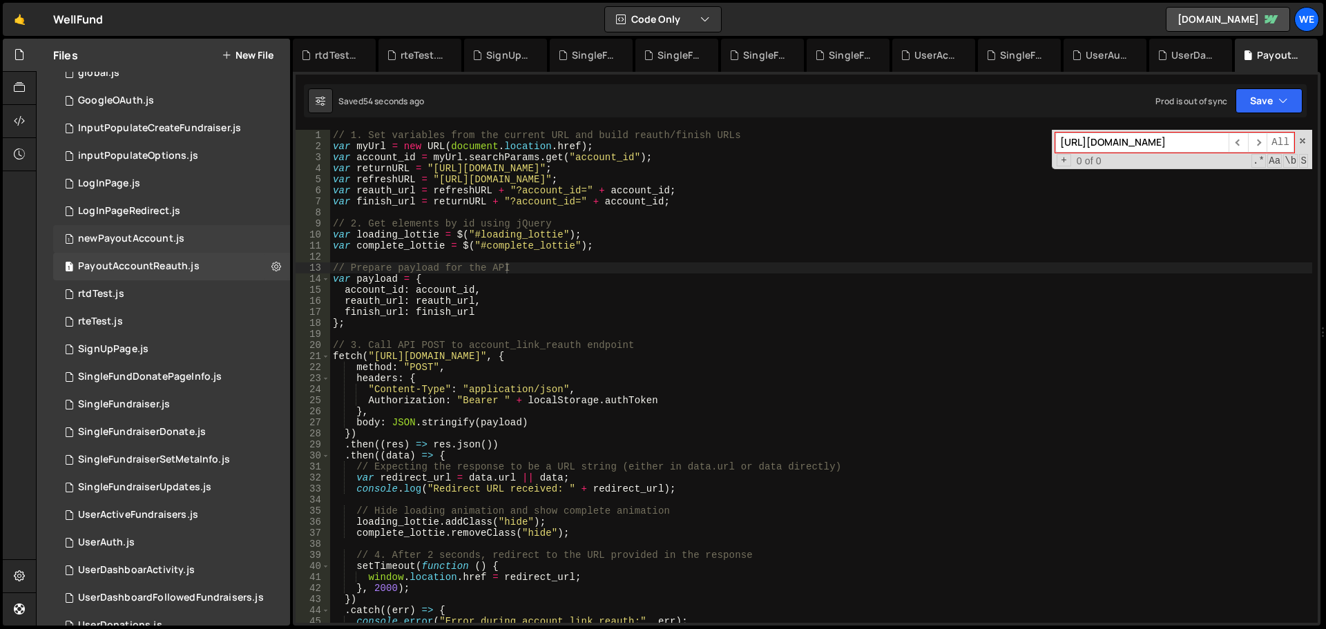
type input "[URL][DOMAIN_NAME]"
click at [95, 239] on div "newPayoutAccount.js" at bounding box center [131, 239] width 106 height 12
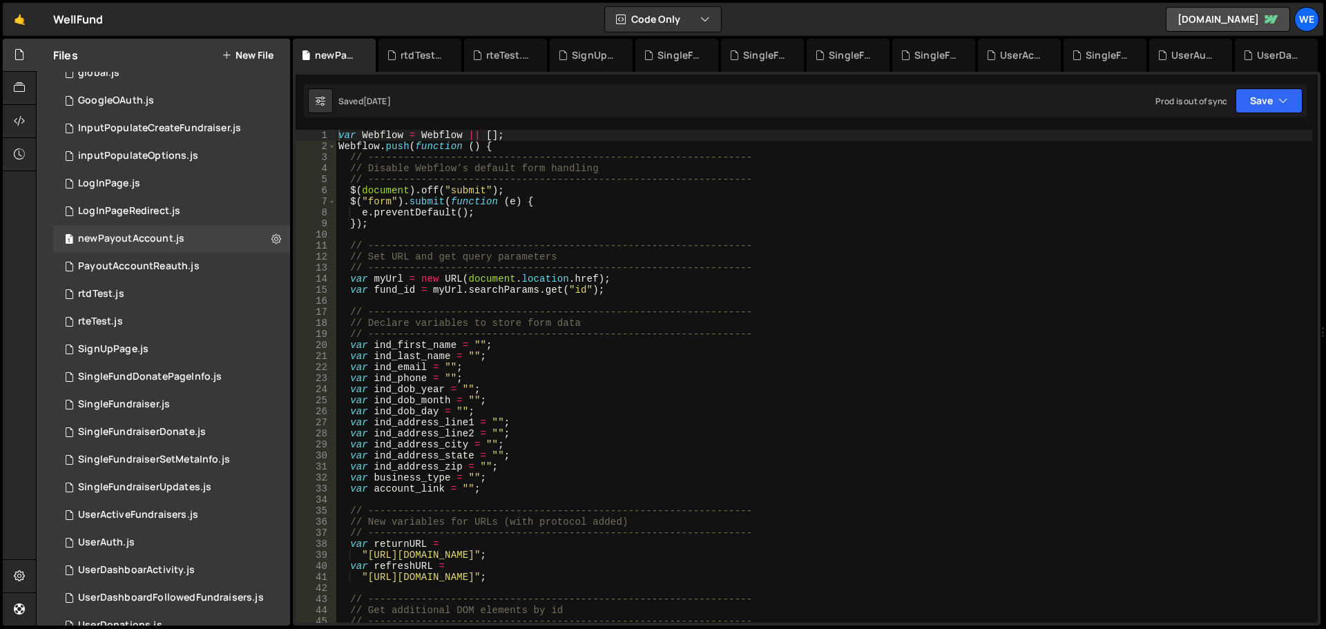
type textarea "// -----------------------------------------------------------------"
click at [654, 309] on div "var Webflow = Webflow || [ ] ; Webflow . push ( function ( ) { // -------------…" at bounding box center [824, 387] width 976 height 515
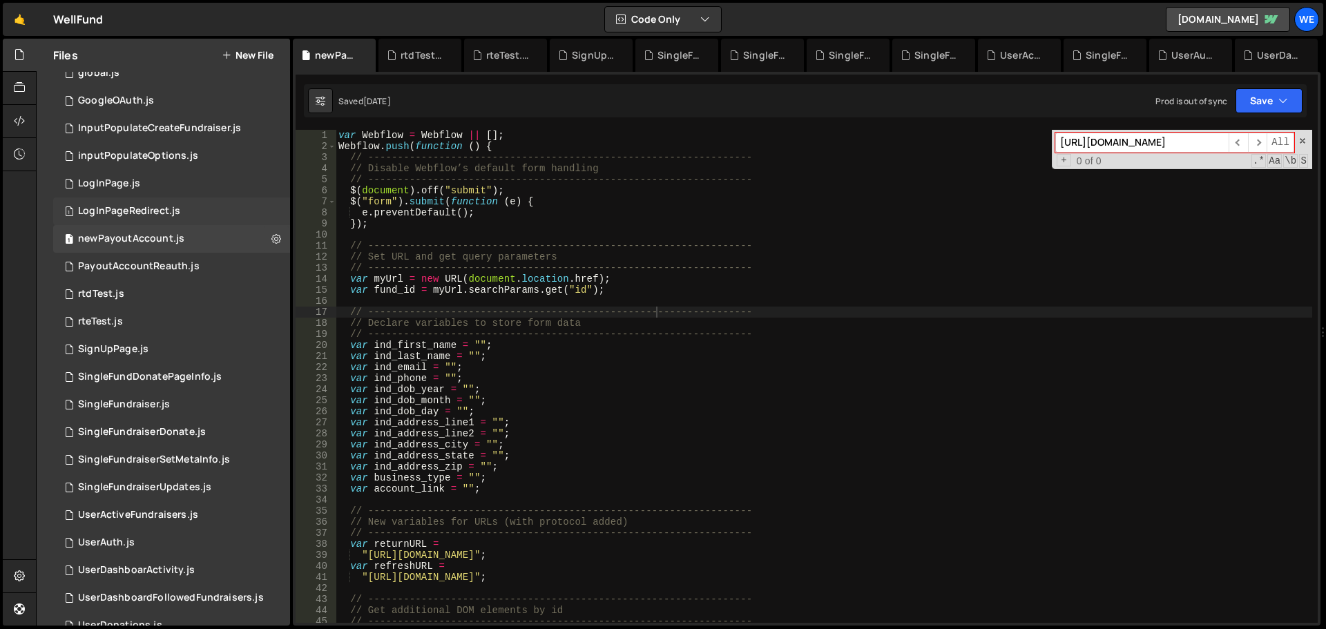
type input "[URL][DOMAIN_NAME]"
click at [78, 218] on div "1 LogInPageRedirect.js 0" at bounding box center [171, 212] width 237 height 28
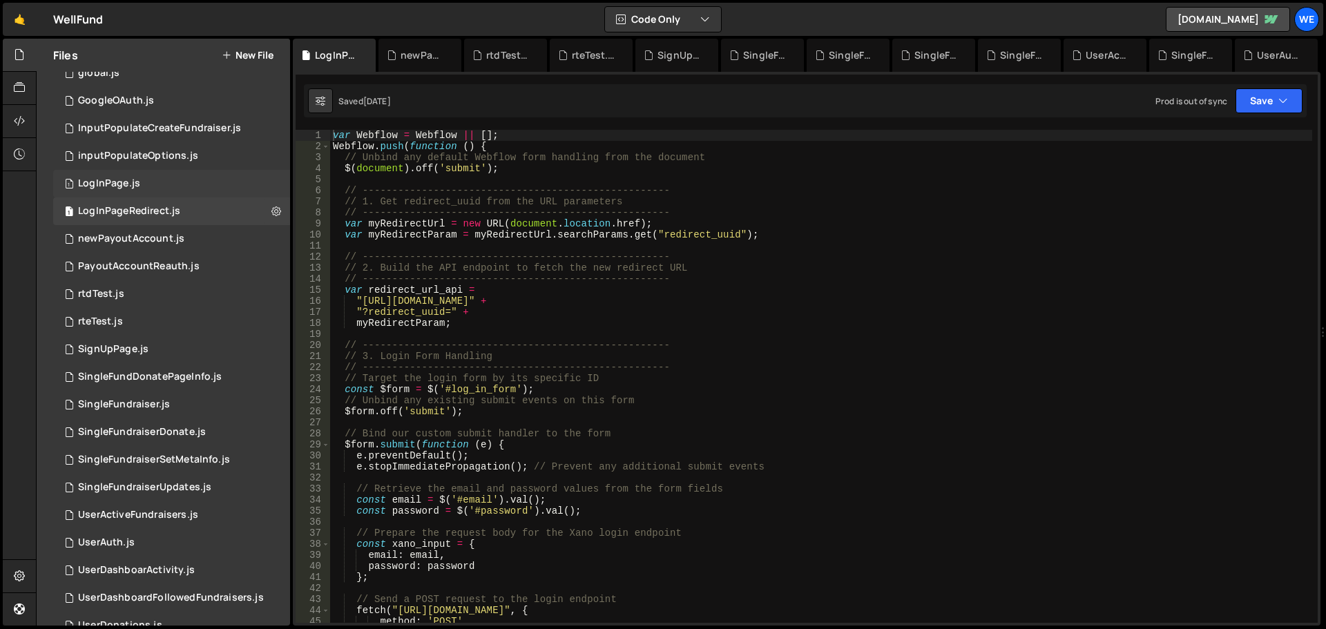
click at [126, 186] on div "LogInPage.js" at bounding box center [109, 183] width 62 height 12
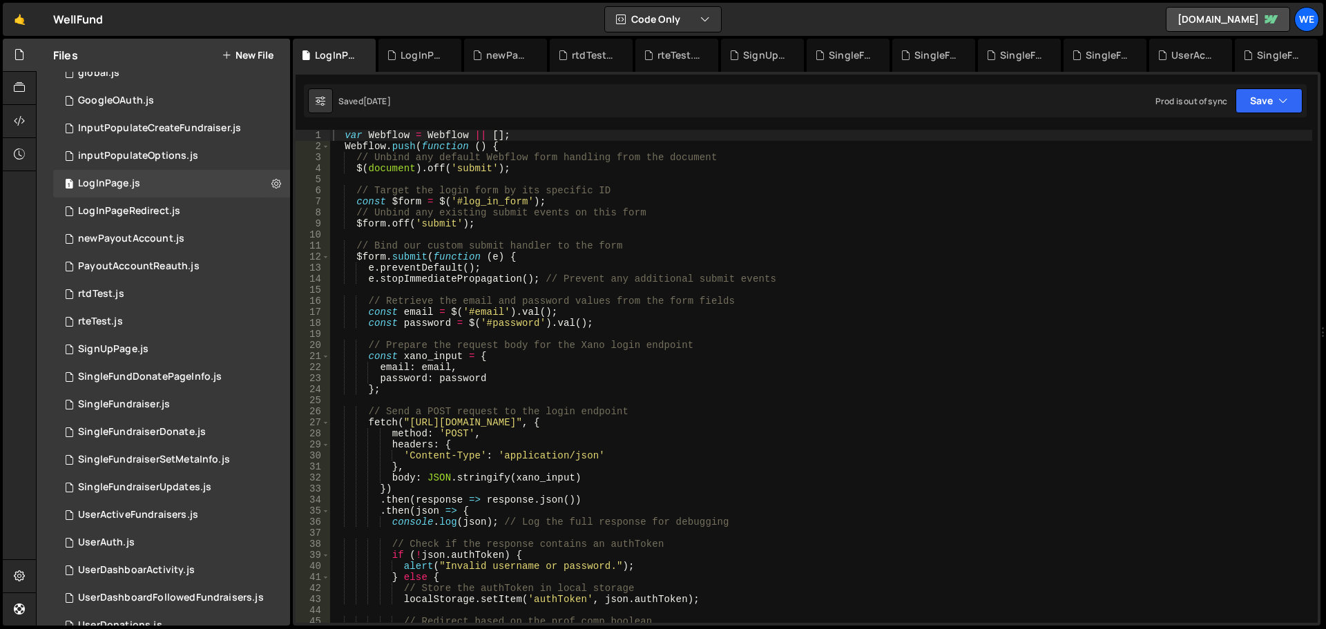
type textarea "// Prepare the request body for the Xano login endpoint"
click at [664, 340] on div "var Webflow = Webflow || [ ] ; Webflow . push ( function ( ) { // Unbind any de…" at bounding box center [821, 387] width 982 height 515
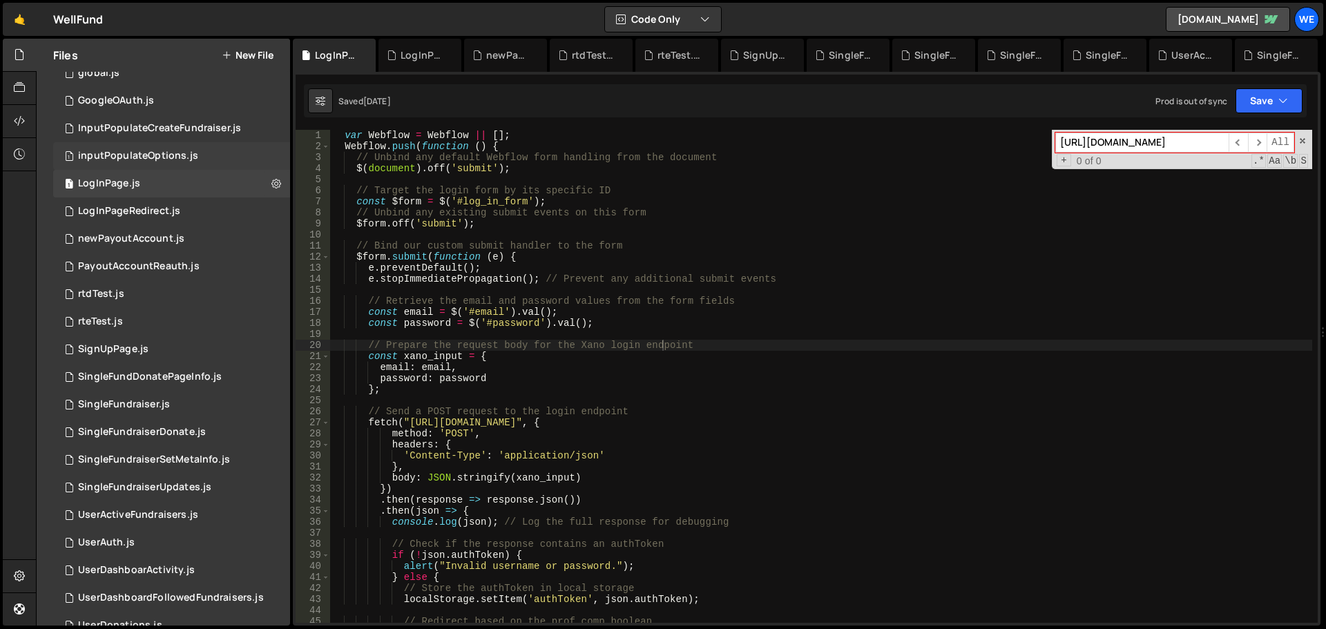
type input "[URL][DOMAIN_NAME]"
click at [155, 160] on div "inputPopulateOptions.js" at bounding box center [138, 156] width 120 height 12
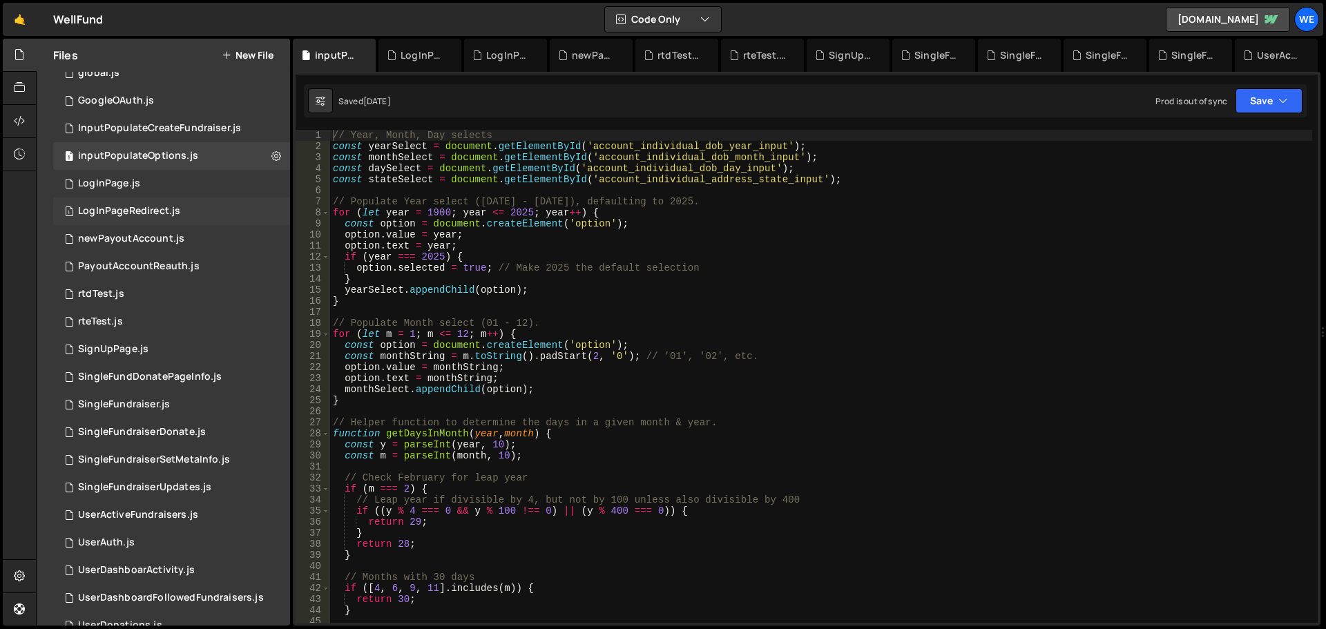
type textarea "option.value = monthString;"
click at [691, 367] on div "// Year, Month, Day selects const yearSelect = document . getElementById ( 'acc…" at bounding box center [821, 387] width 982 height 515
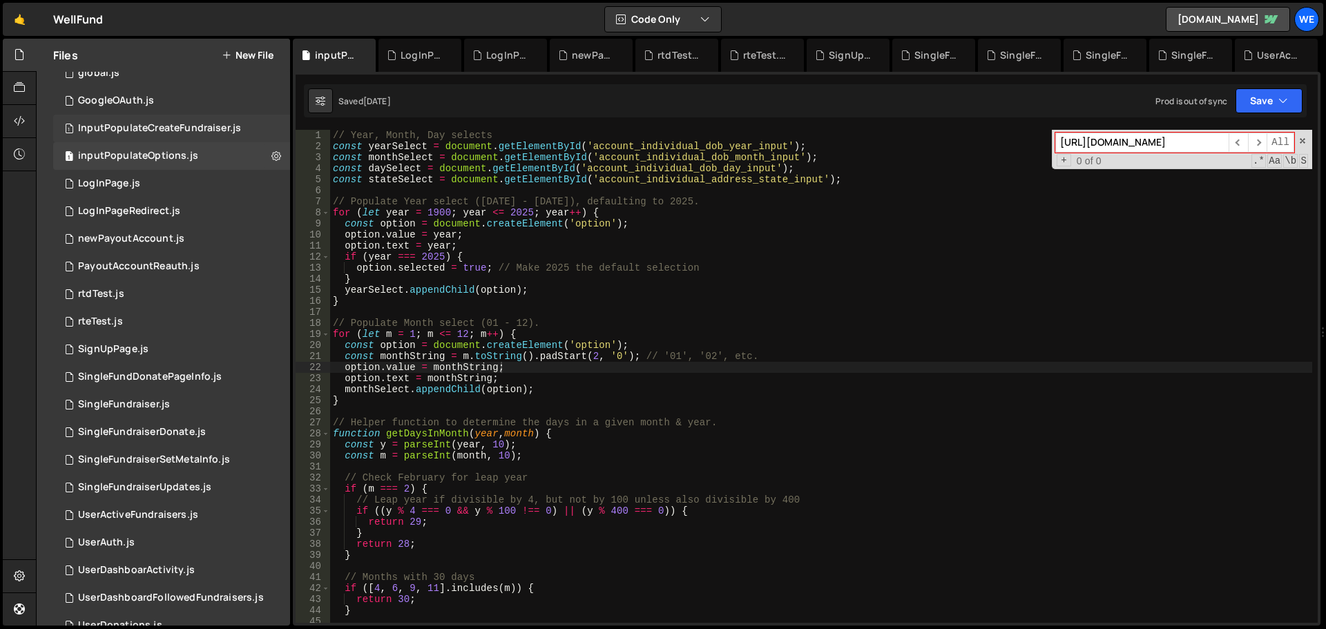
type input "[URL][DOMAIN_NAME]"
click at [136, 131] on div "InputPopulateCreateFundraiser.js" at bounding box center [159, 128] width 163 height 12
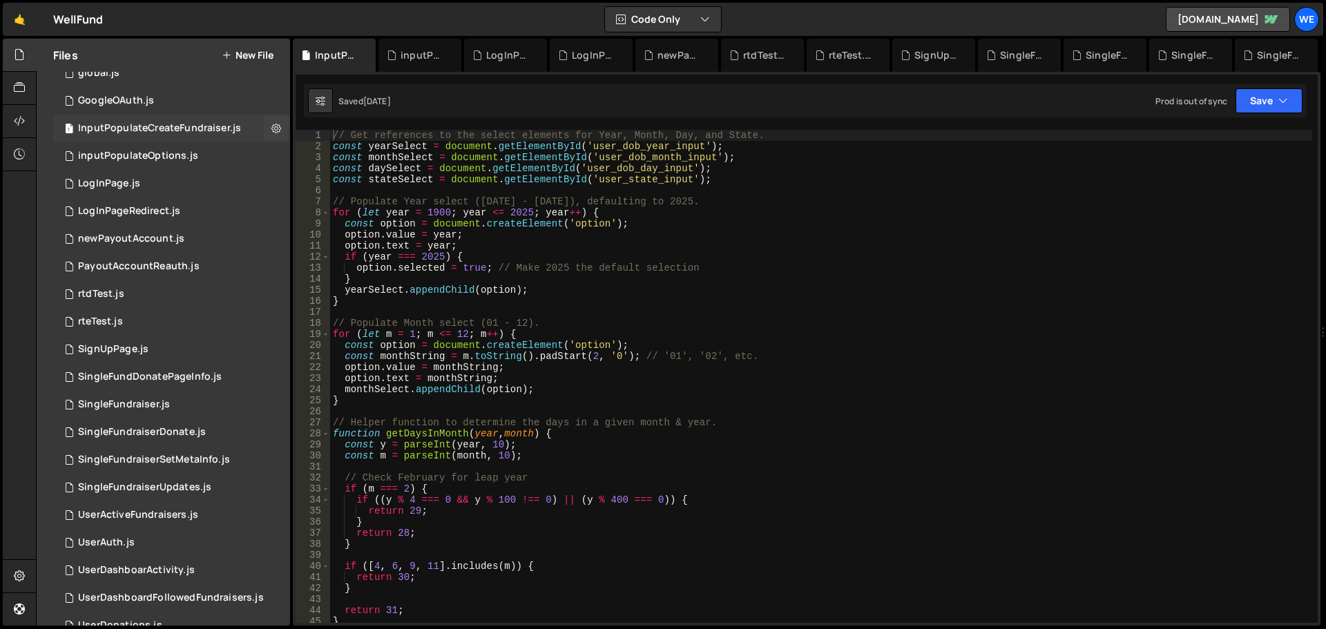
click at [637, 316] on div "// Get references to the select elements for Year, Month, Day, and State. const…" at bounding box center [821, 387] width 982 height 515
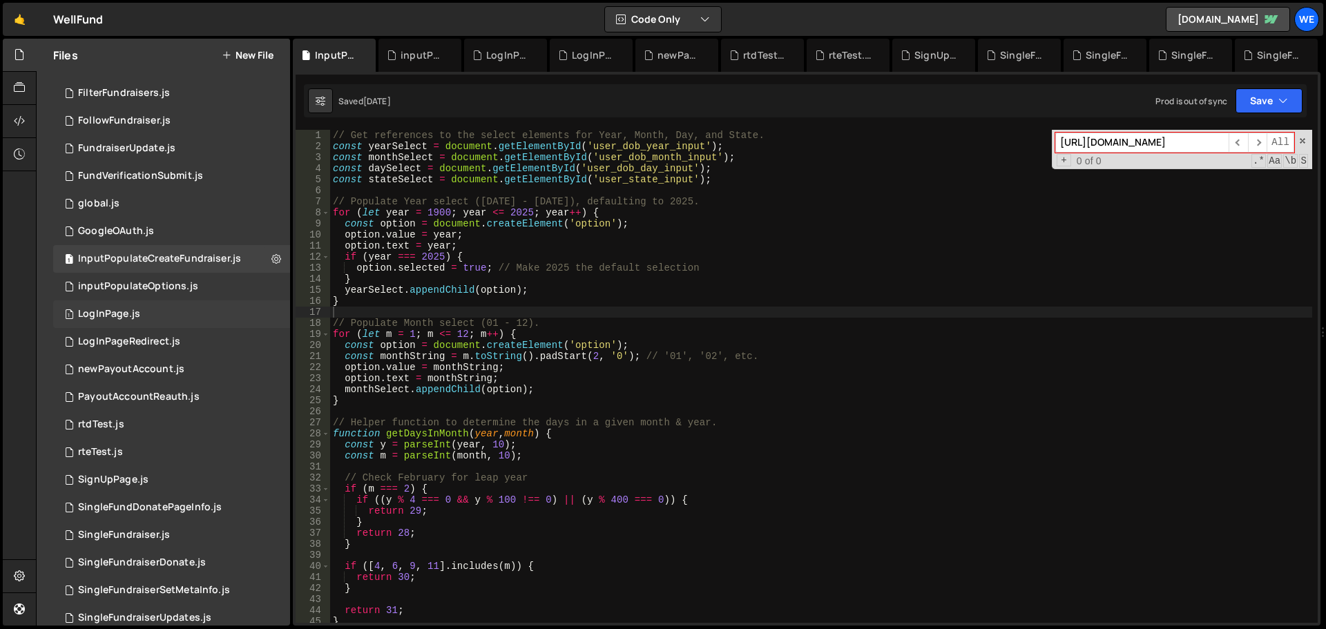
scroll to position [565, 0]
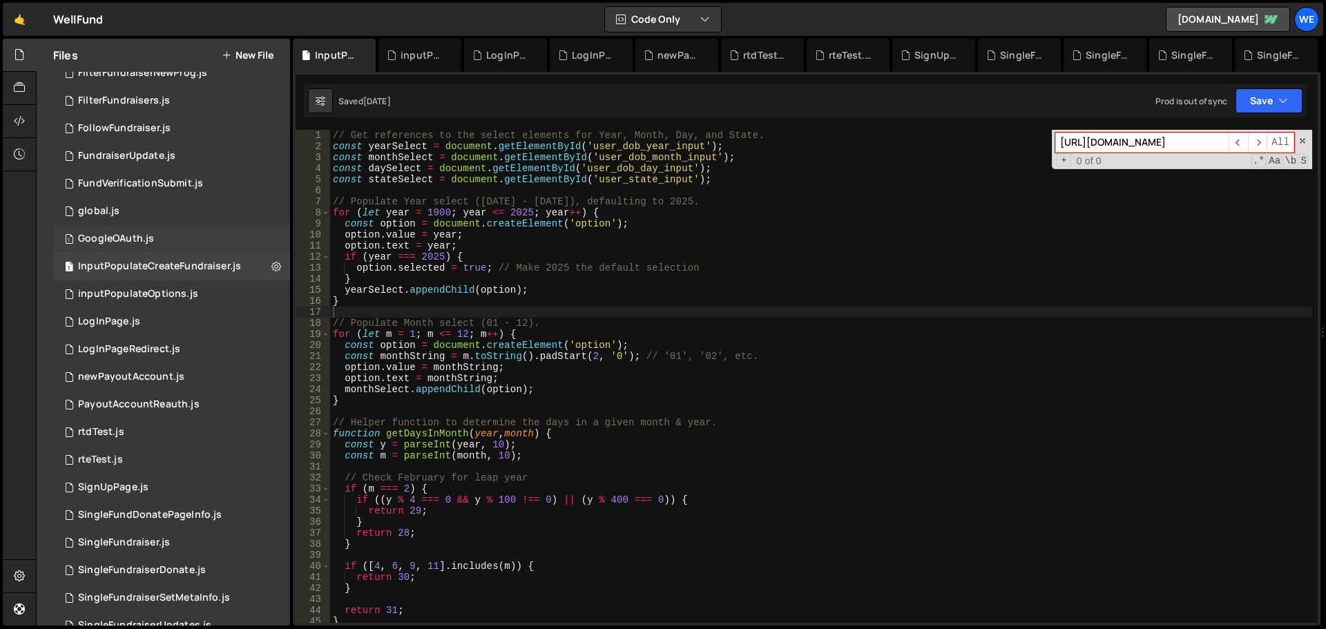
type input "[URL][DOMAIN_NAME]"
click at [96, 233] on div "GoogleOAuth.js" at bounding box center [116, 239] width 76 height 12
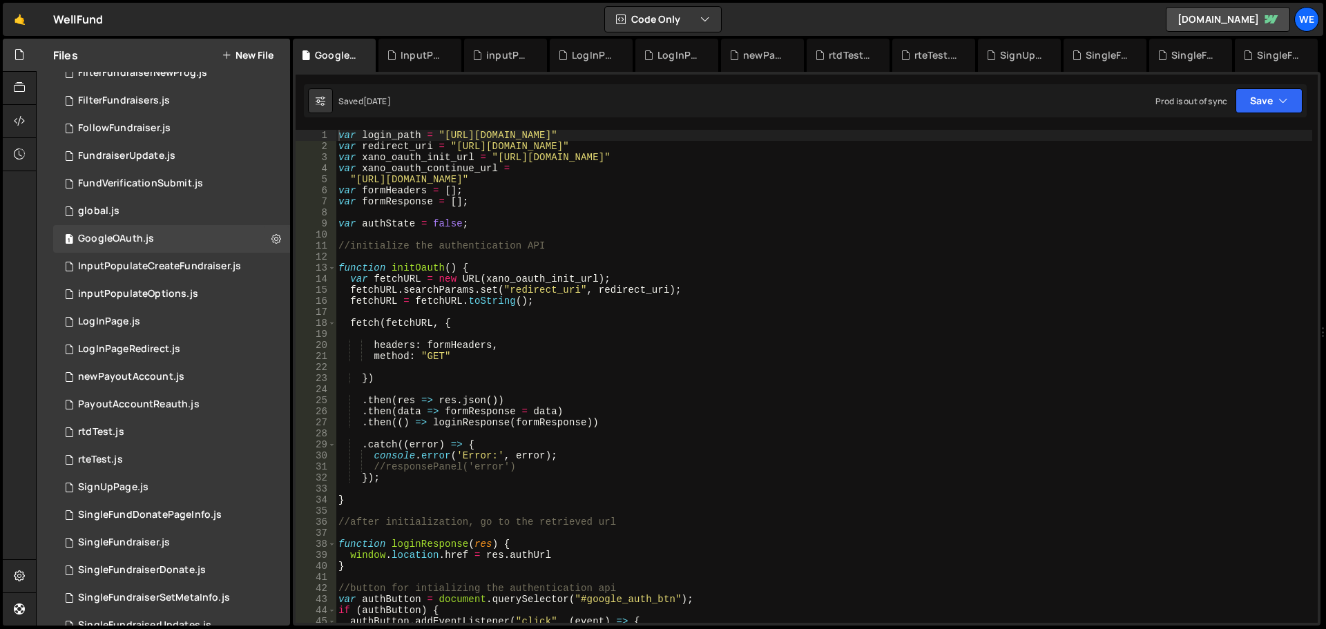
type textarea "fetch(fetchURL, {"
click at [749, 326] on div "var login_path = "[URL][DOMAIN_NAME]" var redirect_uri = "[URL][DOMAIN_NAME]" v…" at bounding box center [824, 387] width 976 height 515
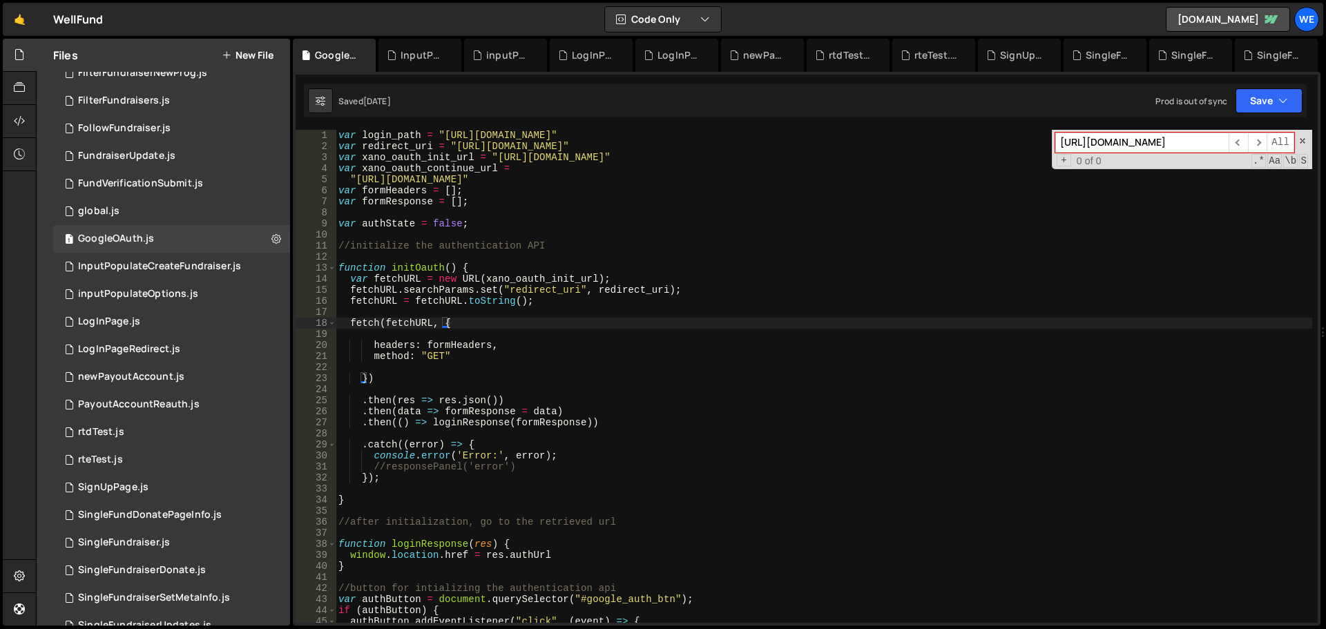
type input "[URL][DOMAIN_NAME]"
